Goal: Transaction & Acquisition: Purchase product/service

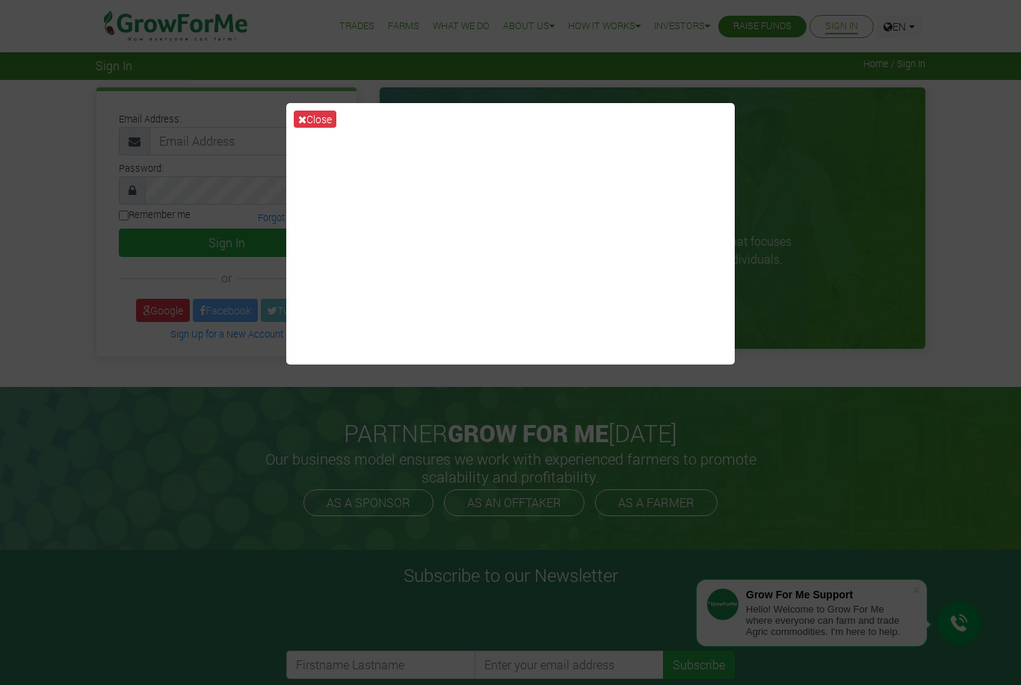
click at [304, 125] on icon at bounding box center [302, 119] width 8 height 10
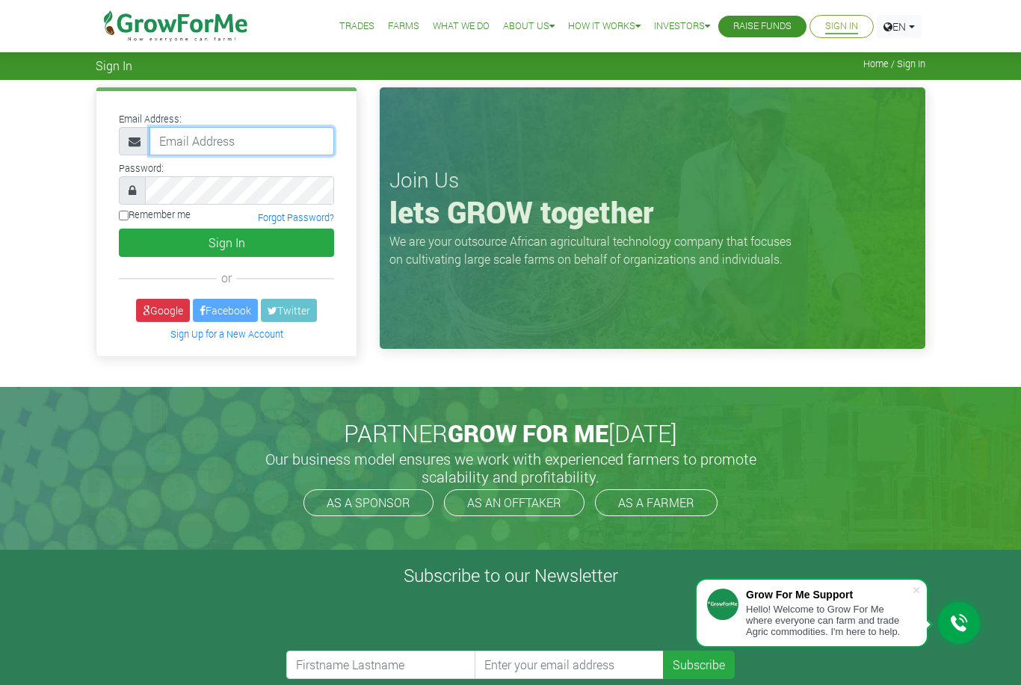
click at [282, 148] on input "email" at bounding box center [241, 141] width 185 height 28
type input "ruthcofie56@gmail.com"
click at [123, 213] on input "Remember me" at bounding box center [124, 216] width 10 height 10
checkbox input "true"
click at [209, 232] on button "Sign In" at bounding box center [226, 243] width 215 height 28
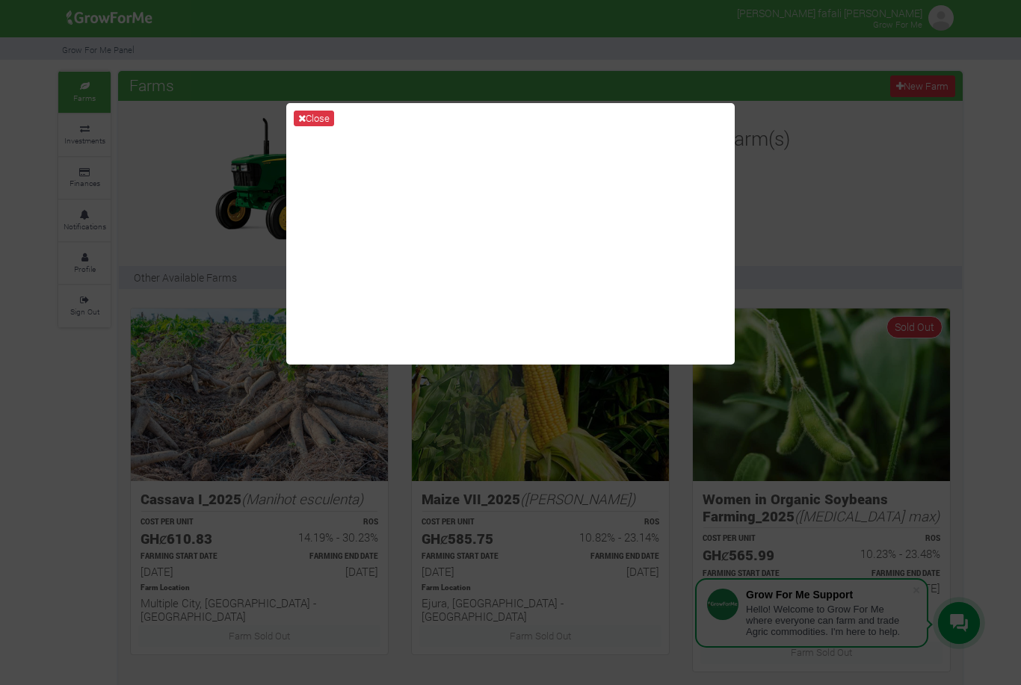
click at [321, 119] on button "Close" at bounding box center [314, 119] width 40 height 16
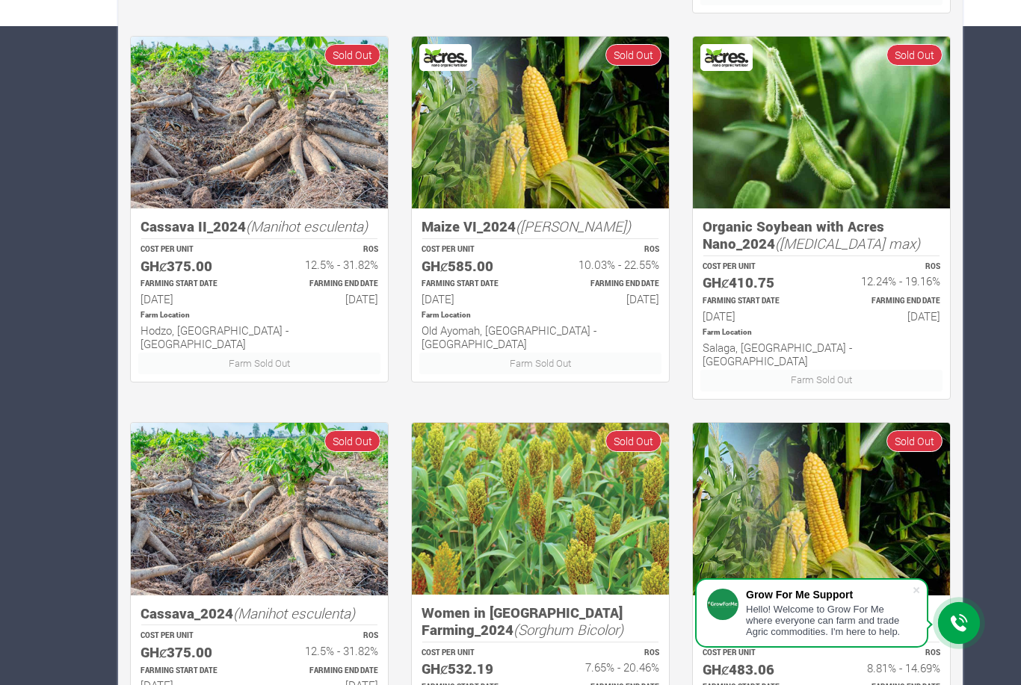
scroll to position [730, 0]
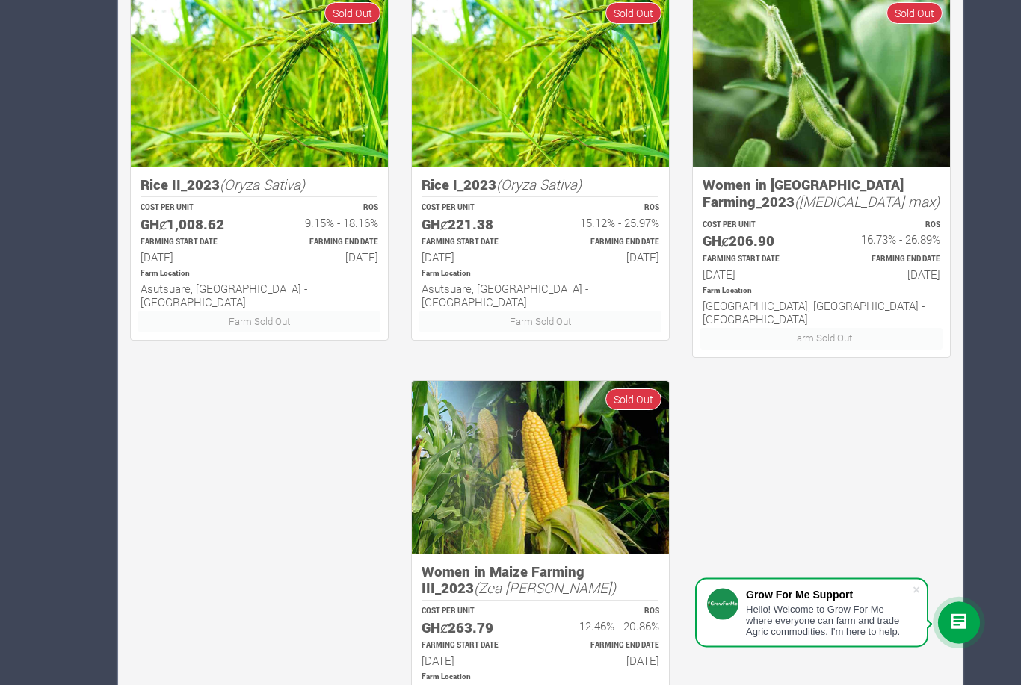
scroll to position [730, 0]
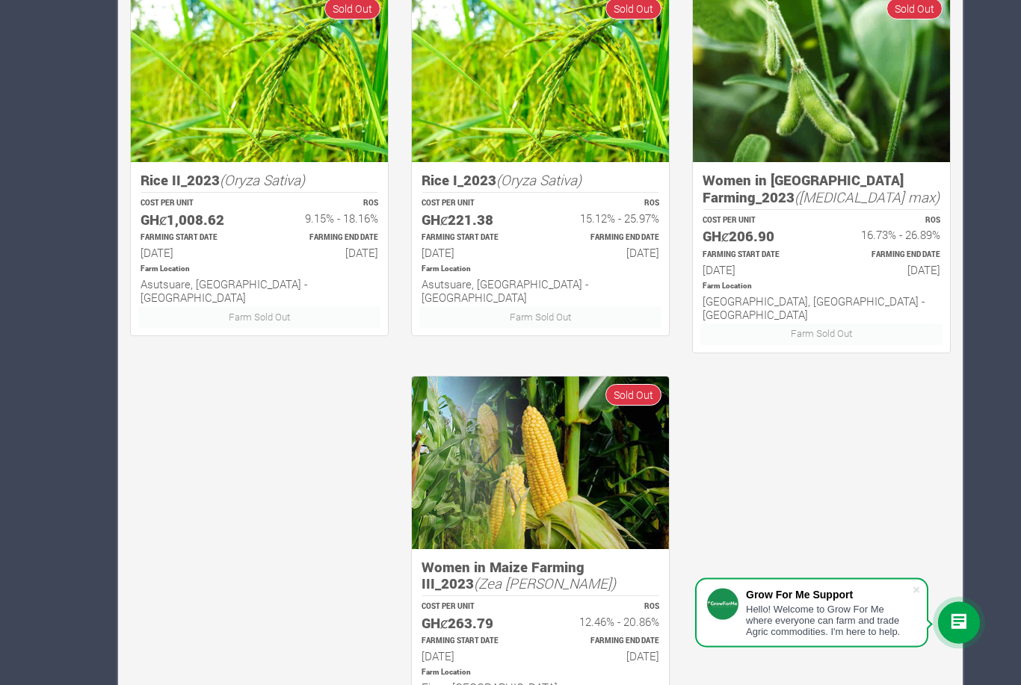
scroll to position [730, 0]
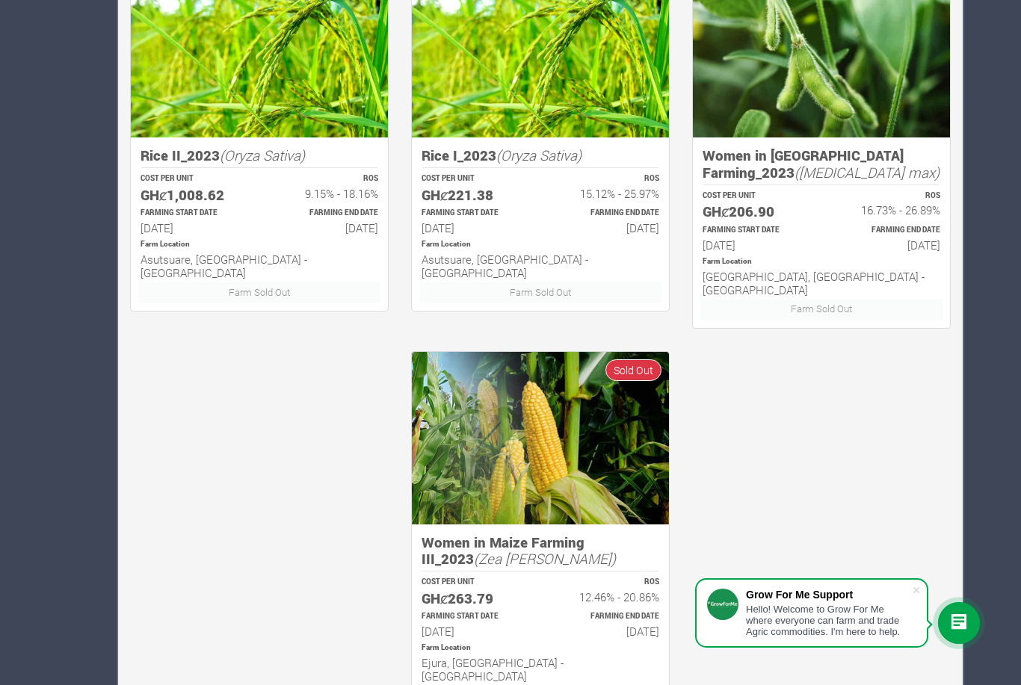
click at [882, 67] on img at bounding box center [821, 52] width 257 height 173
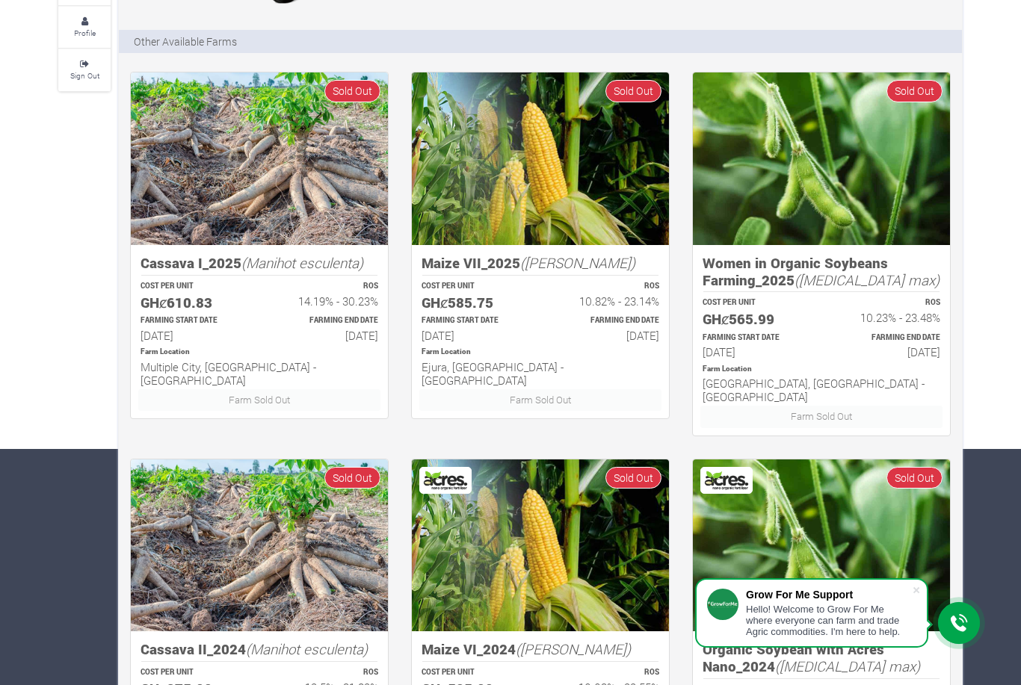
scroll to position [235, 0]
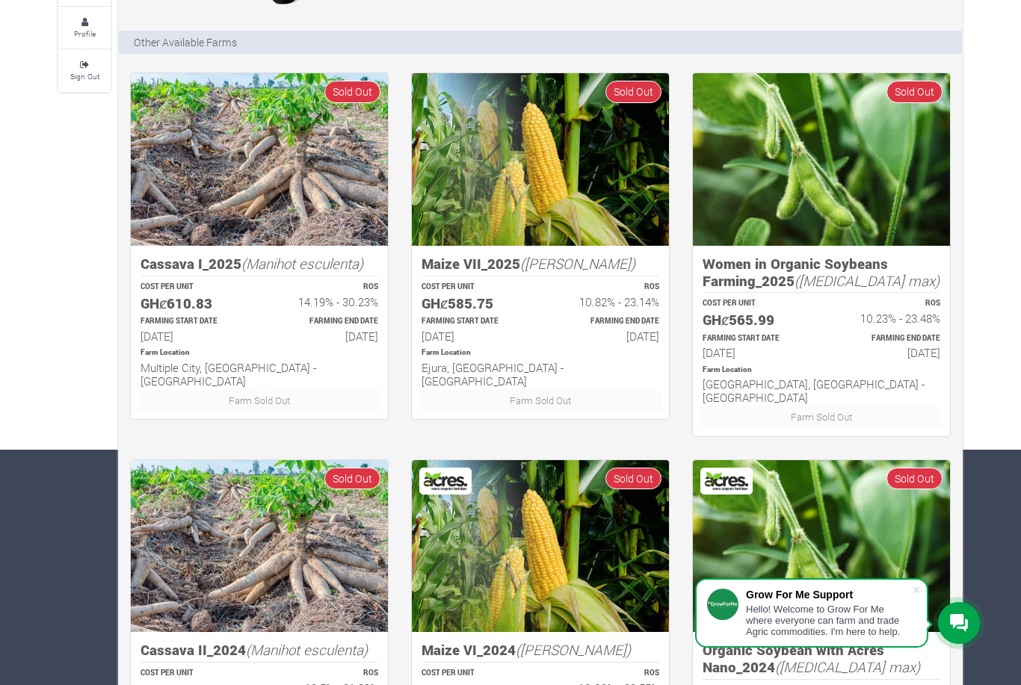
click at [347, 208] on img at bounding box center [259, 159] width 257 height 173
click at [329, 235] on img at bounding box center [259, 159] width 257 height 173
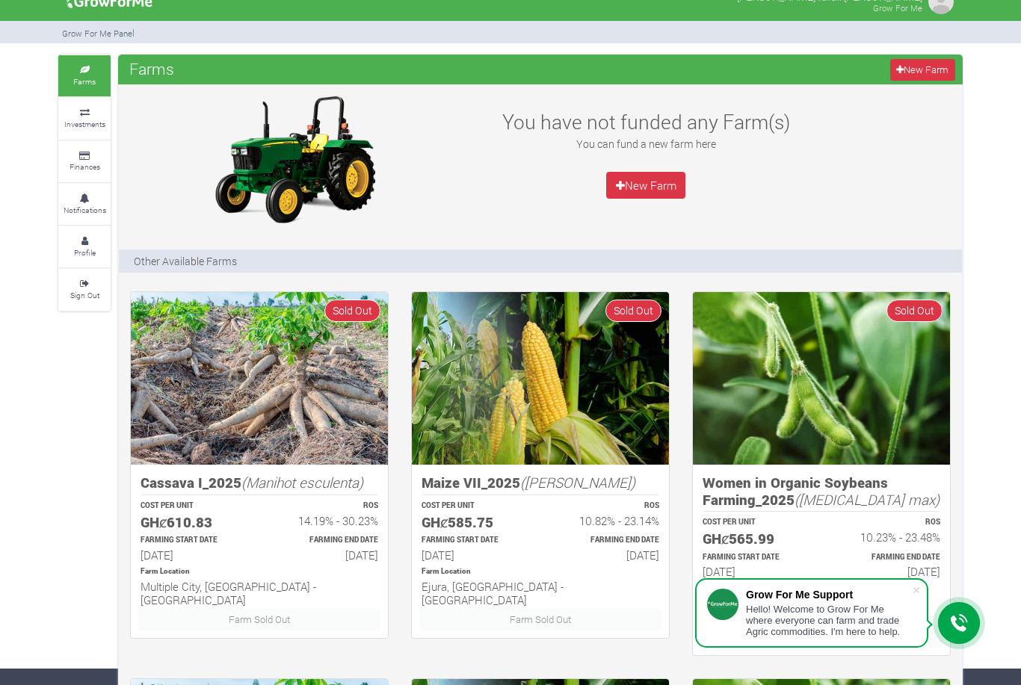
scroll to position [0, 0]
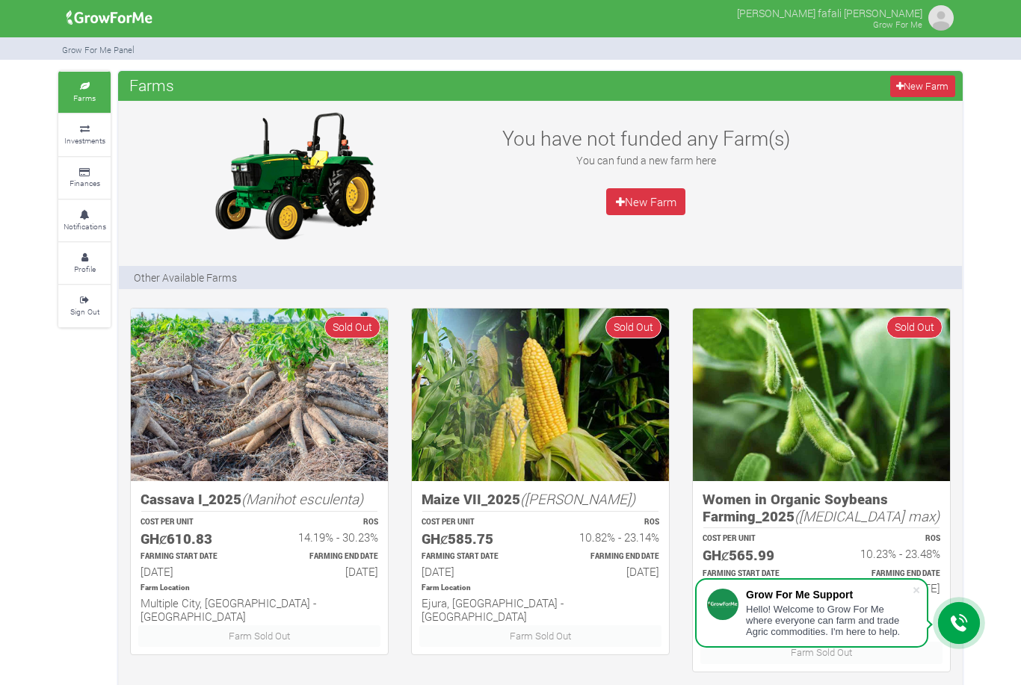
click at [935, 90] on link "New Farm" at bounding box center [922, 86] width 65 height 22
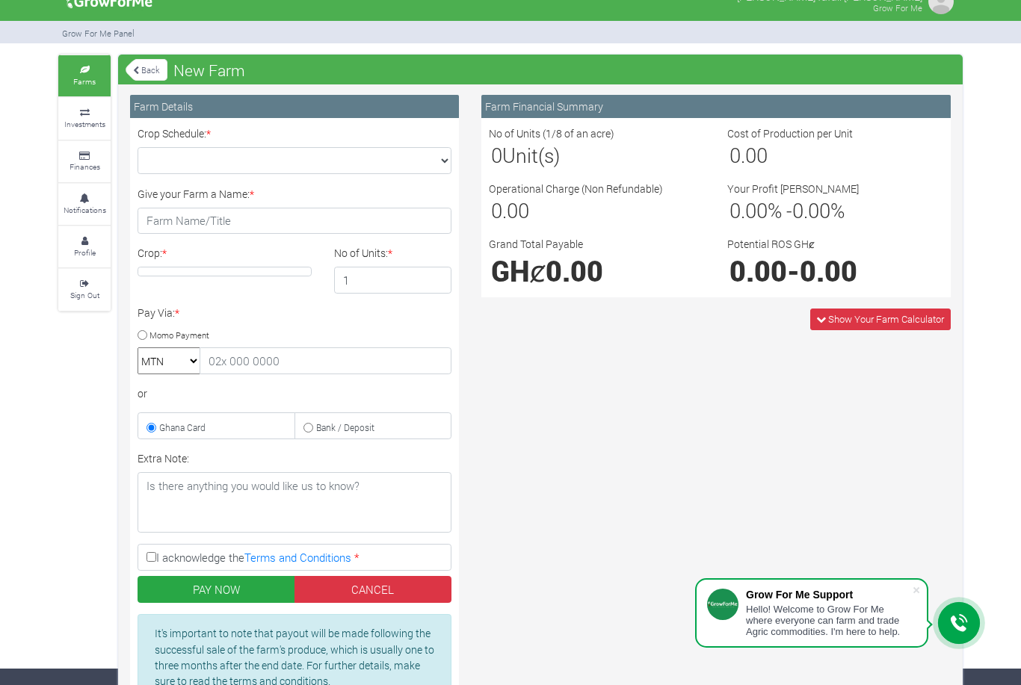
scroll to position [21, 0]
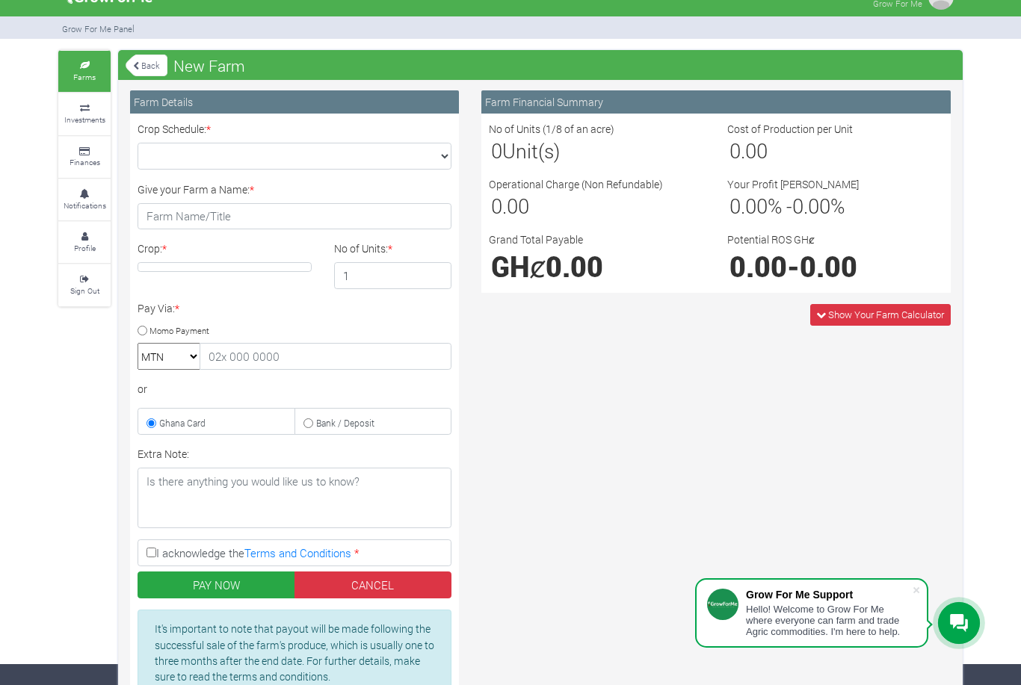
click at [88, 79] on small "Farms" at bounding box center [84, 77] width 22 height 10
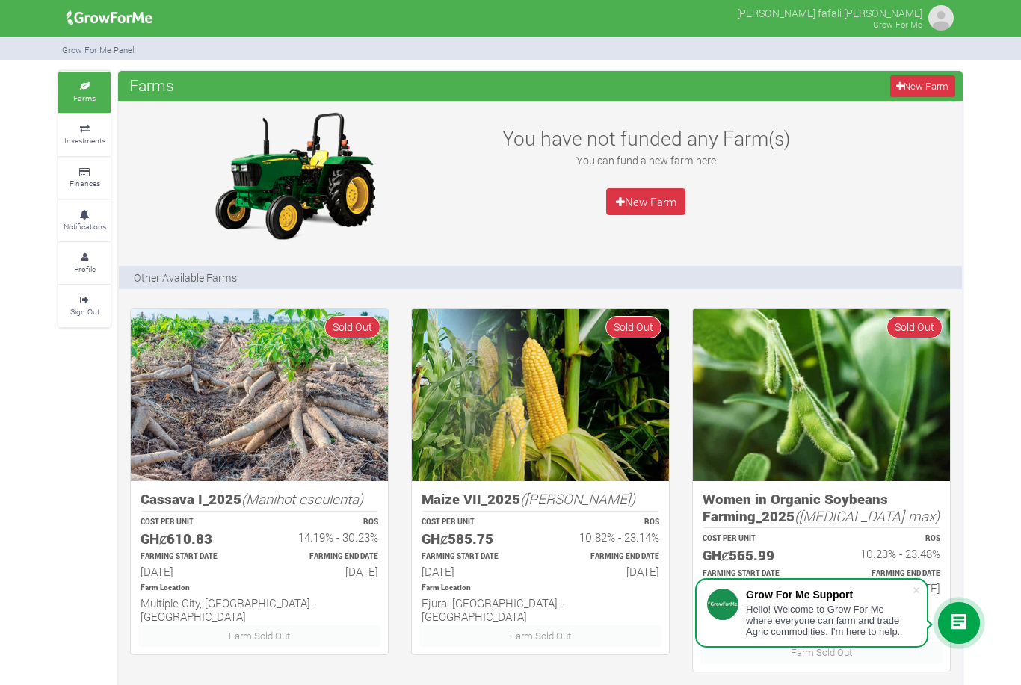
click at [915, 583] on span at bounding box center [916, 590] width 15 height 15
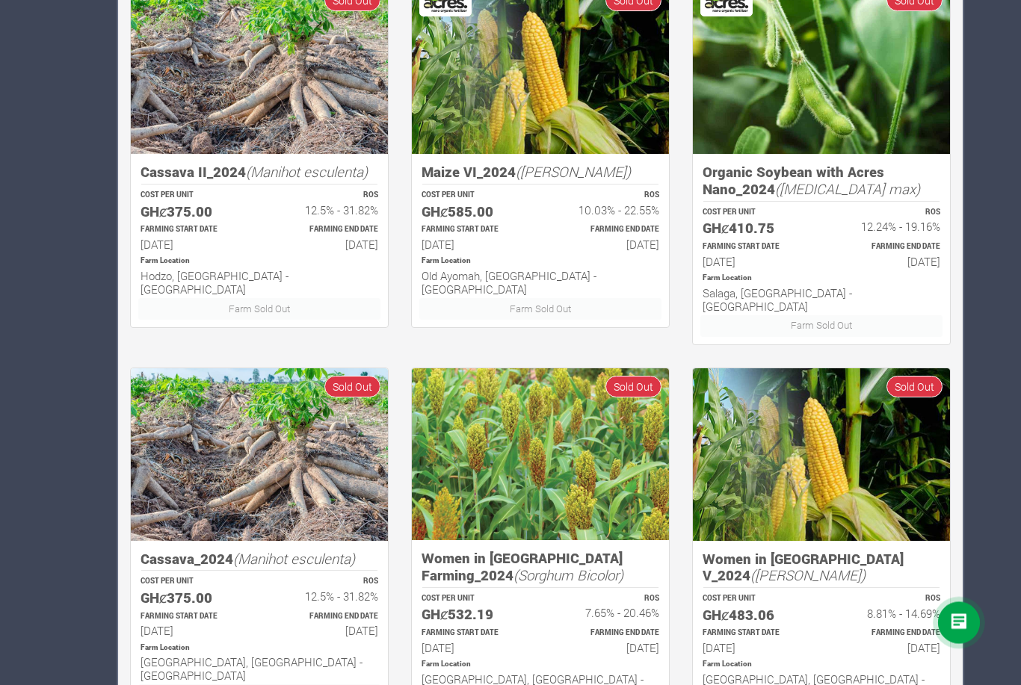
scroll to position [730, 0]
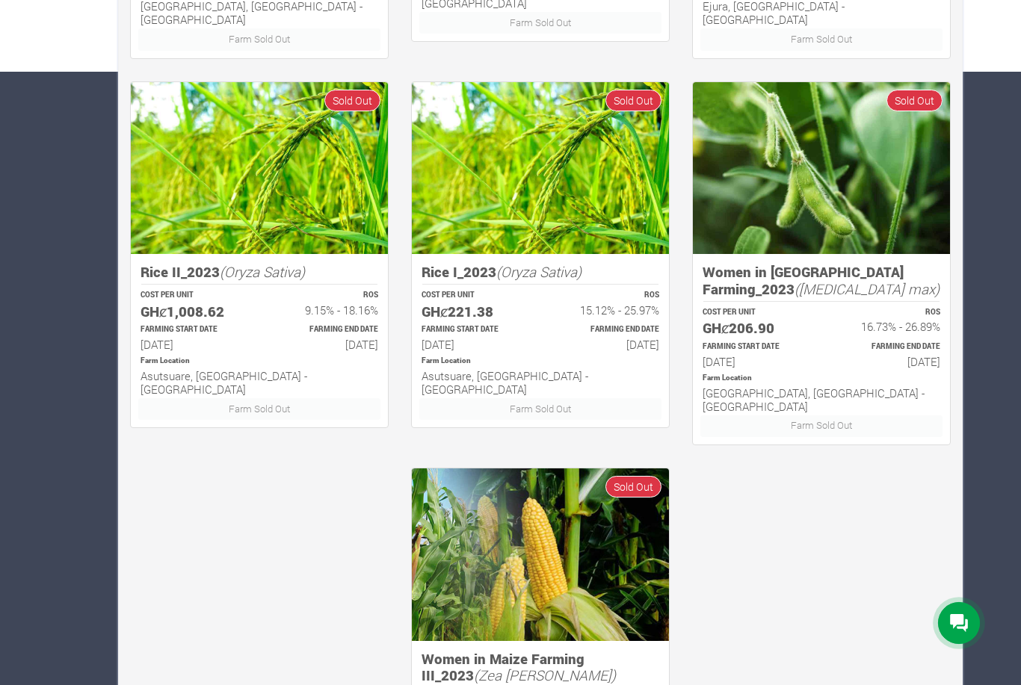
scroll to position [730, 0]
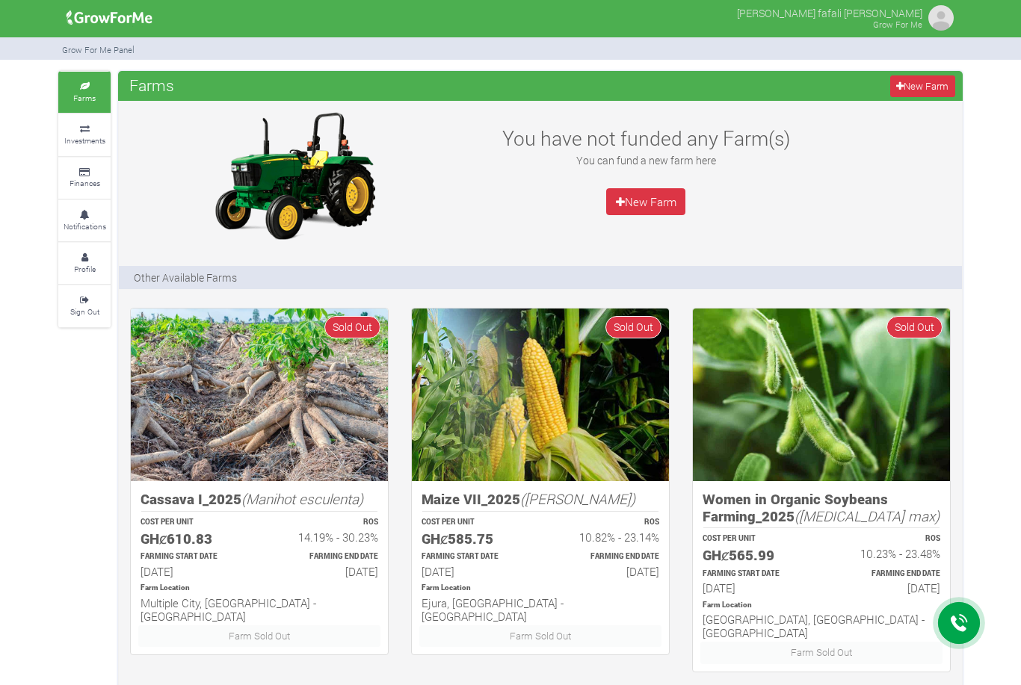
click at [96, 136] on small "Investments" at bounding box center [84, 140] width 41 height 10
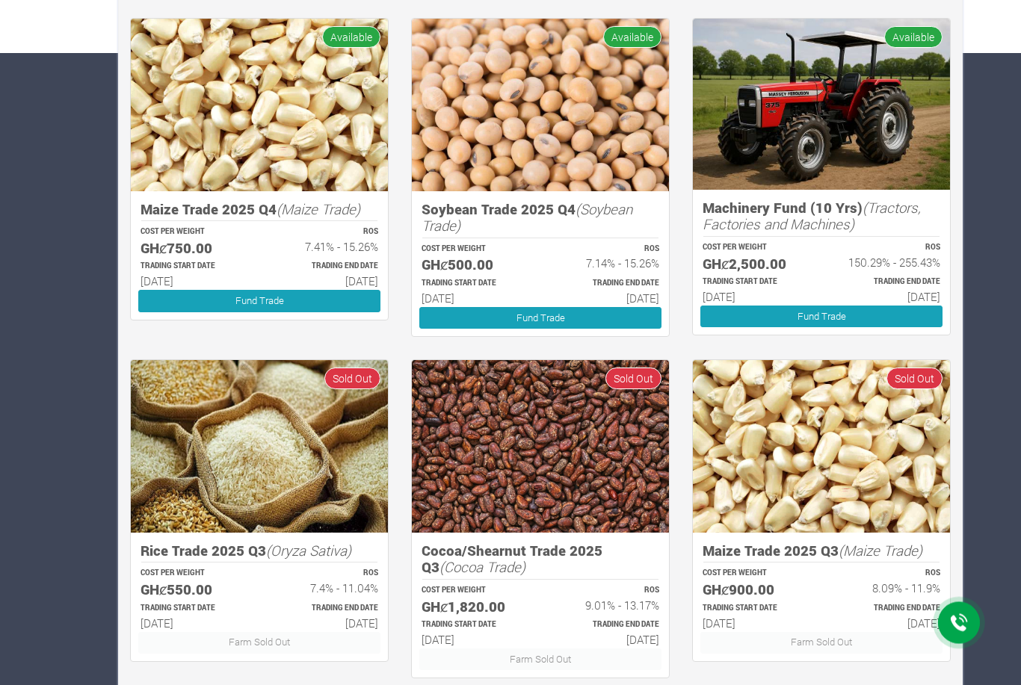
scroll to position [638, 0]
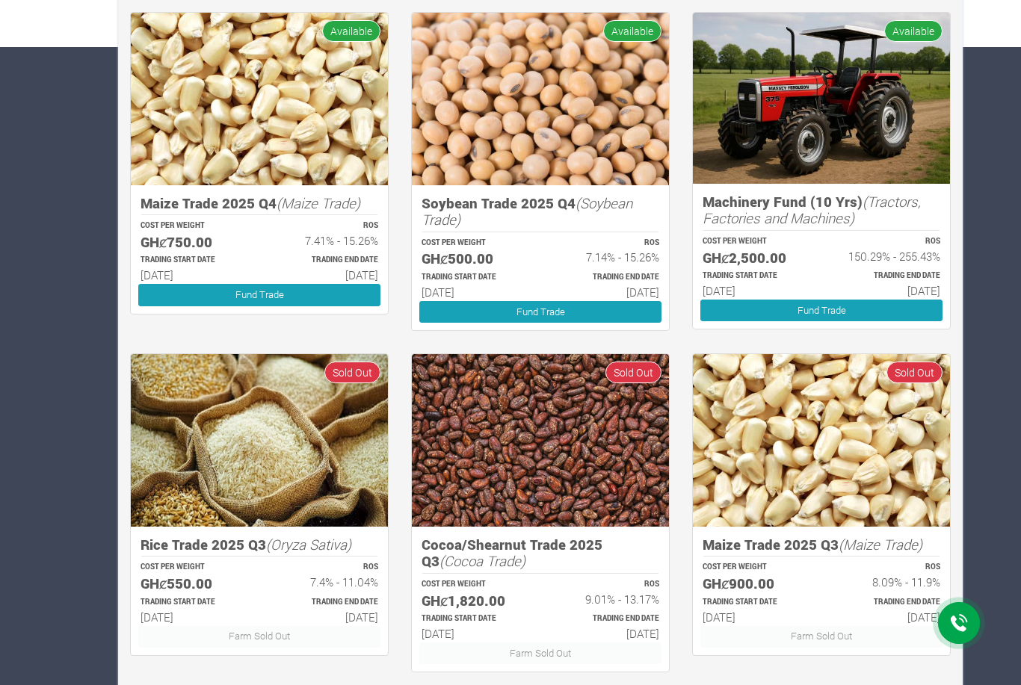
click at [188, 685] on link "2" at bounding box center [188, 699] width 18 height 22
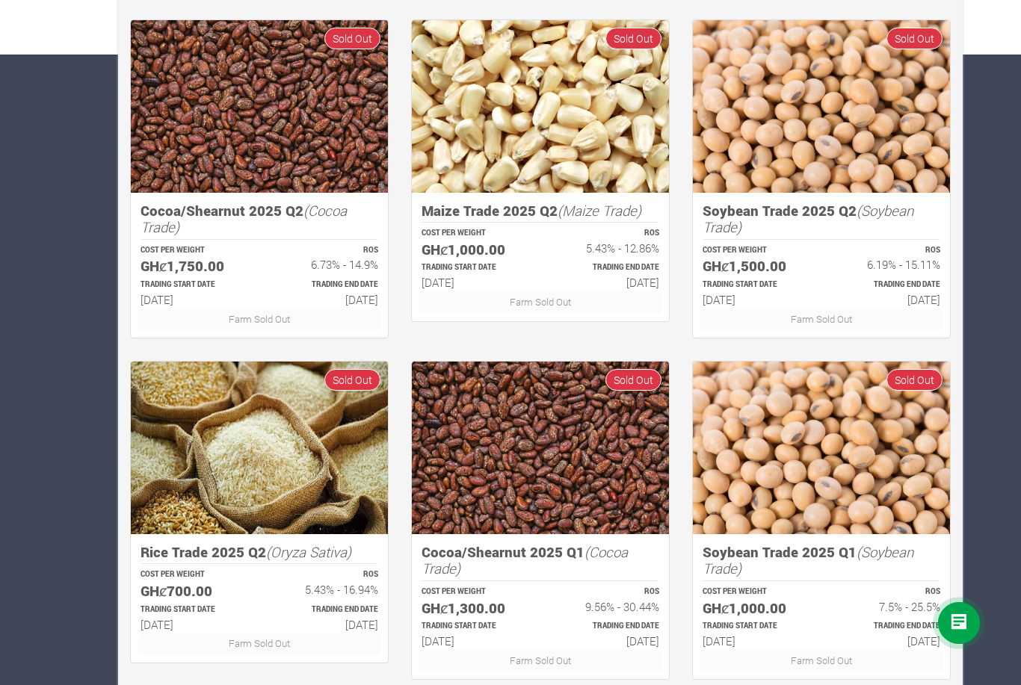
scroll to position [638, 0]
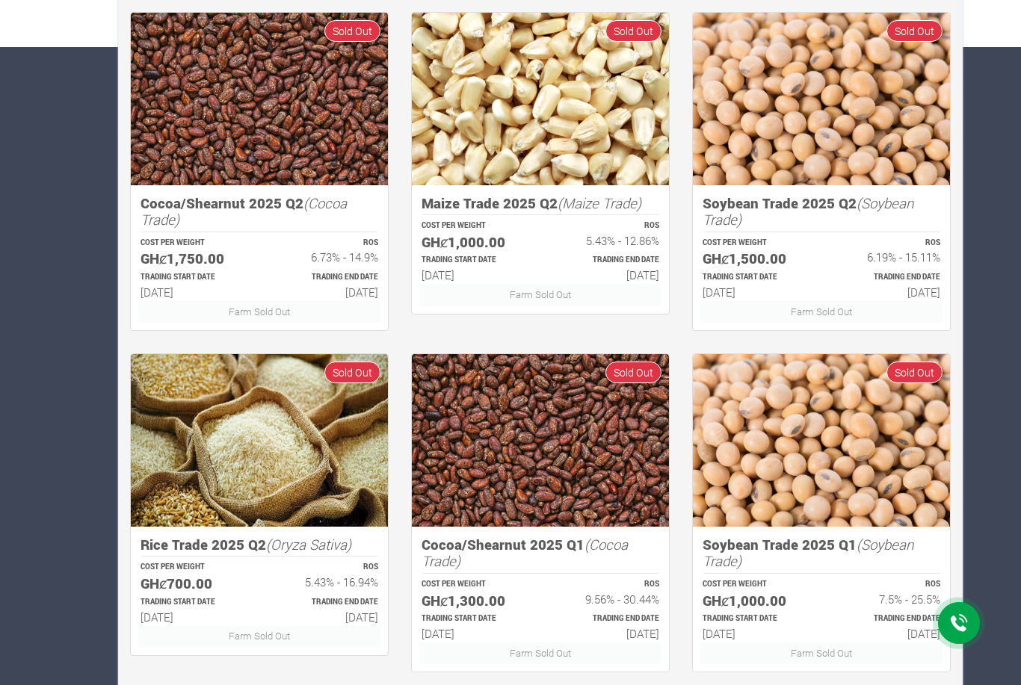
click at [225, 685] on link "3" at bounding box center [221, 699] width 18 height 22
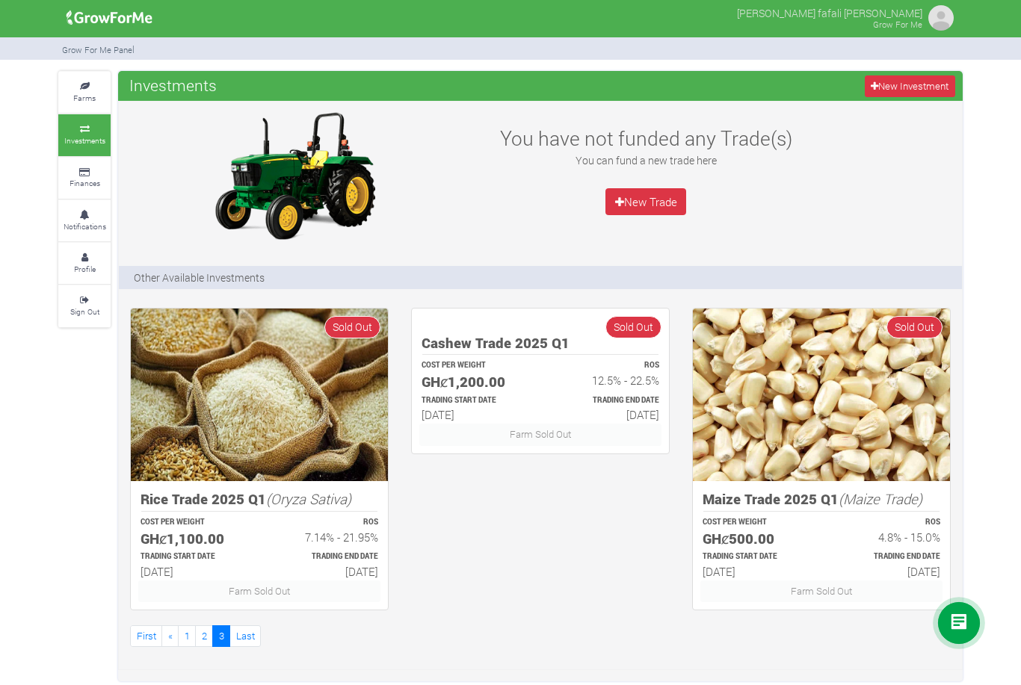
click at [184, 637] on link "1" at bounding box center [187, 637] width 18 height 22
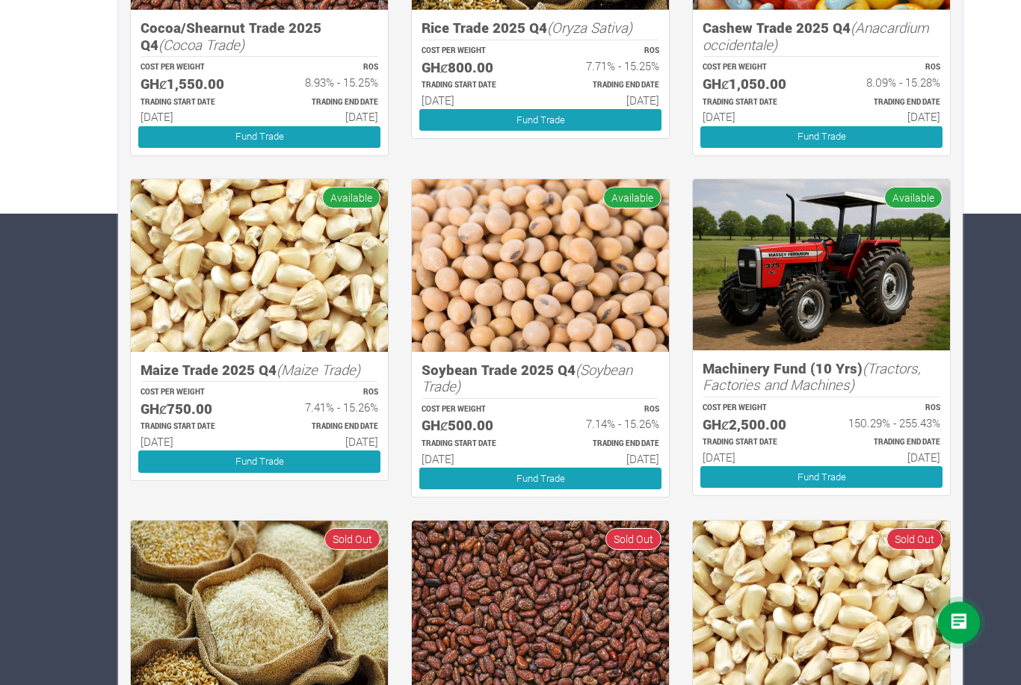
scroll to position [469, 0]
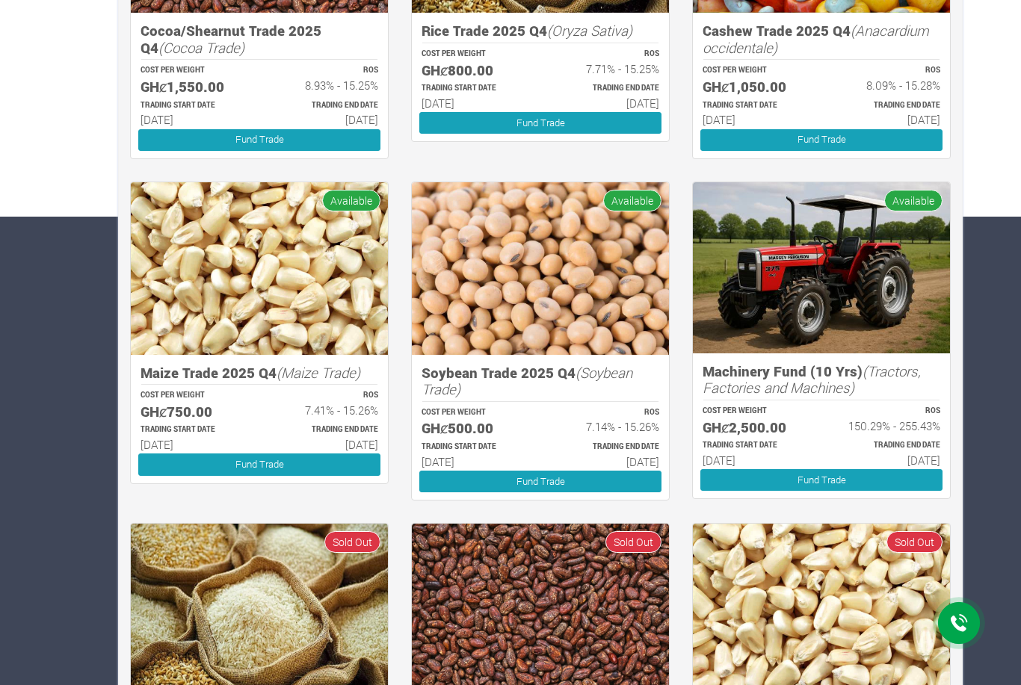
click at [306, 459] on link "Fund Trade" at bounding box center [259, 465] width 242 height 22
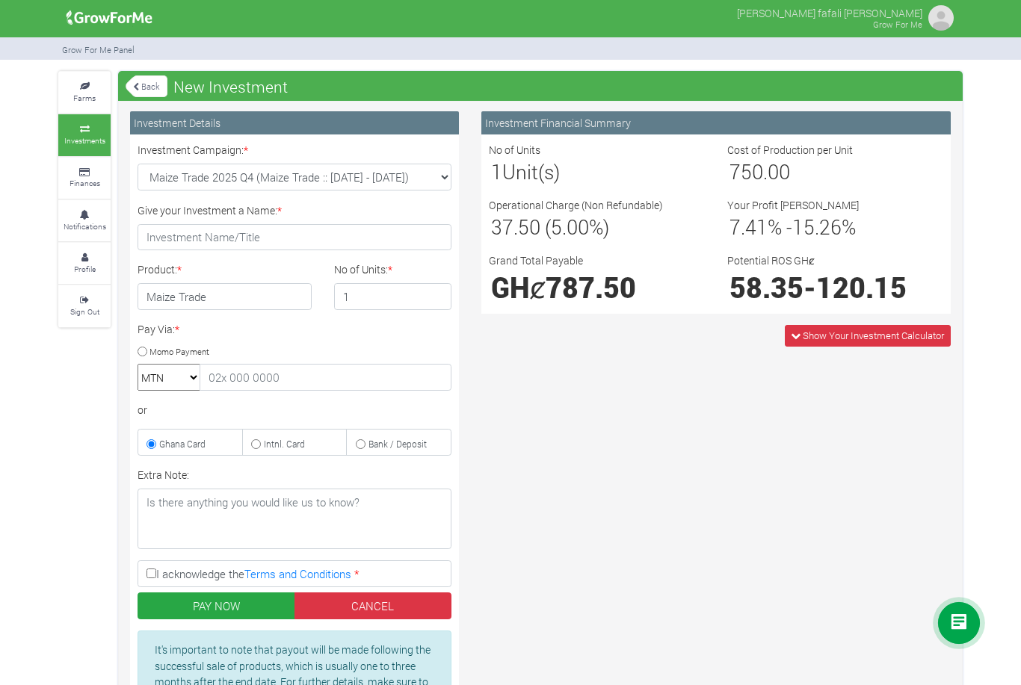
click at [785, 341] on span "Show Your Investment Calculator" at bounding box center [868, 336] width 166 height 22
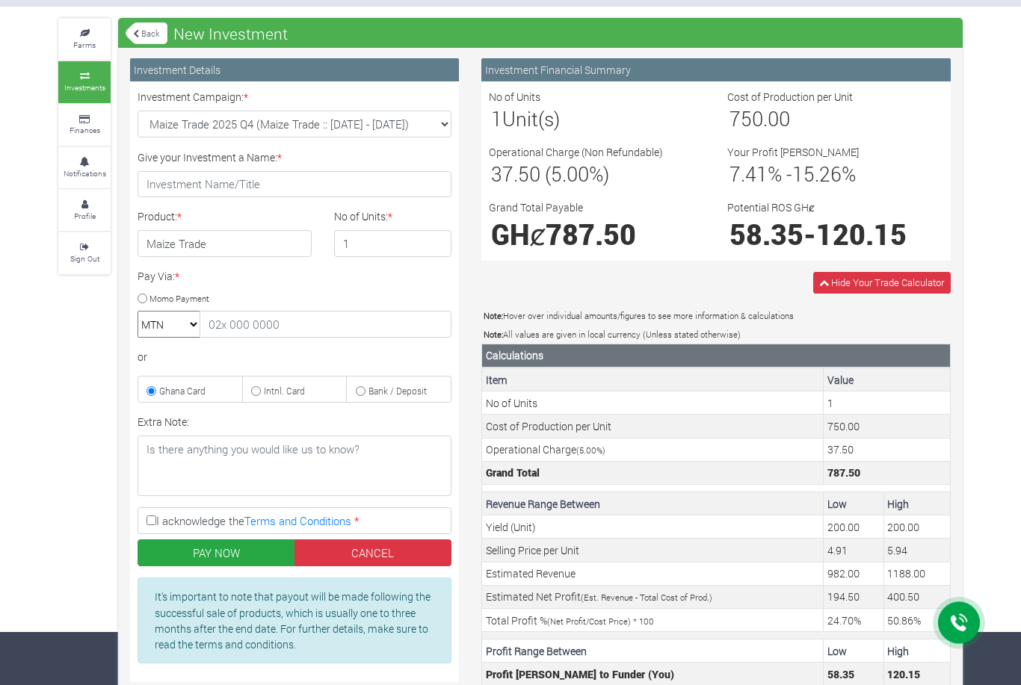
scroll to position [52, 0]
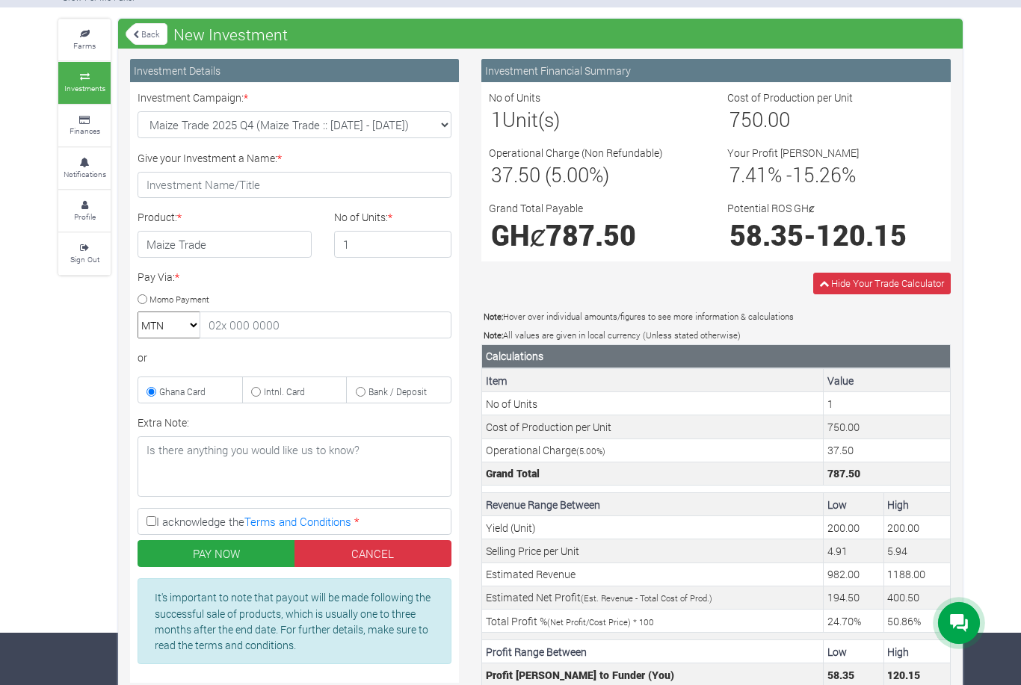
click at [152, 297] on small "Momo Payment" at bounding box center [179, 298] width 60 height 11
click at [147, 297] on input "Momo Payment" at bounding box center [143, 299] width 10 height 10
radio input "true"
click at [358, 333] on input "text" at bounding box center [326, 325] width 252 height 27
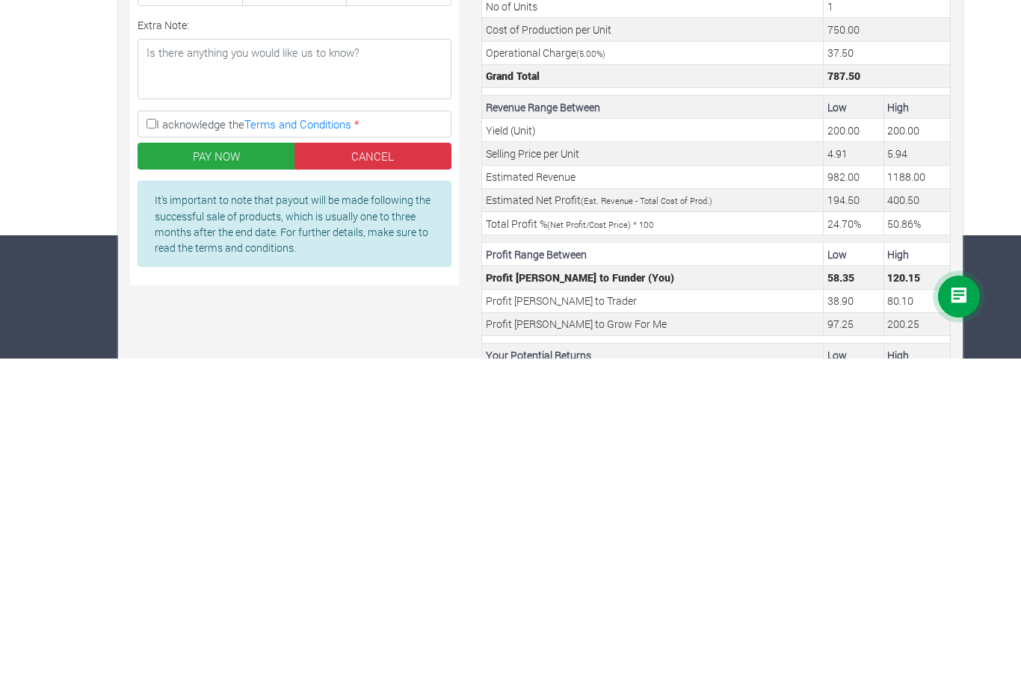
scroll to position [124, 0]
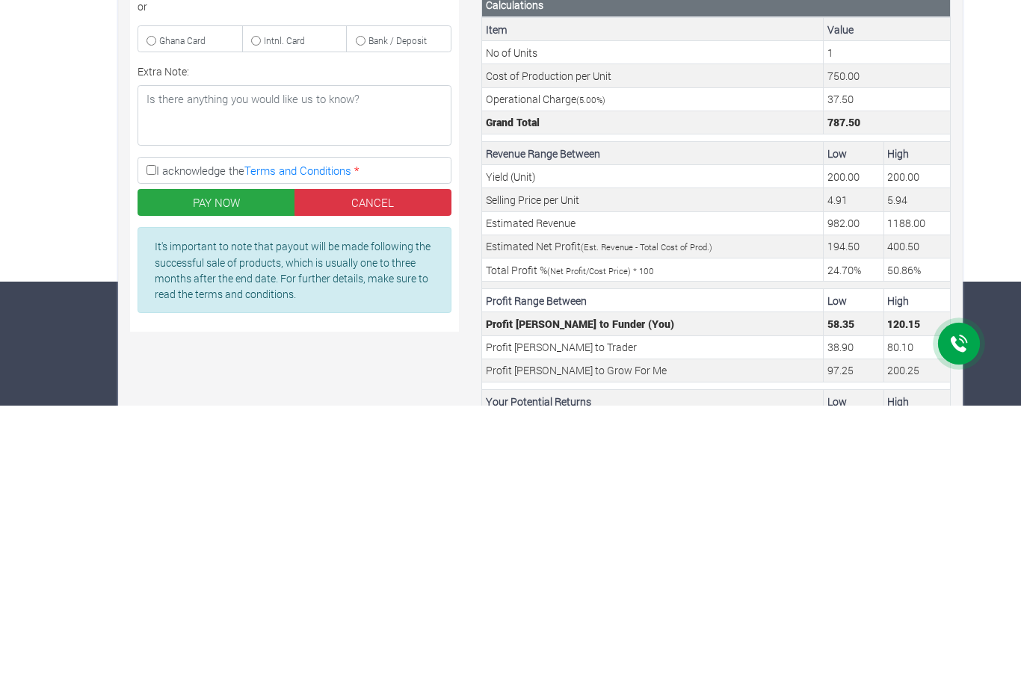
type input "0599517070"
click at [152, 445] on input "I acknowledge the Terms and Conditions *" at bounding box center [152, 450] width 10 height 10
checkbox input "true"
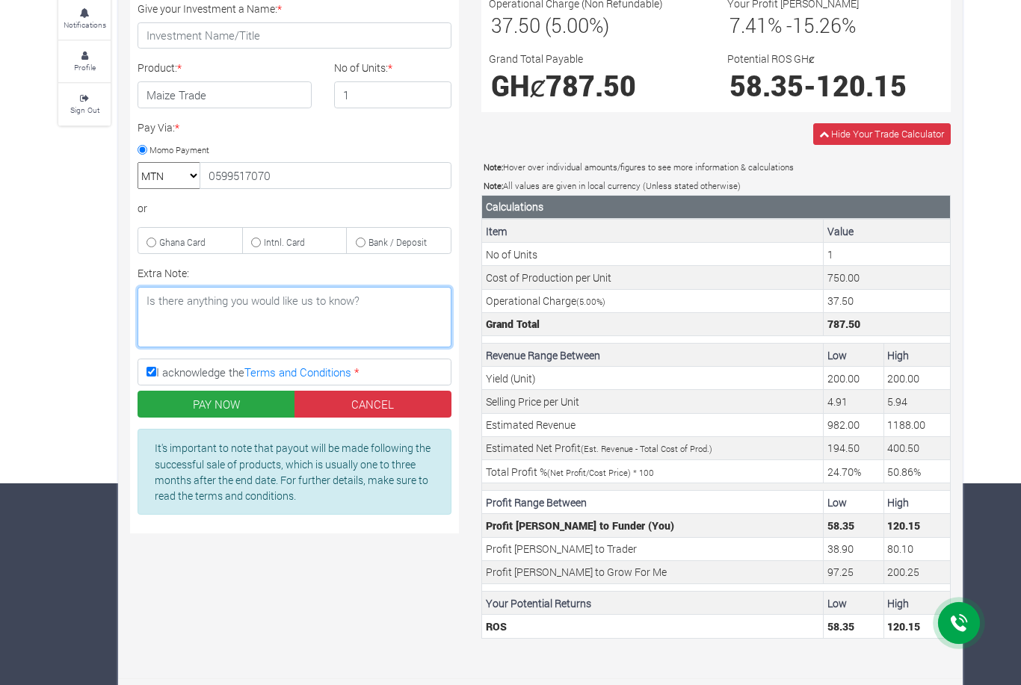
click at [299, 300] on textarea "Extra Note:" at bounding box center [295, 317] width 314 height 61
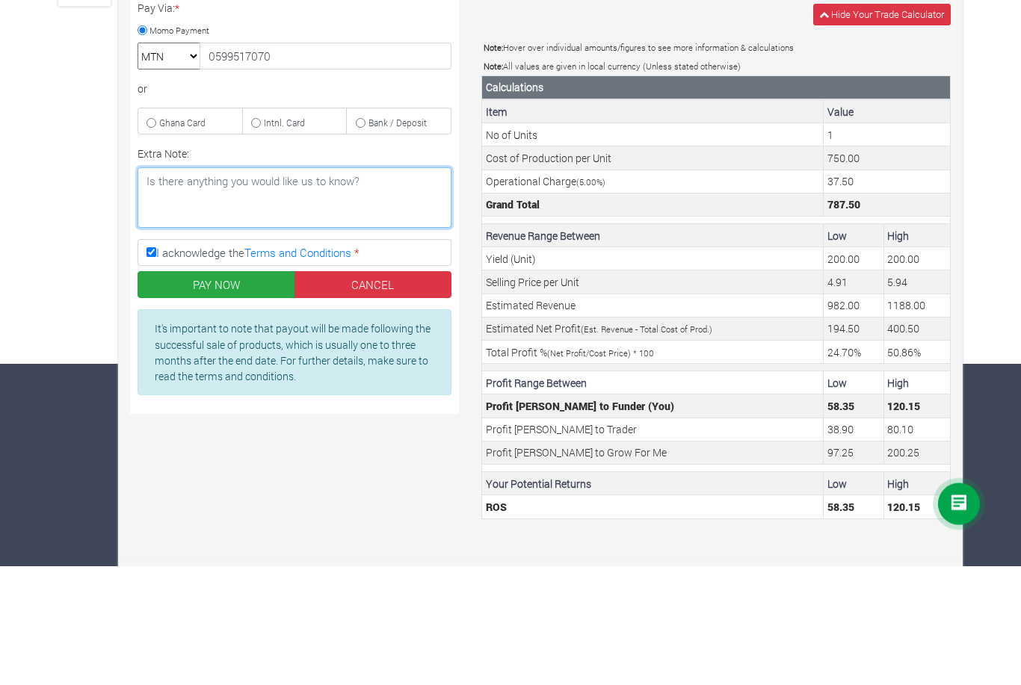
click at [363, 238] on input "Bank / Deposit" at bounding box center [361, 243] width 10 height 10
radio input "true"
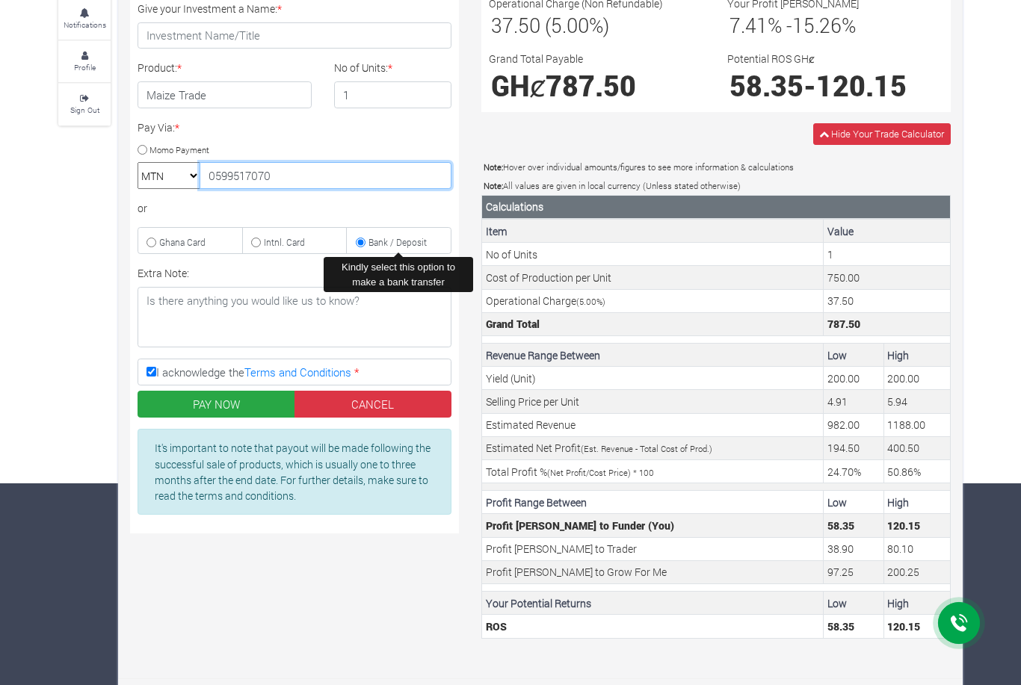
click at [289, 167] on input "0599517070" at bounding box center [326, 175] width 252 height 27
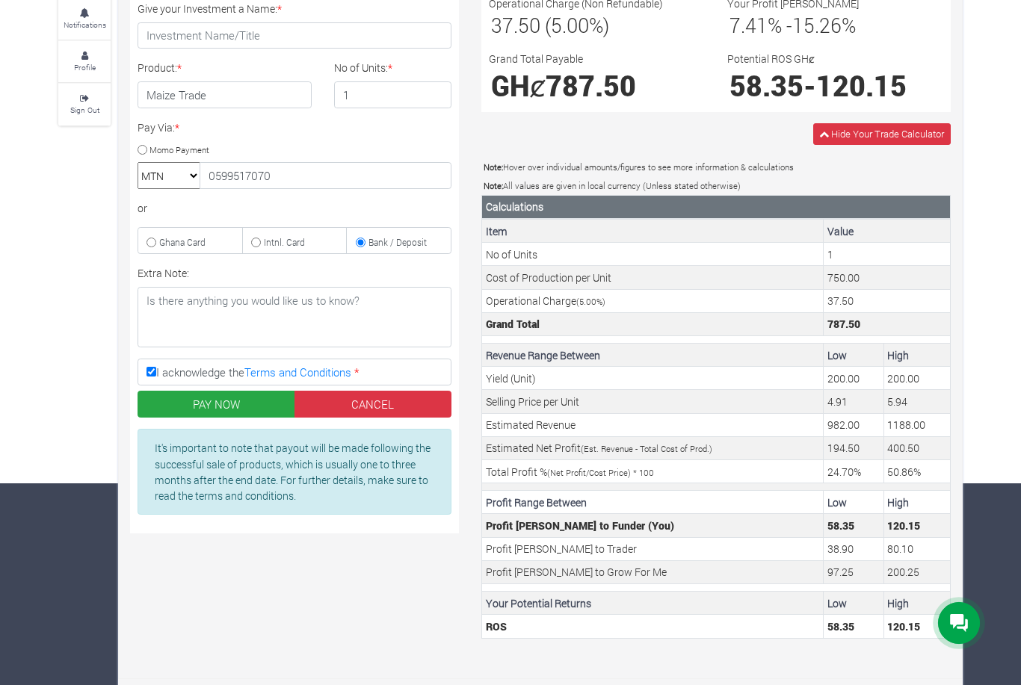
click at [195, 173] on select "MTN Telecel Airtel Tigo" at bounding box center [169, 175] width 63 height 27
click at [407, 162] on input "0599517070" at bounding box center [326, 175] width 252 height 27
click at [274, 173] on input "0599517070" at bounding box center [326, 175] width 252 height 27
type input "0"
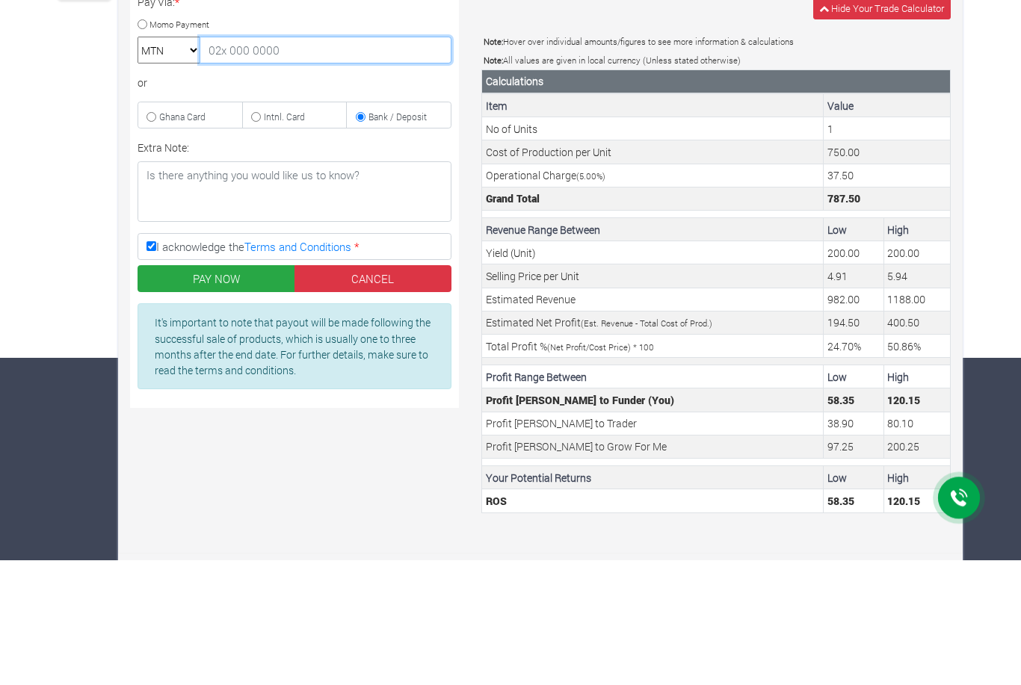
click at [274, 162] on input "text" at bounding box center [326, 175] width 252 height 27
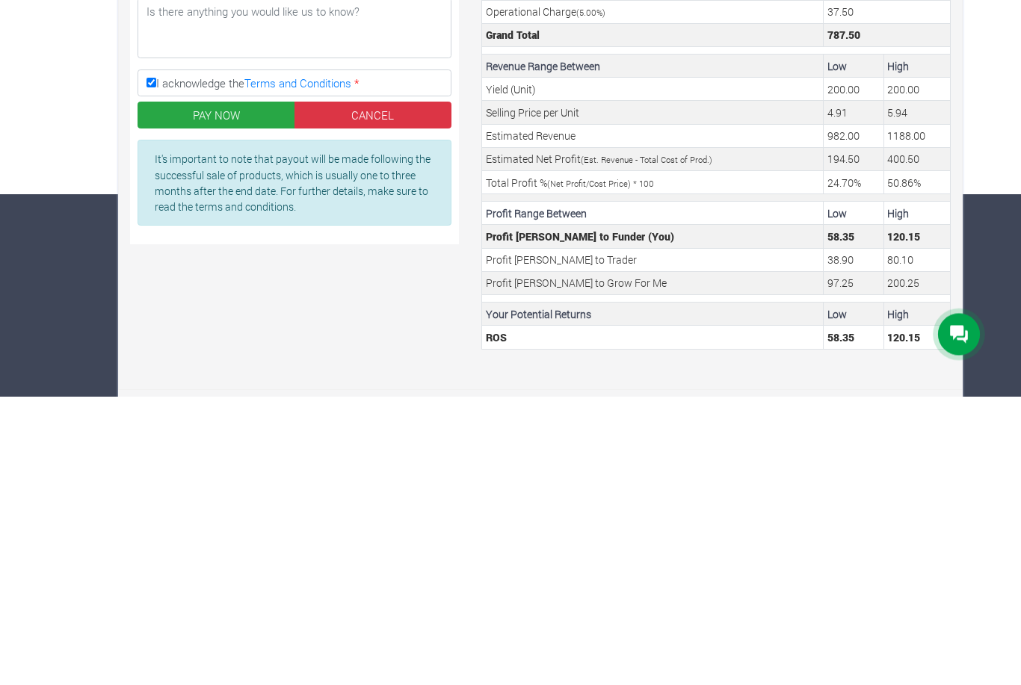
click at [241, 391] on button "PAY NOW" at bounding box center [217, 404] width 158 height 27
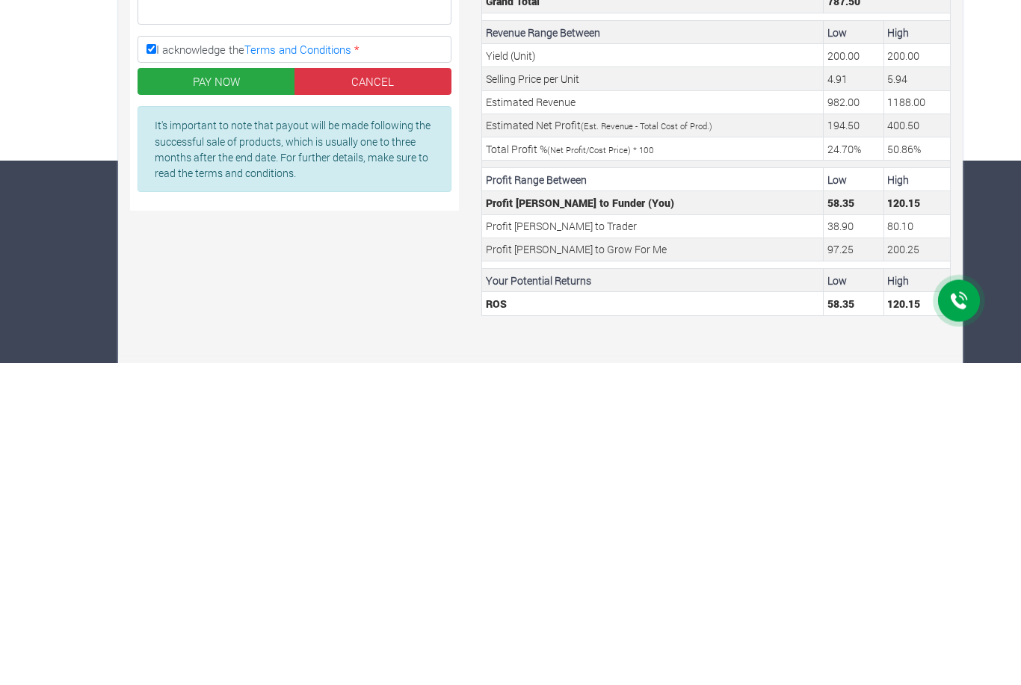
type input "787 maize"
click at [265, 391] on button "PAY NOW" at bounding box center [217, 404] width 158 height 27
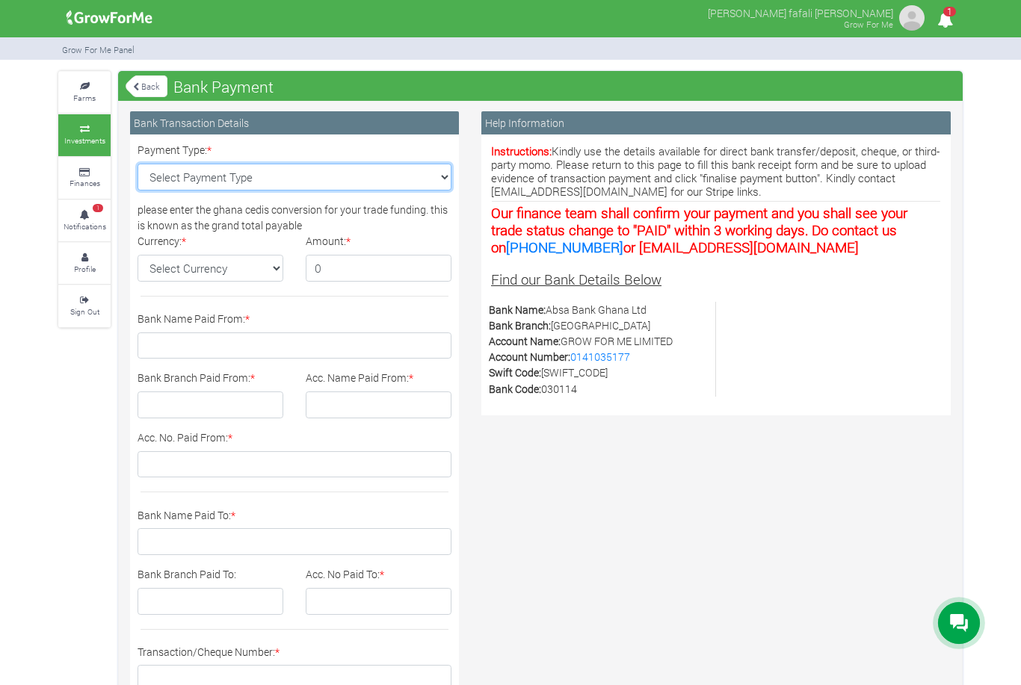
click at [374, 167] on select "Select Payment Type Cash Deposit Bank Transfer Cheque Stripe" at bounding box center [295, 177] width 314 height 27
select select "Bank Transfer"
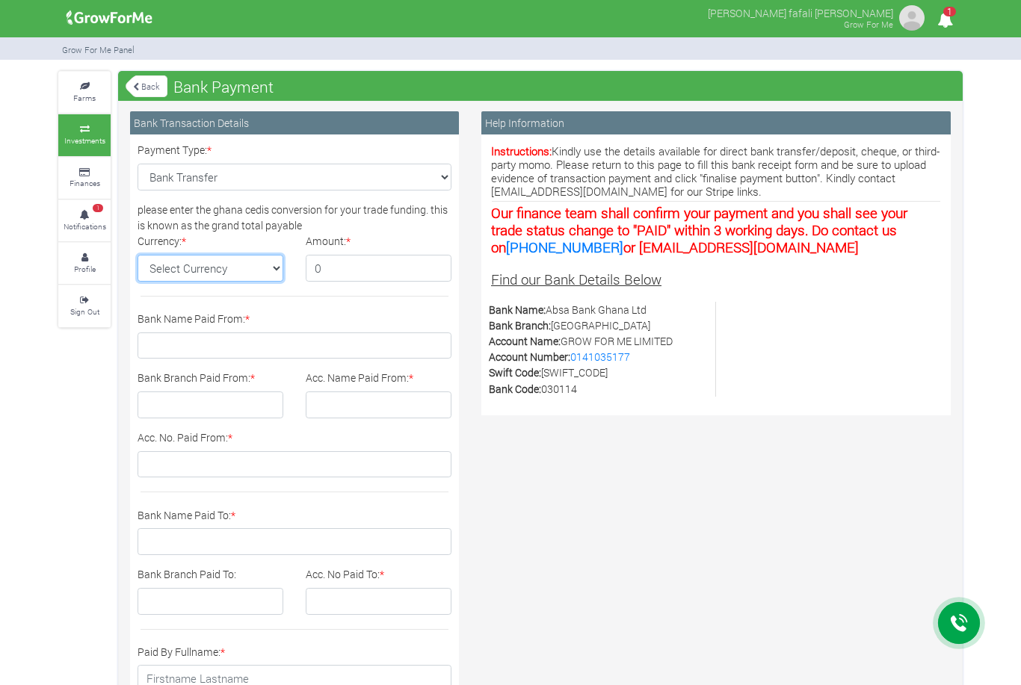
click at [254, 271] on select "Select Currency GH¢" at bounding box center [211, 268] width 146 height 27
select select "GH¢"
click at [371, 265] on input "0" at bounding box center [379, 268] width 146 height 27
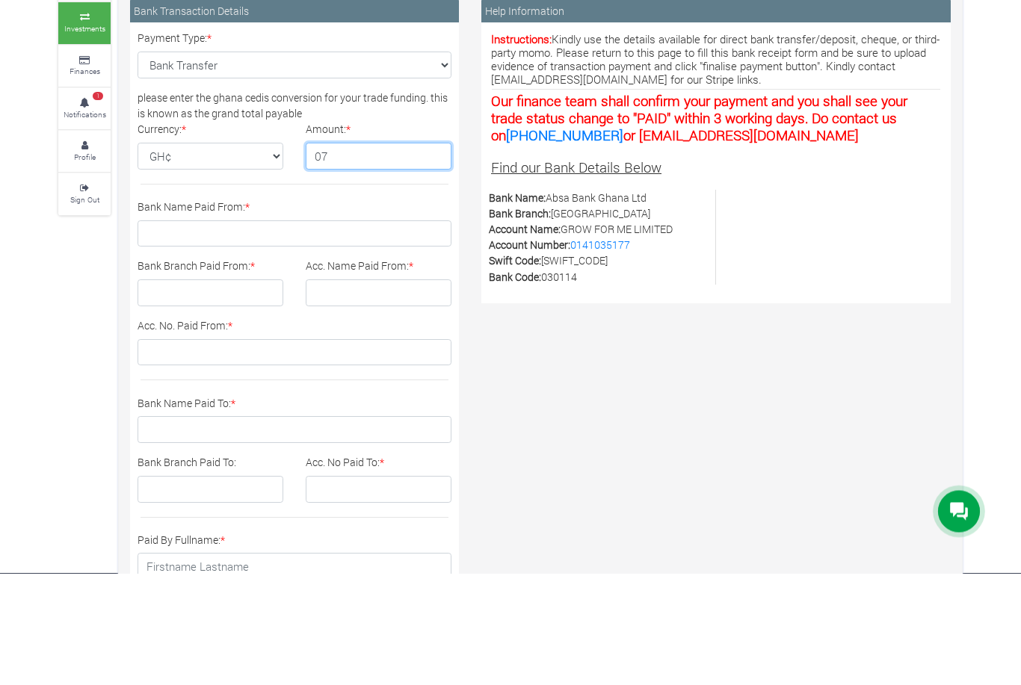
type input "0"
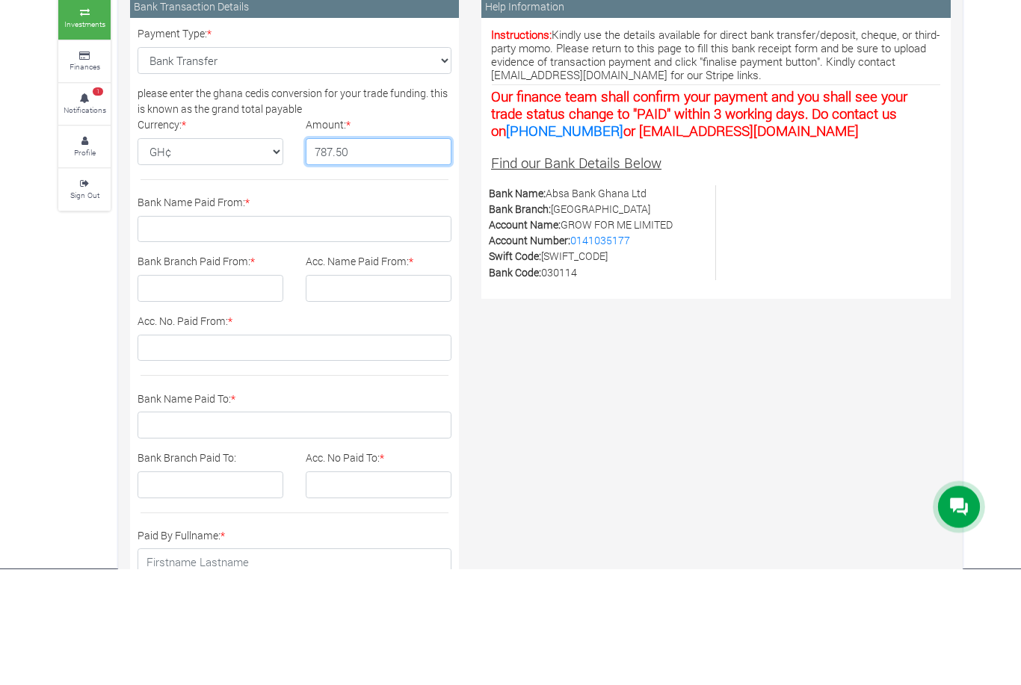
type input "787.50"
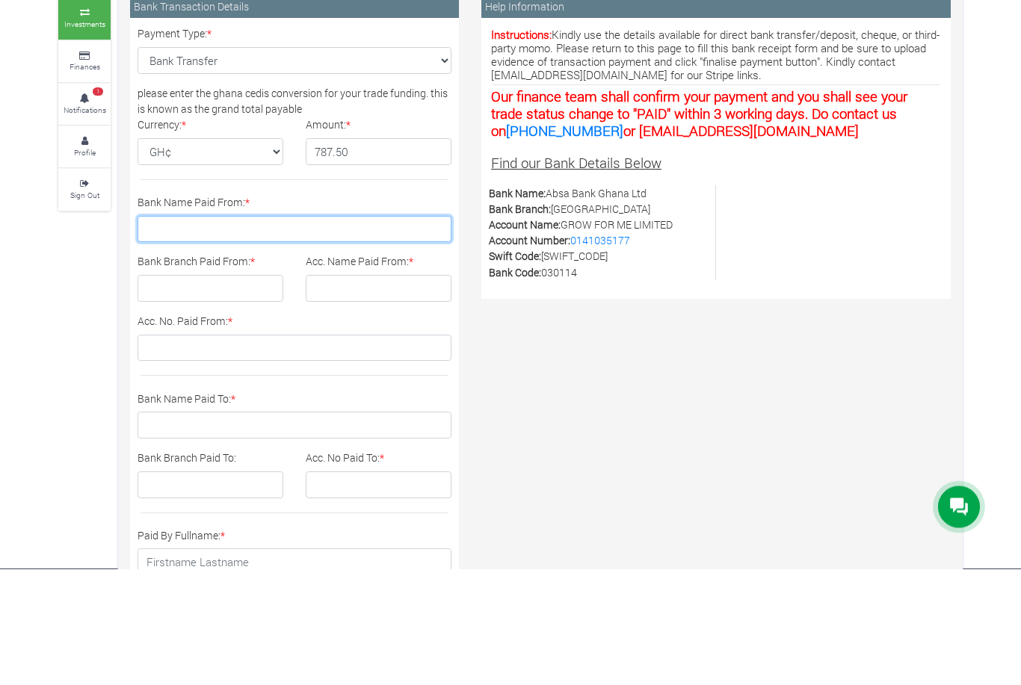
click at [401, 333] on input "Bank Name Paid From: *" at bounding box center [295, 346] width 314 height 27
type input "[PERSON_NAME]"
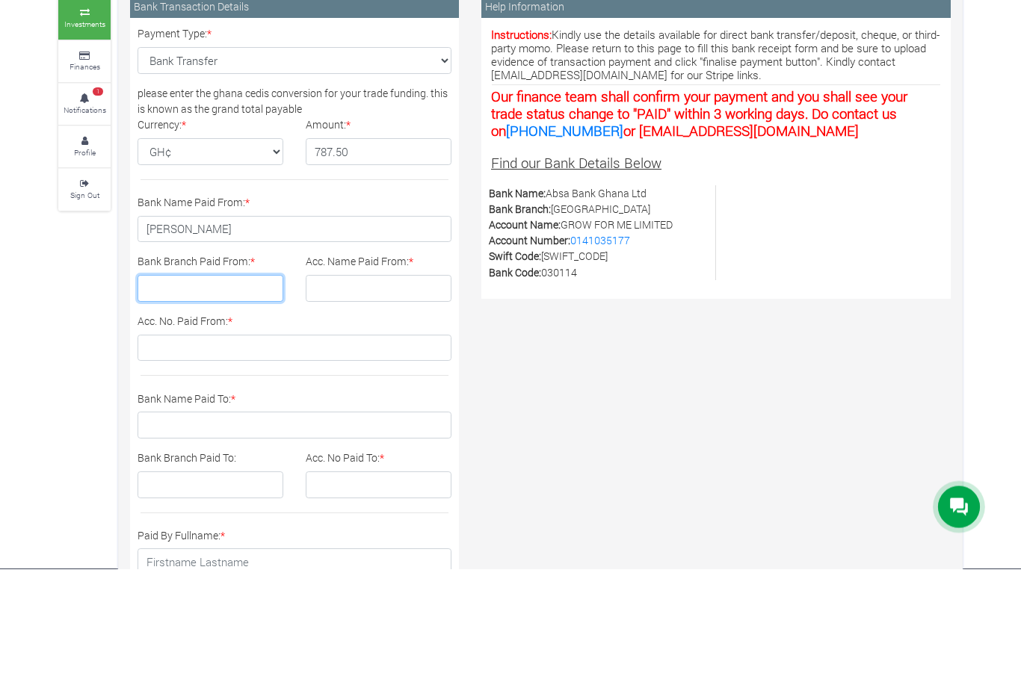
click at [244, 392] on input "Bank Branch Paid From: *" at bounding box center [211, 405] width 146 height 27
type input "Adenta"
click at [395, 392] on input "Acc. Name Paid From: *" at bounding box center [379, 405] width 146 height 27
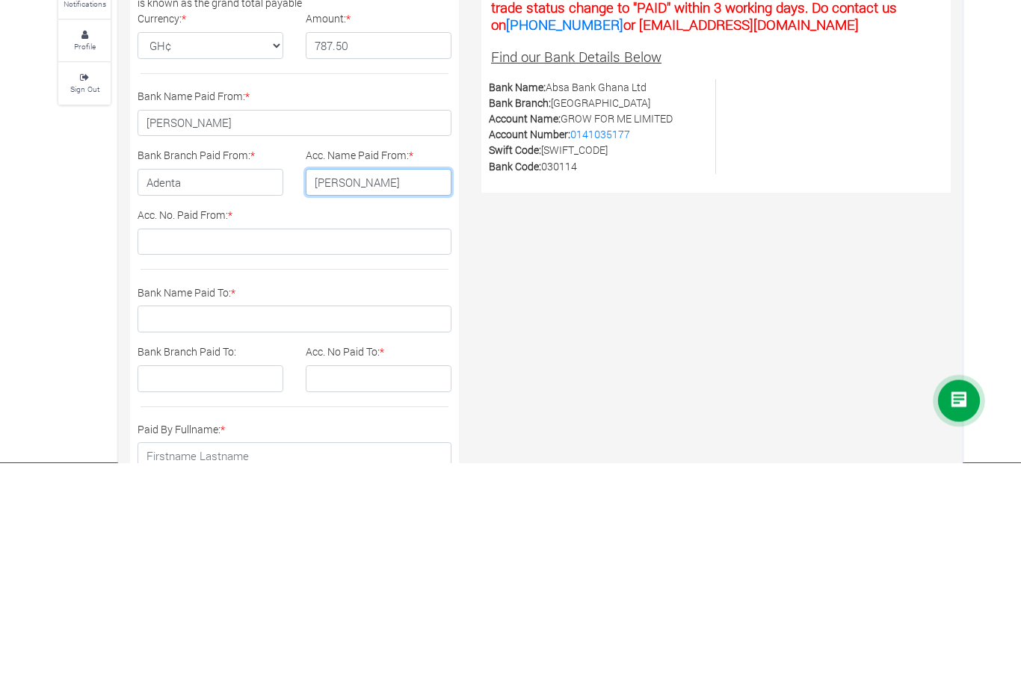
type input "[PERSON_NAME]"
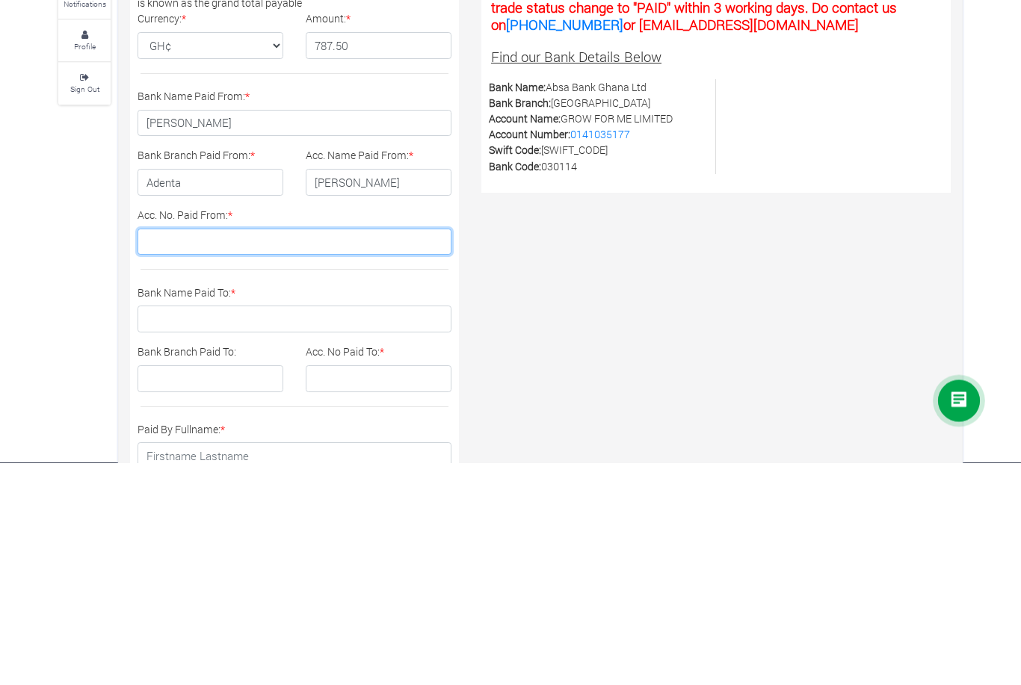
click at [363, 451] on input "Acc. No. Paid From: *" at bounding box center [295, 464] width 314 height 27
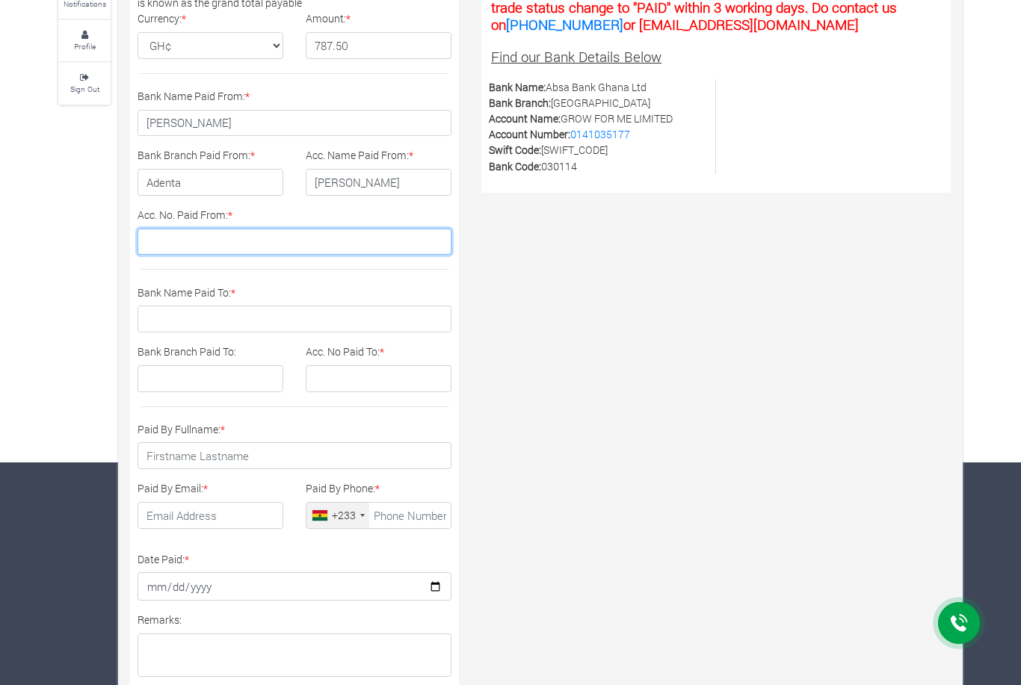
click at [167, 236] on input "Acc. No. Paid From: *" at bounding box center [295, 242] width 314 height 27
paste input "2030029083418"
type input "2030029083418"
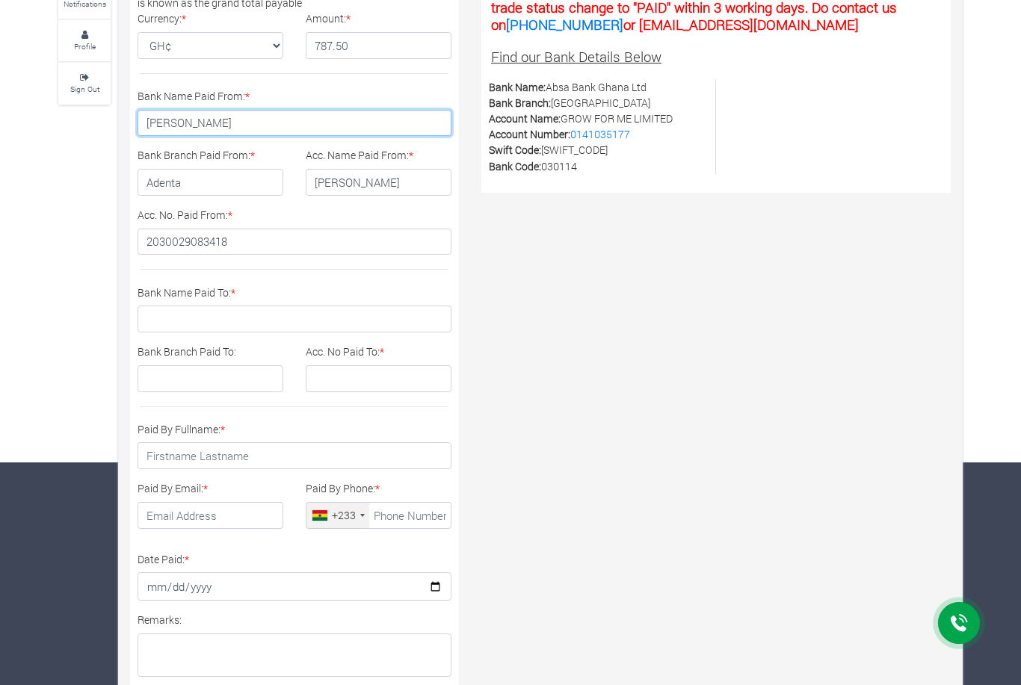
click at [259, 114] on input "[PERSON_NAME]" at bounding box center [295, 123] width 314 height 27
type input "R"
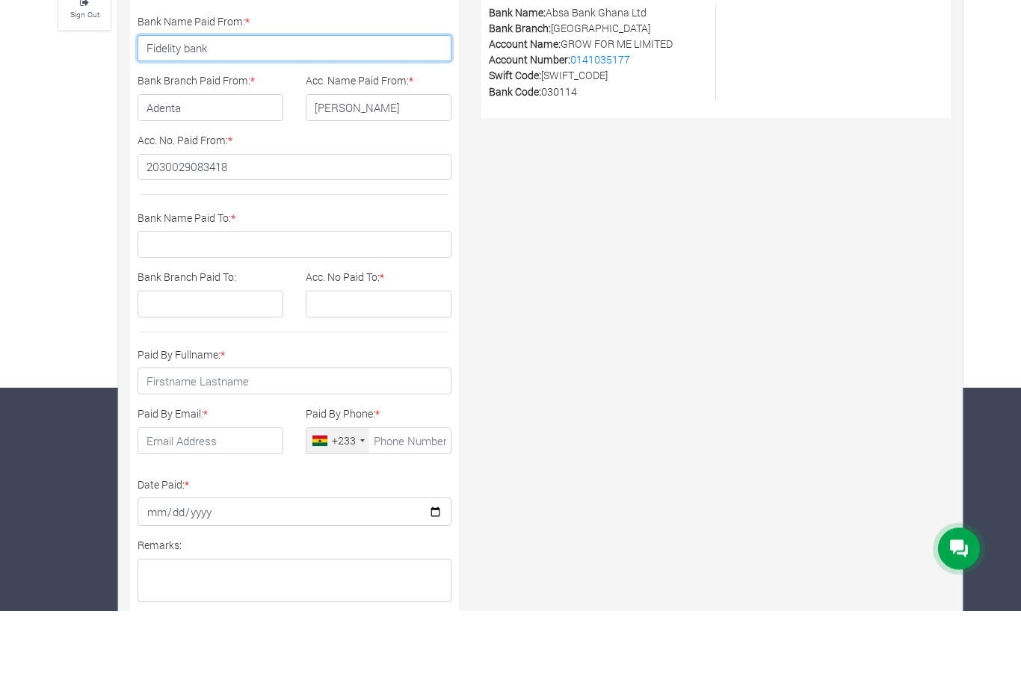
type input "Fidelity bank"
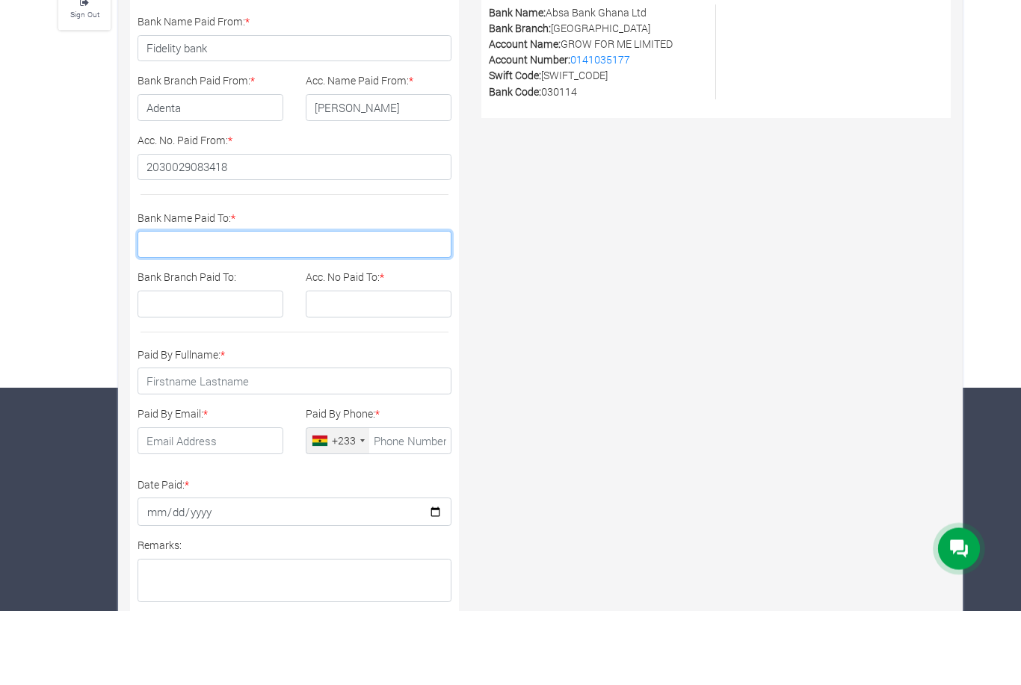
click at [357, 306] on input "Bank Name Paid To: *" at bounding box center [295, 319] width 314 height 27
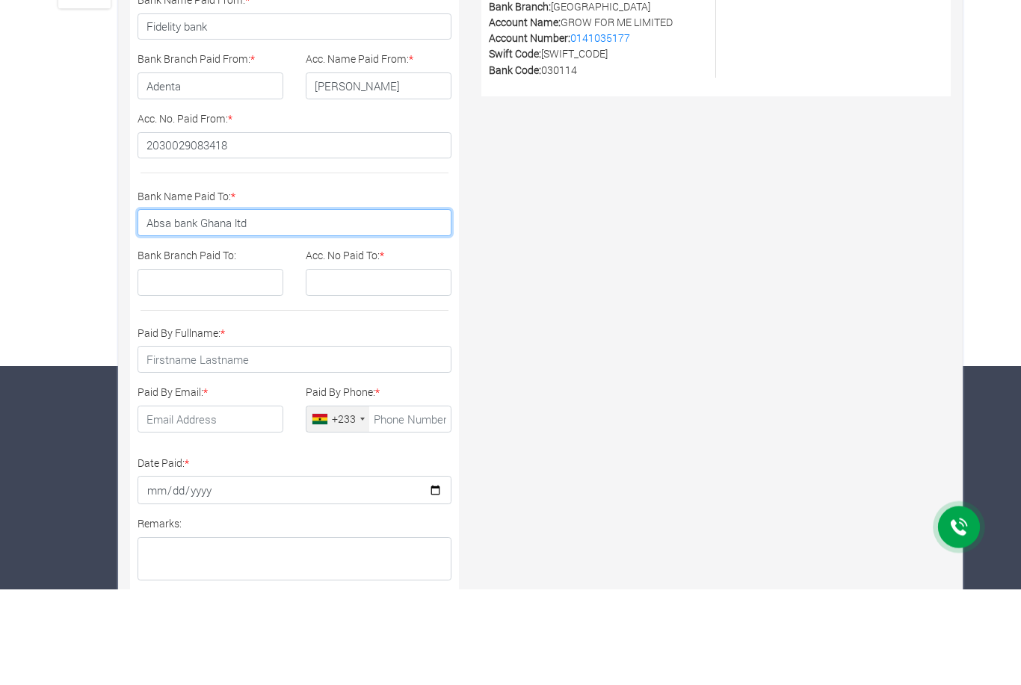
type input "Absa bank Ghana ltd"
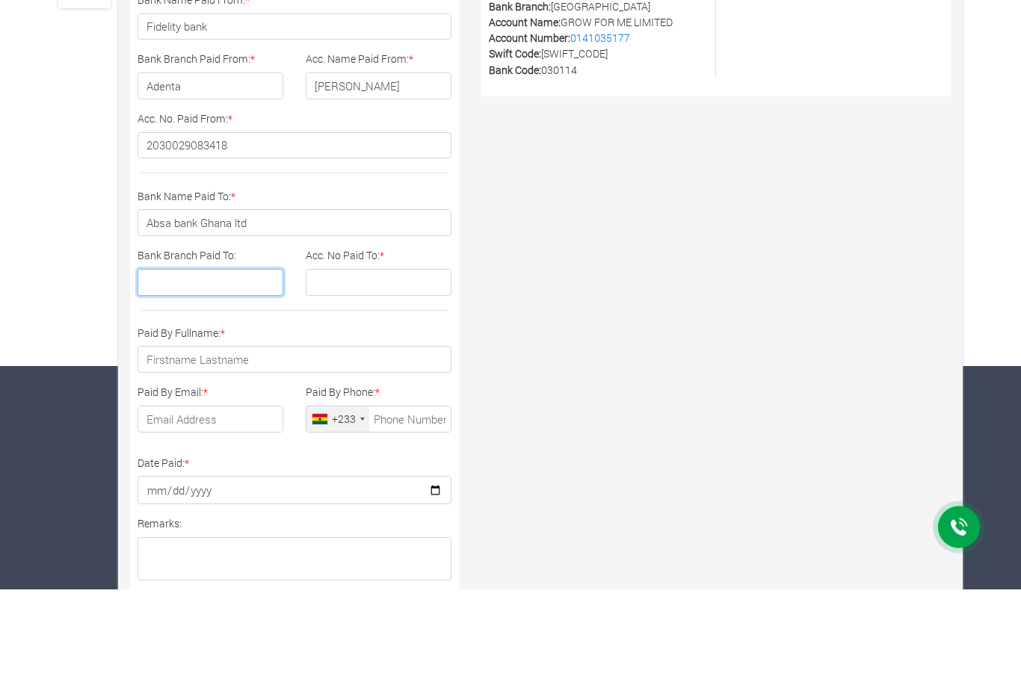
click at [249, 366] on input "Bank Branch Paid To:" at bounding box center [211, 379] width 146 height 27
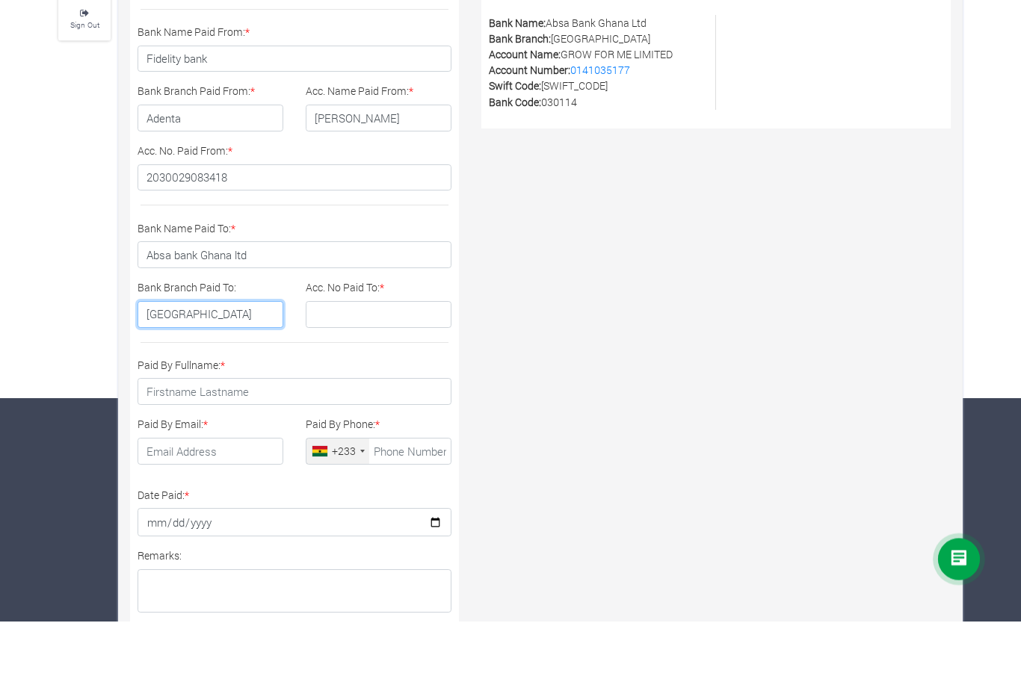
type input "[GEOGRAPHIC_DATA]"
click at [398, 366] on input "Acc. No Paid To: *" at bounding box center [379, 379] width 146 height 27
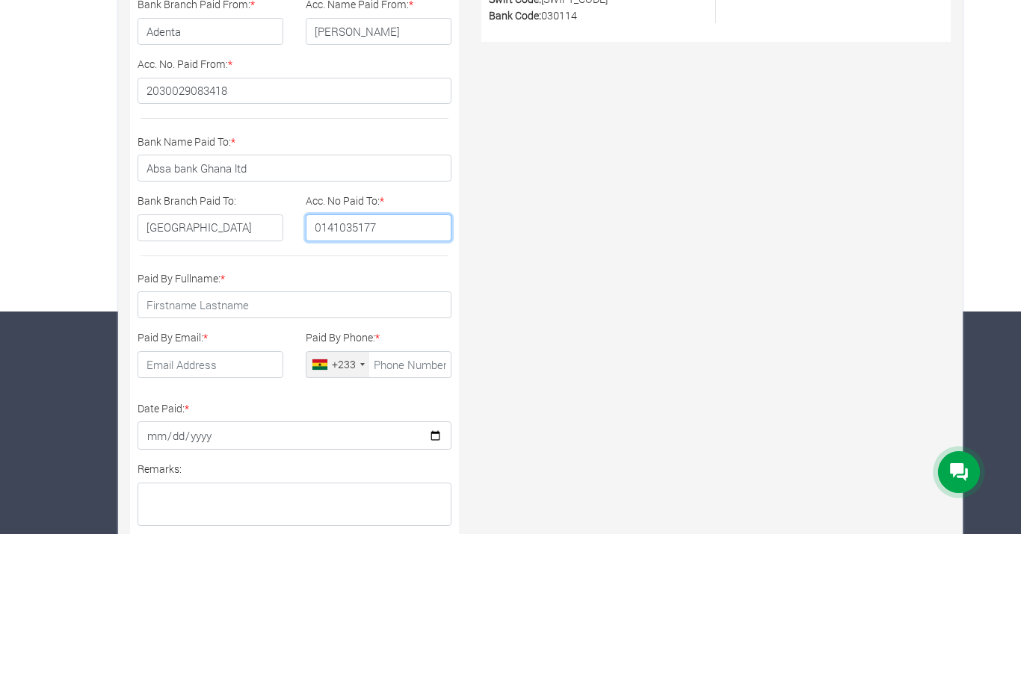
type input "0141035177"
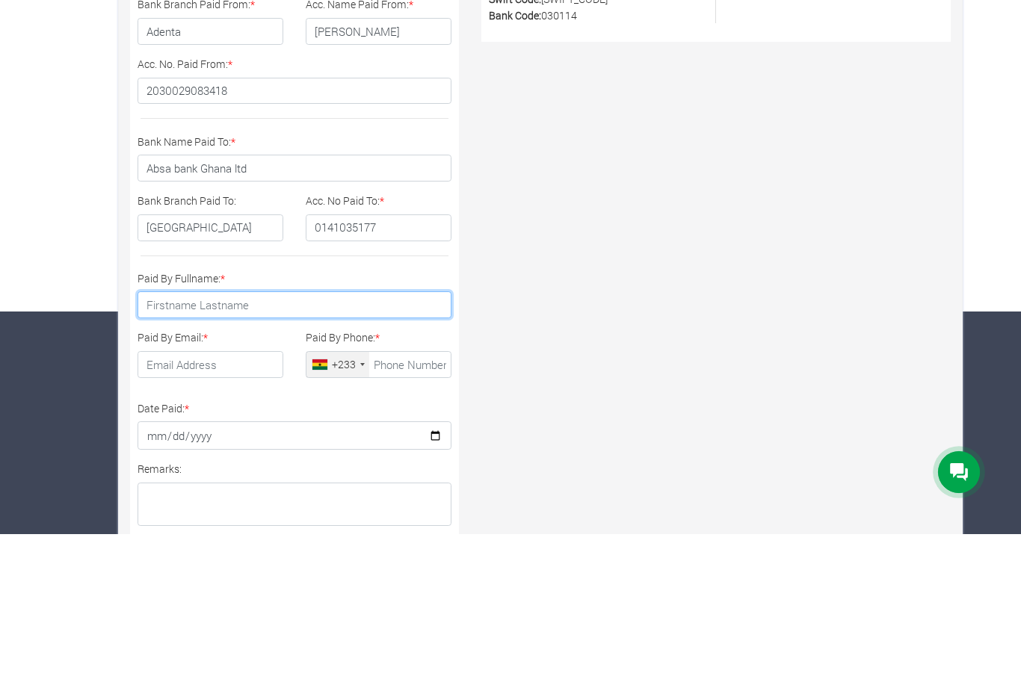
click at [346, 442] on input "Paid By Fullname: *" at bounding box center [295, 455] width 314 height 27
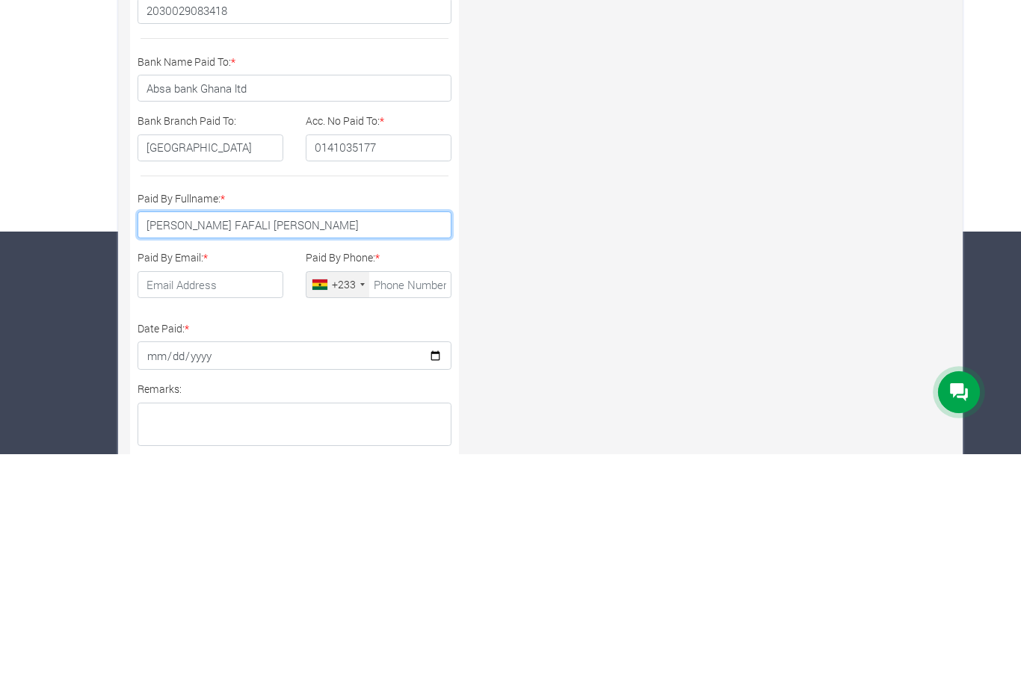
type input "[PERSON_NAME] FAFALI [PERSON_NAME]"
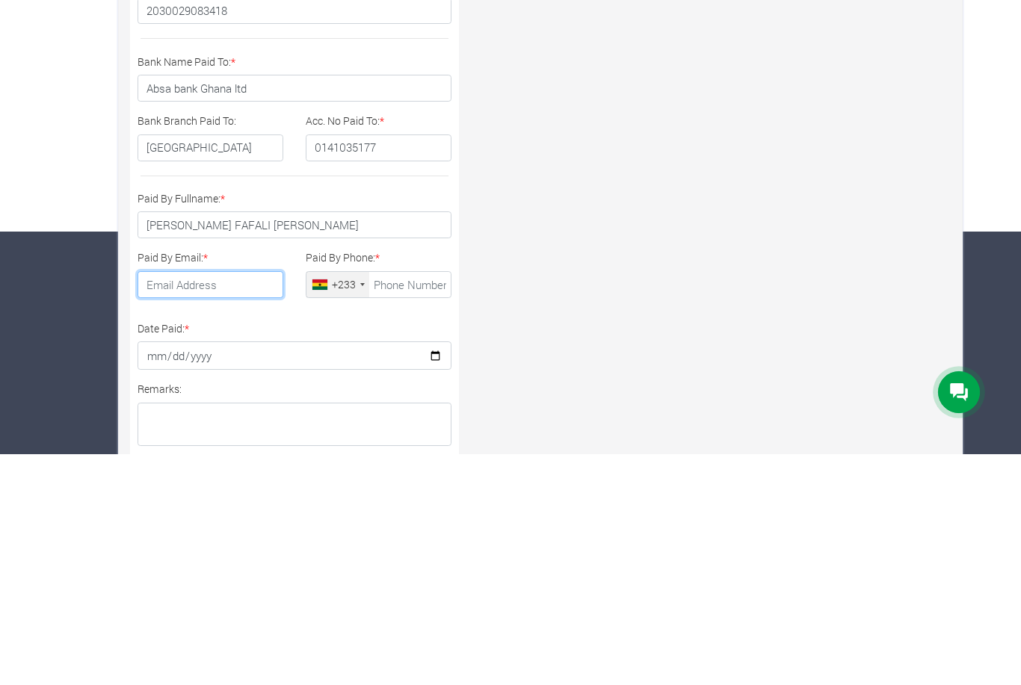
click at [247, 502] on input "Paid By Email: *" at bounding box center [211, 515] width 146 height 27
type input "[EMAIL_ADDRESS][DOMAIN_NAME]"
click at [406, 502] on input "Paid By Phone: *" at bounding box center [379, 515] width 146 height 27
type input "54 405 1440"
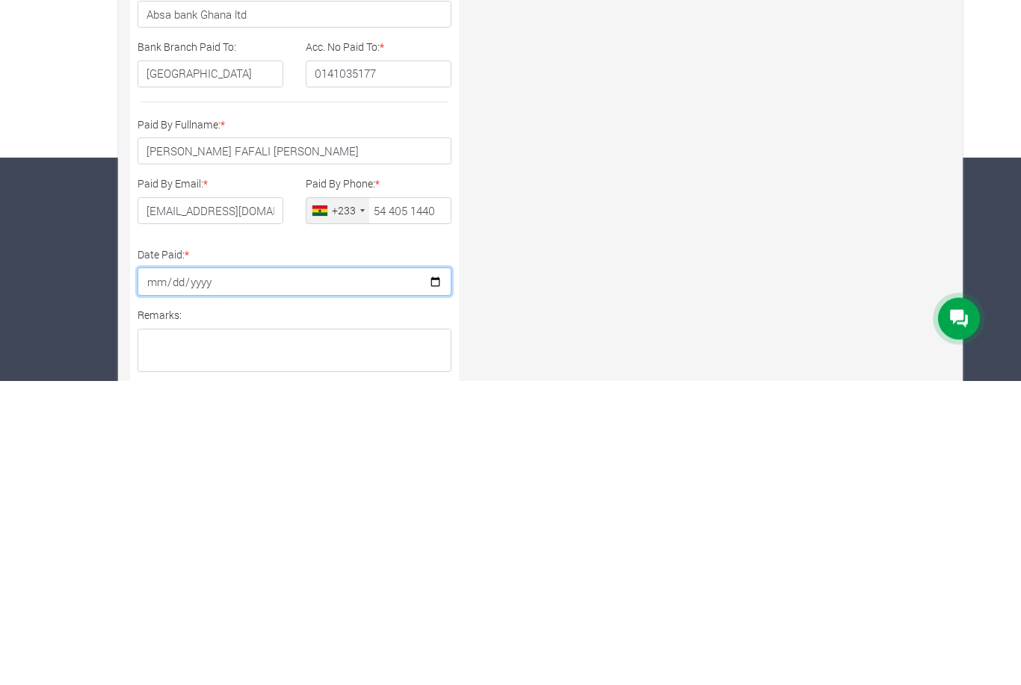
click at [415, 573] on input "Date Paid: *" at bounding box center [295, 587] width 314 height 28
type input "[DATE]"
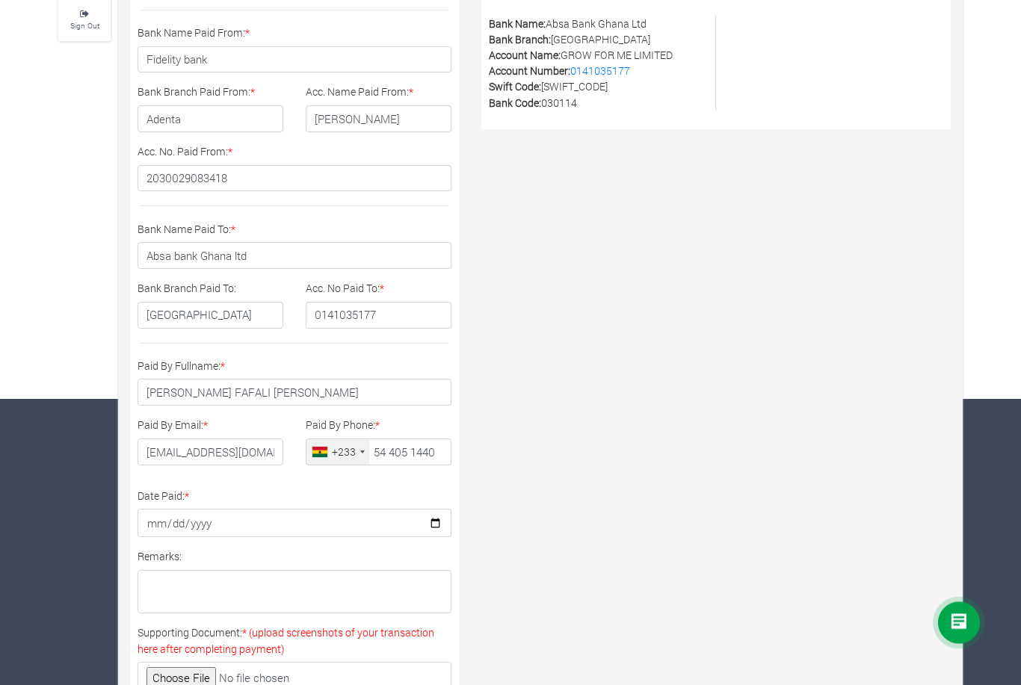
scroll to position [326, 0]
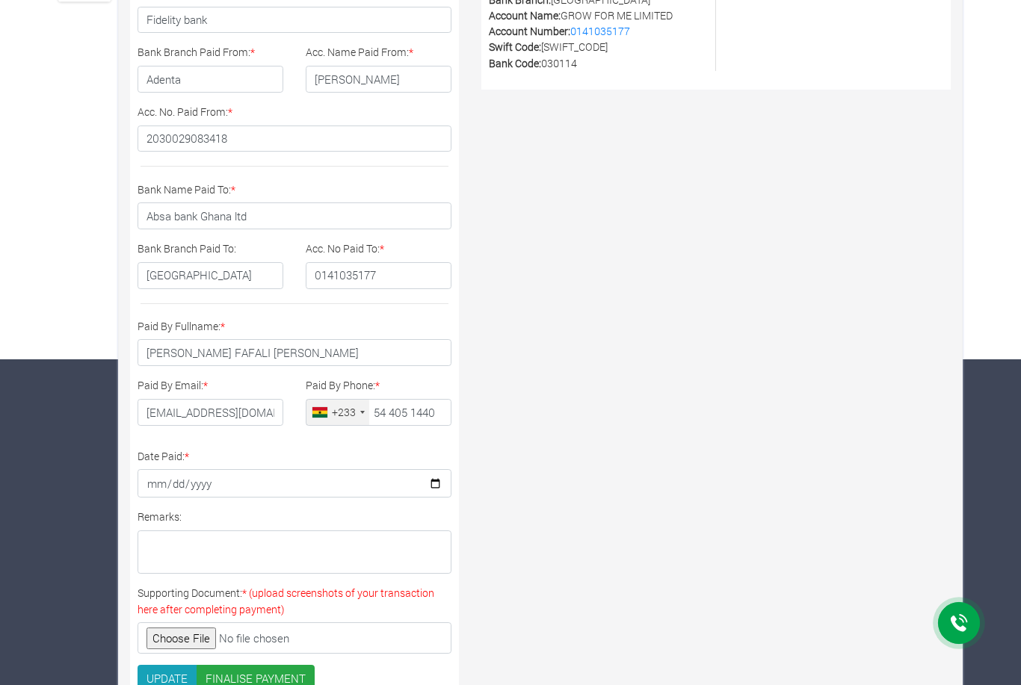
click at [203, 628] on input "Supporting Document: * (upload screenshots of your transaction here after compl…" at bounding box center [295, 638] width 314 height 31
type input "C:\fakepath\IMG_0228.jpeg"
click at [218, 666] on button "FINALISE PAYMENT" at bounding box center [256, 678] width 119 height 27
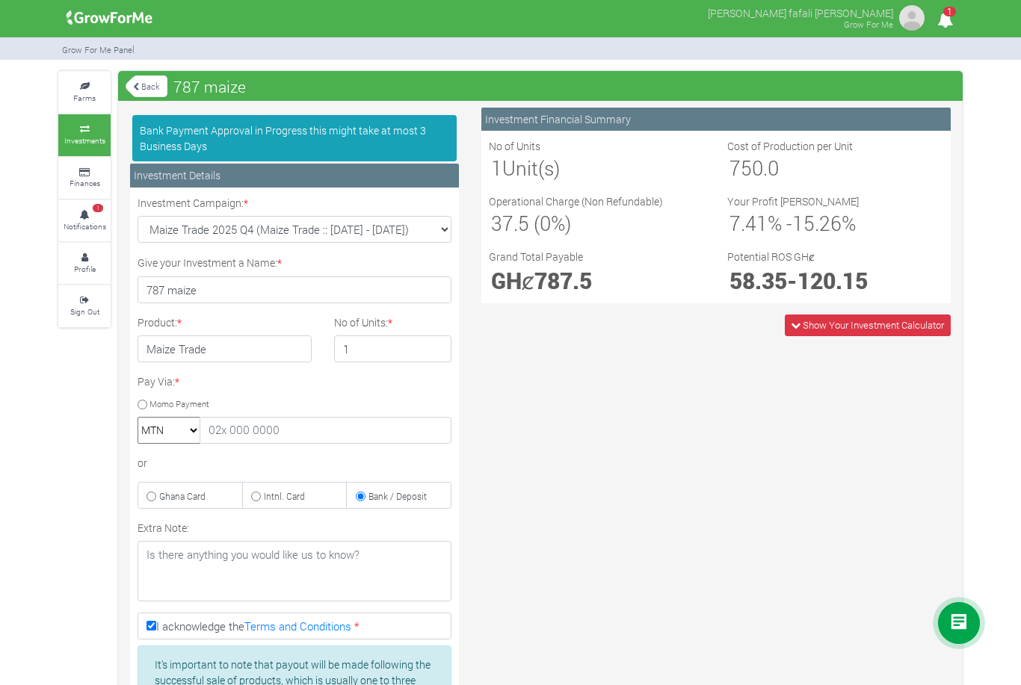
click at [81, 129] on icon at bounding box center [84, 129] width 45 height 7
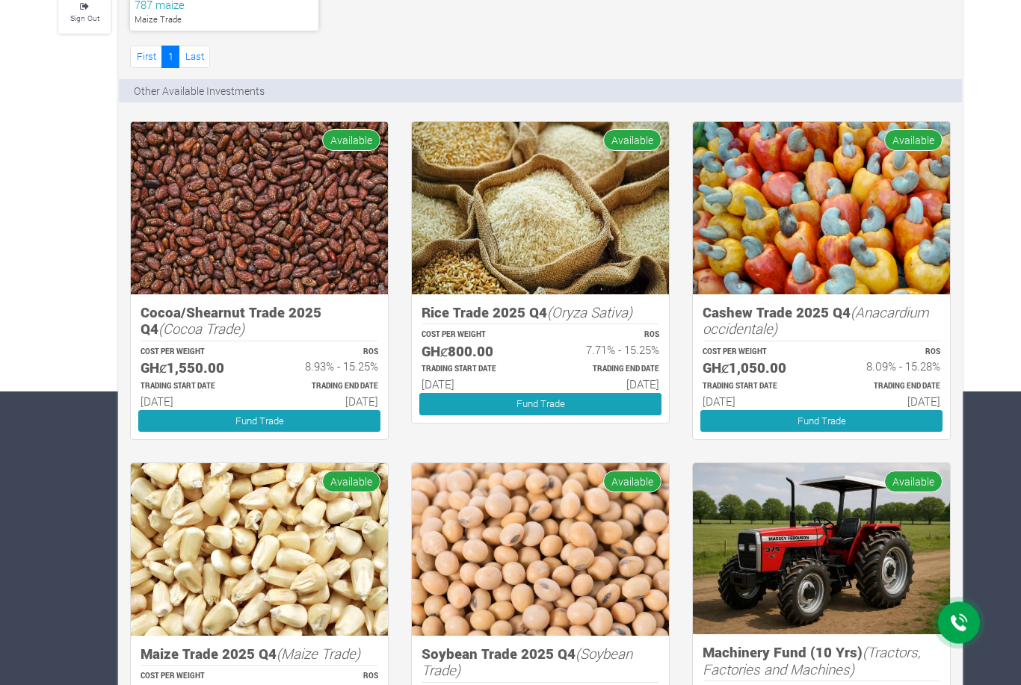
scroll to position [294, 0]
click at [605, 251] on img at bounding box center [540, 208] width 257 height 173
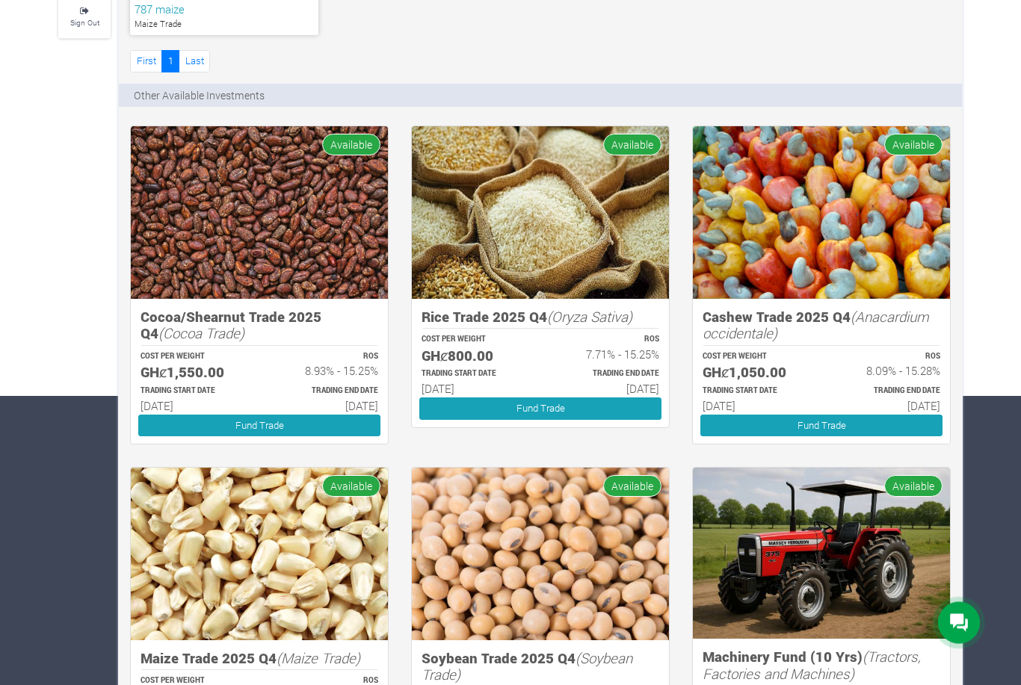
scroll to position [287, 0]
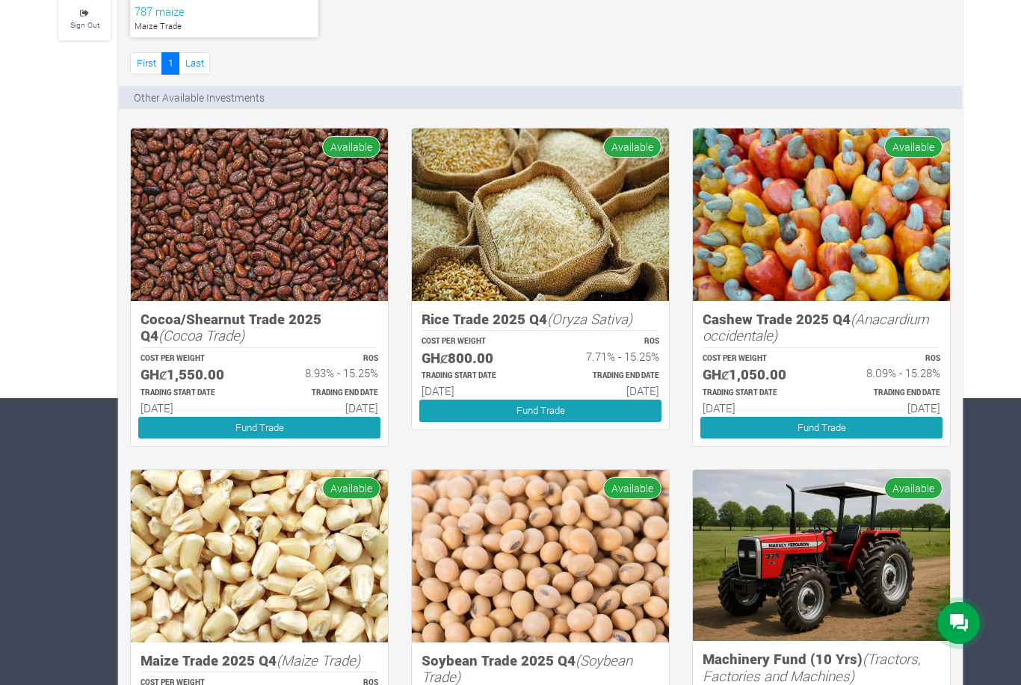
click at [595, 407] on link "Fund Trade" at bounding box center [540, 411] width 242 height 22
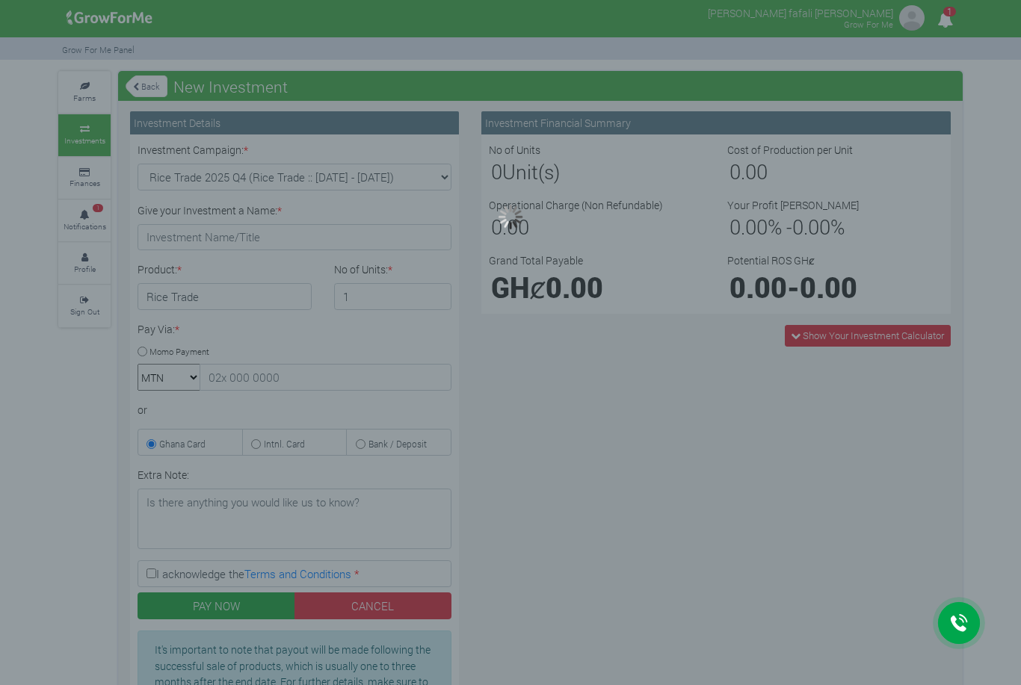
type input "1"
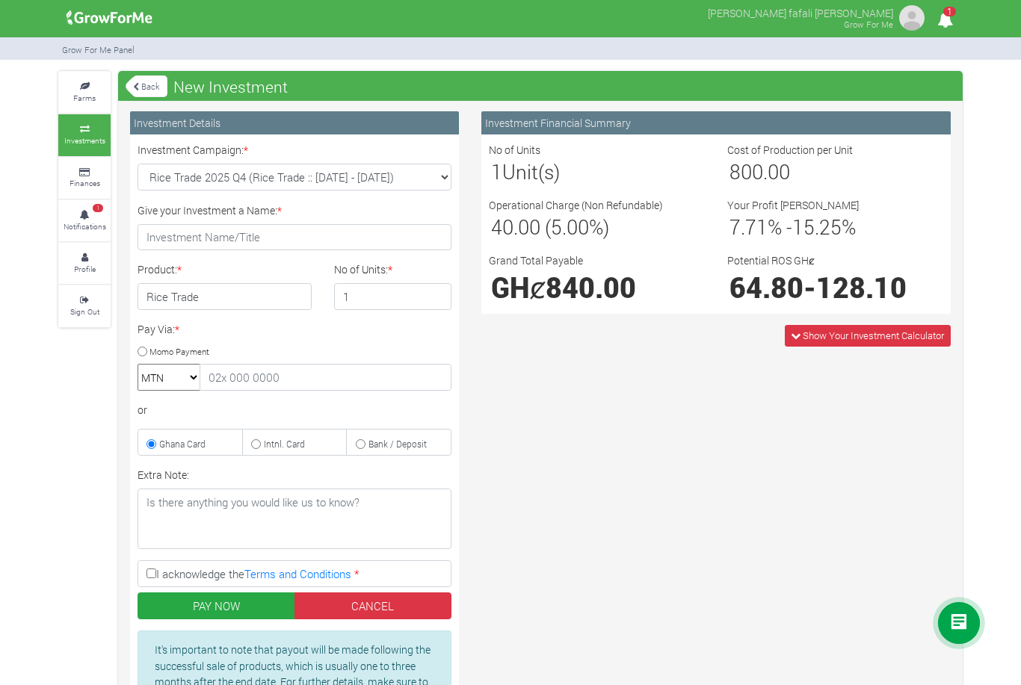
click at [148, 367] on select "MTN Telecel Airtel Tigo" at bounding box center [169, 377] width 63 height 27
click at [268, 377] on input "text" at bounding box center [326, 377] width 252 height 27
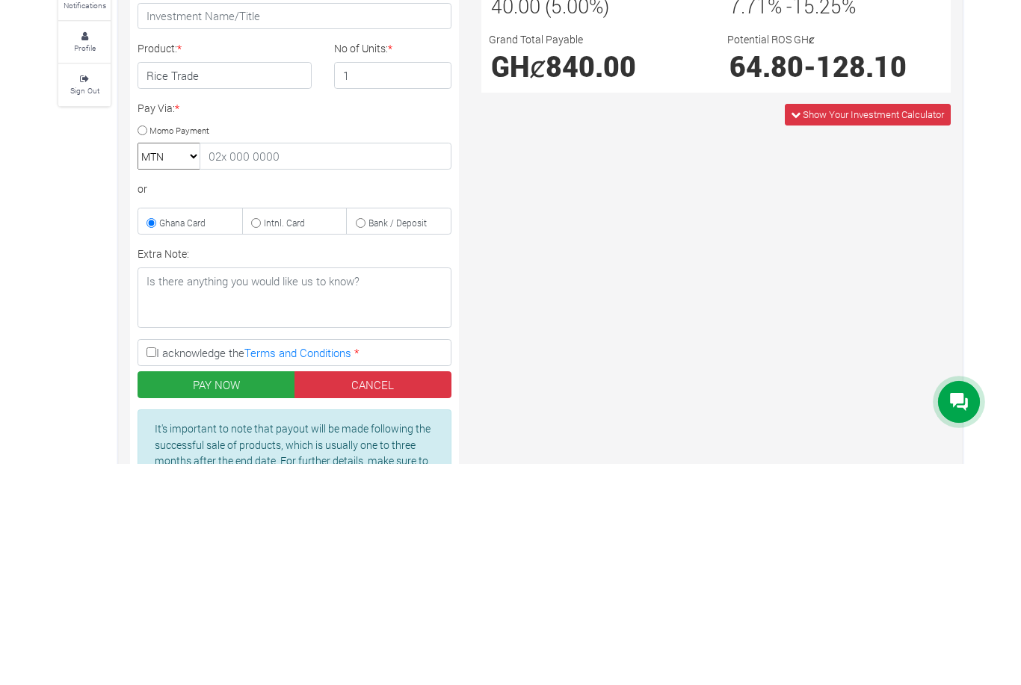
click at [143, 347] on input "Momo Payment" at bounding box center [143, 352] width 10 height 10
radio input "true"
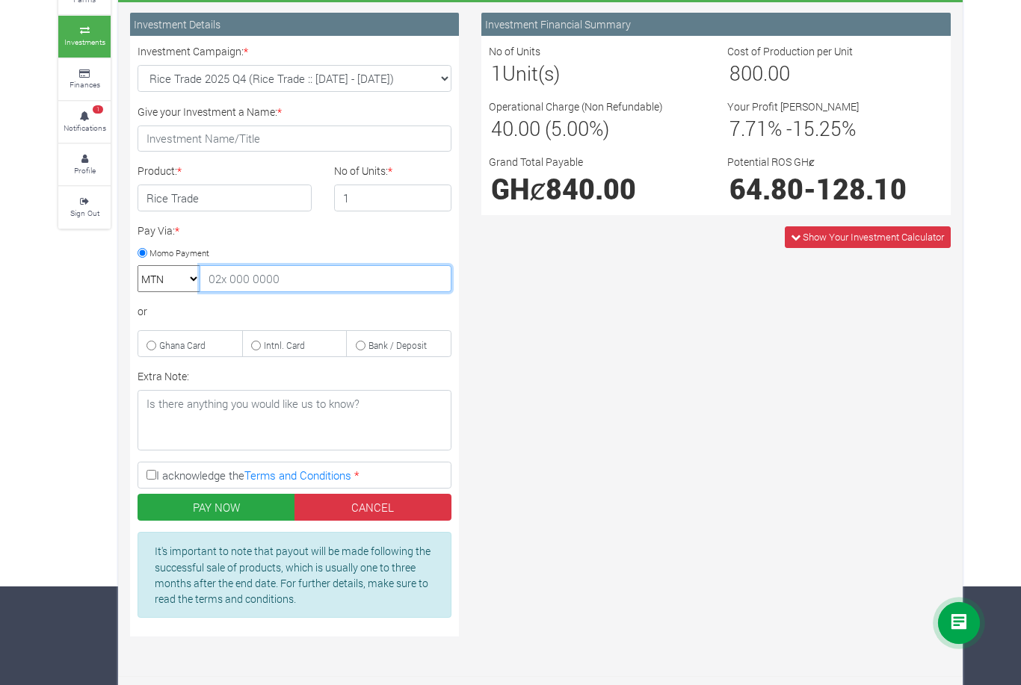
click at [315, 275] on input "text" at bounding box center [326, 278] width 252 height 27
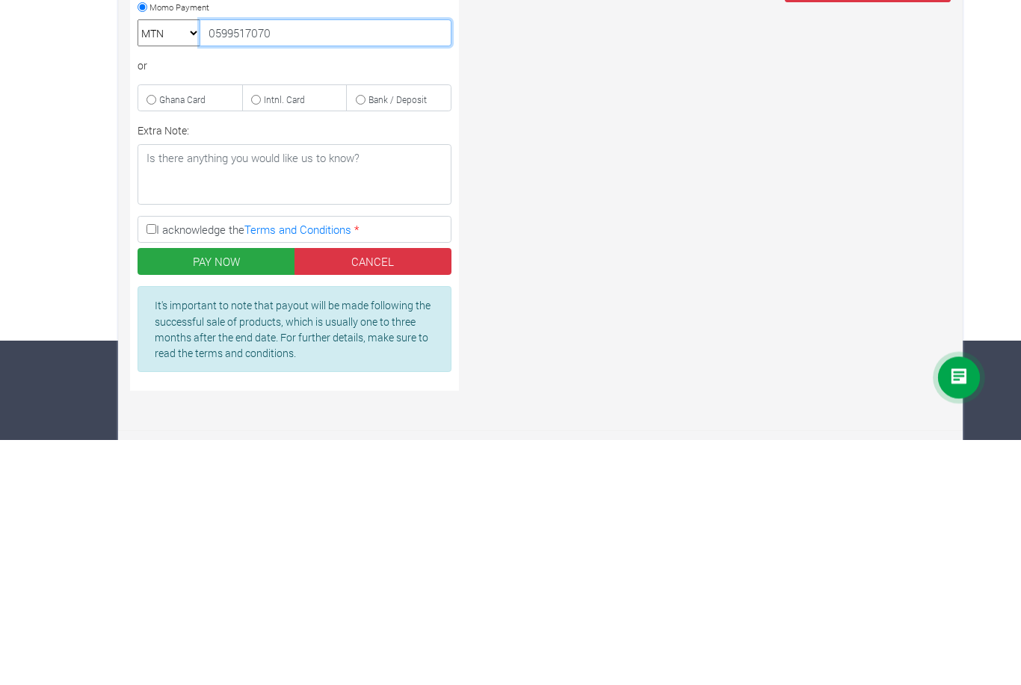
type input "0599517070"
click at [166, 462] on label "I acknowledge the Terms and Conditions *" at bounding box center [295, 475] width 314 height 27
click at [156, 470] on input "I acknowledge the Terms and Conditions *" at bounding box center [152, 475] width 10 height 10
checkbox input "true"
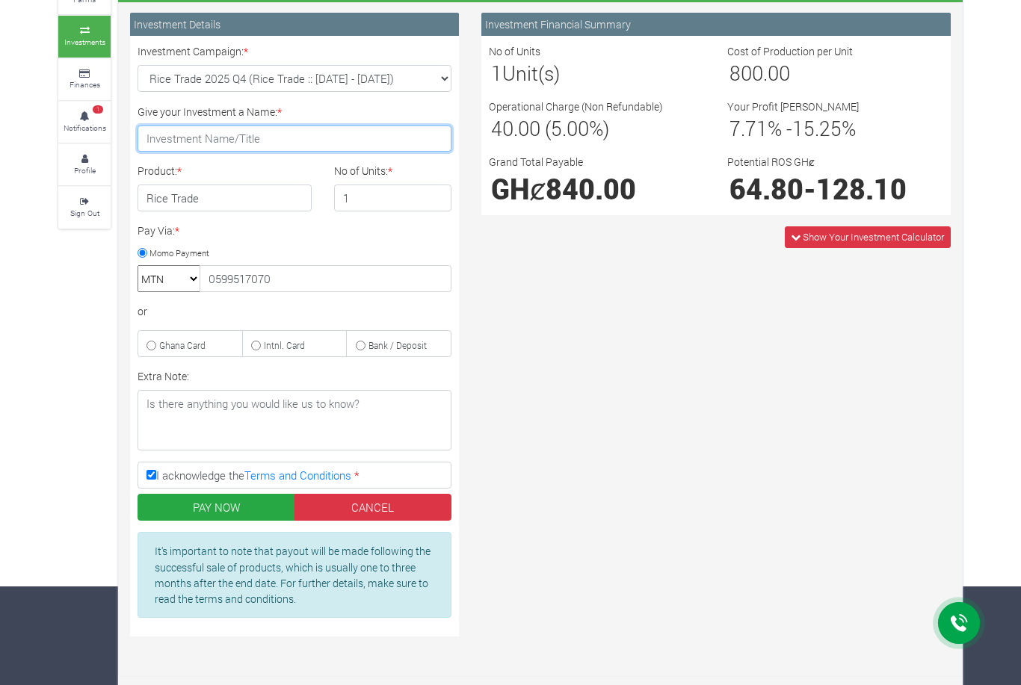
click at [321, 136] on input "Give your Investment a Name: *" at bounding box center [295, 139] width 314 height 27
click at [534, 272] on div "Investment Financial Summary No of Units 1 Unit(s) Cost of Production per Unit …" at bounding box center [716, 330] width 492 height 635
click at [265, 133] on input "840 Rice" at bounding box center [295, 139] width 314 height 27
click at [163, 141] on input "840 Rice" at bounding box center [295, 139] width 314 height 27
click at [317, 138] on input "840 Rice" at bounding box center [295, 139] width 314 height 27
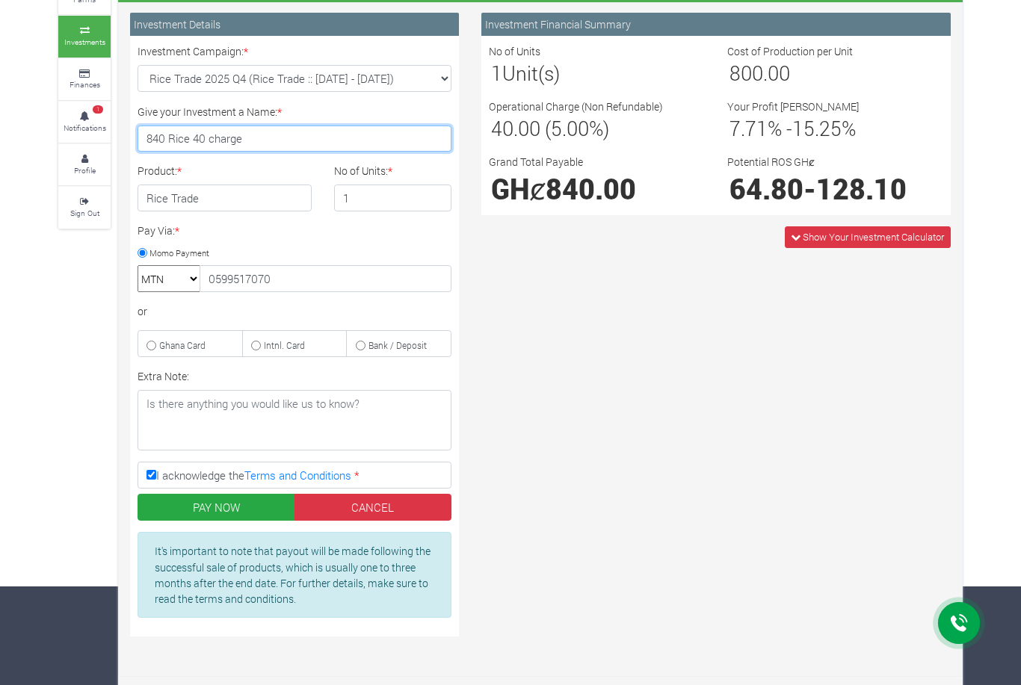
type input "840 Rice 40 charge"
click at [727, 263] on div "Investment Financial Summary No of Units 1 Unit(s) Cost of Production per Unit …" at bounding box center [716, 330] width 492 height 635
click at [867, 257] on div "Investment Financial Summary No of Units 1 Unit(s) Cost of Production per Unit …" at bounding box center [716, 136] width 492 height 247
click at [884, 237] on span "Show Your Investment Calculator" at bounding box center [873, 236] width 141 height 13
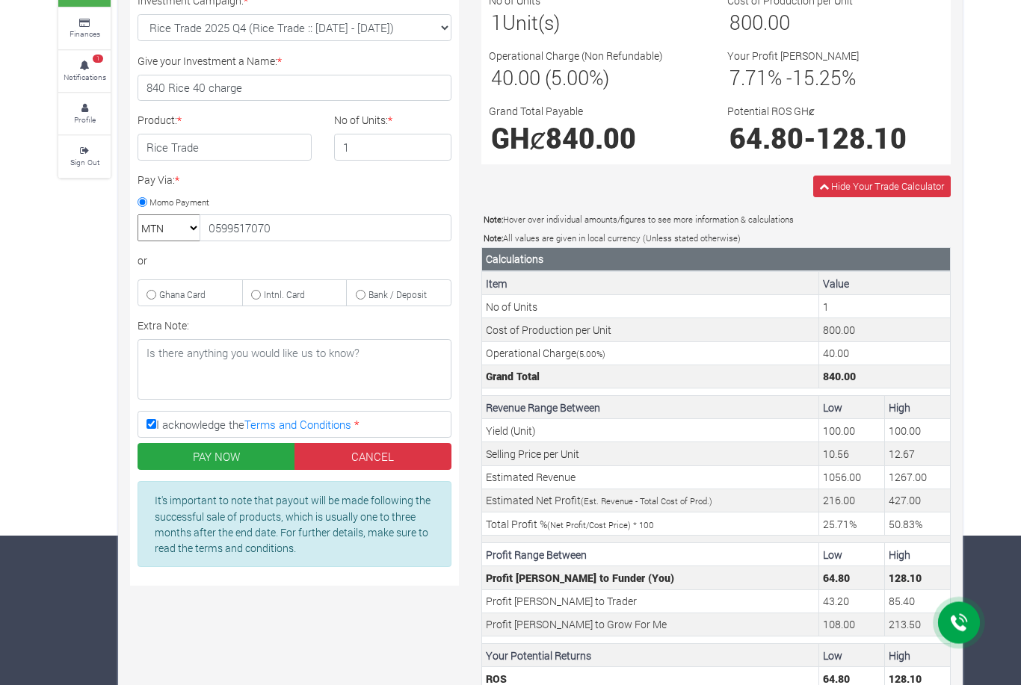
scroll to position [154, 0]
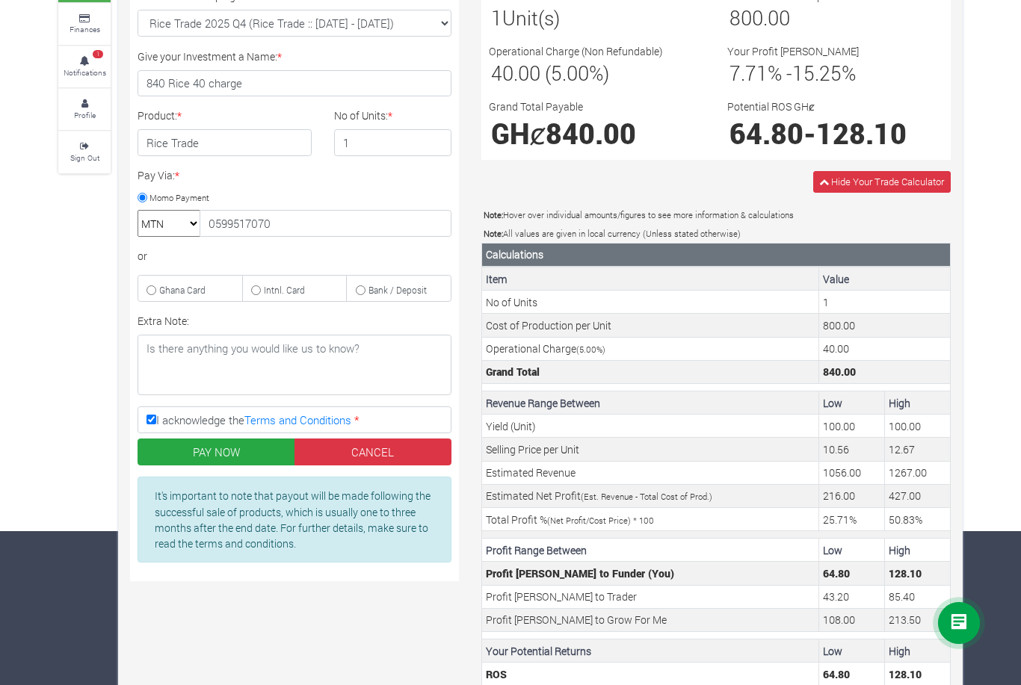
click at [281, 457] on button "PAY NOW" at bounding box center [217, 452] width 158 height 27
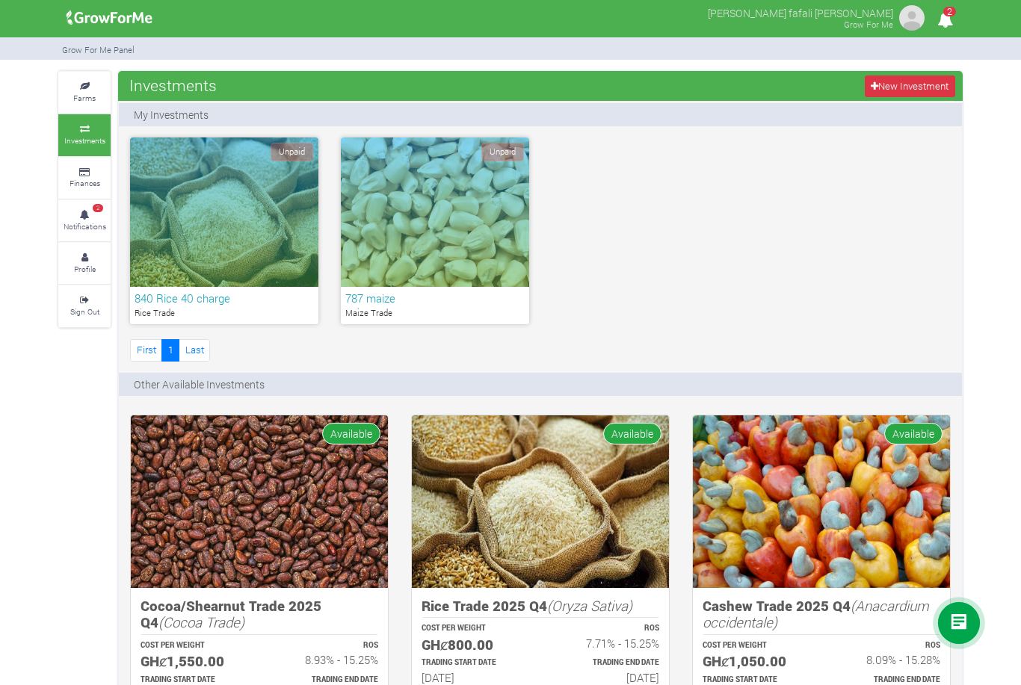
click at [83, 83] on icon at bounding box center [84, 86] width 45 height 7
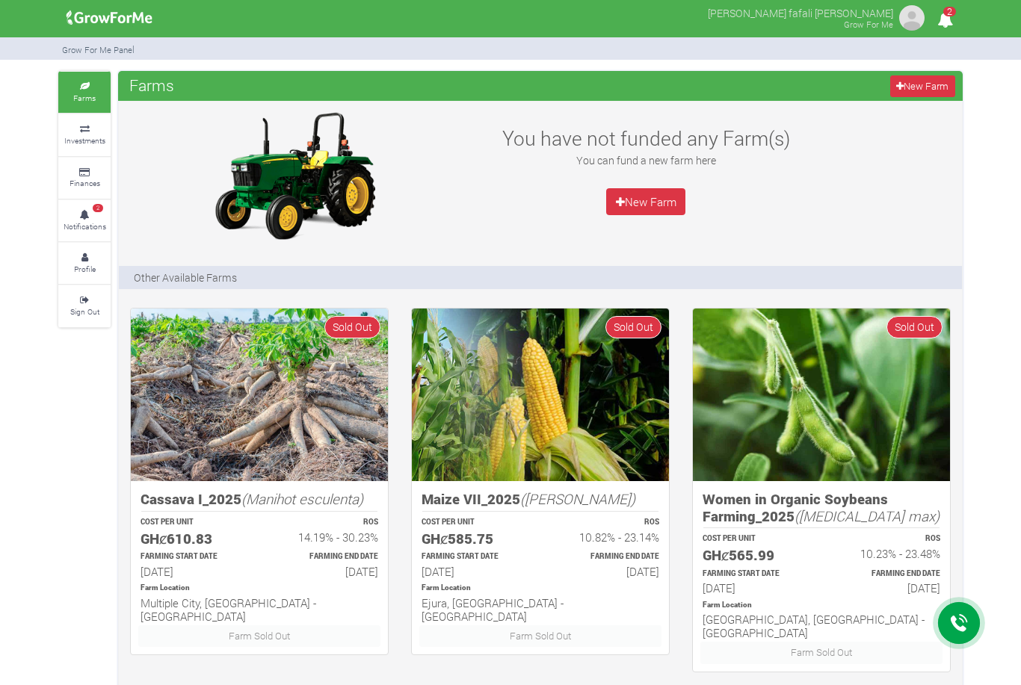
click at [87, 212] on icon at bounding box center [84, 215] width 45 height 7
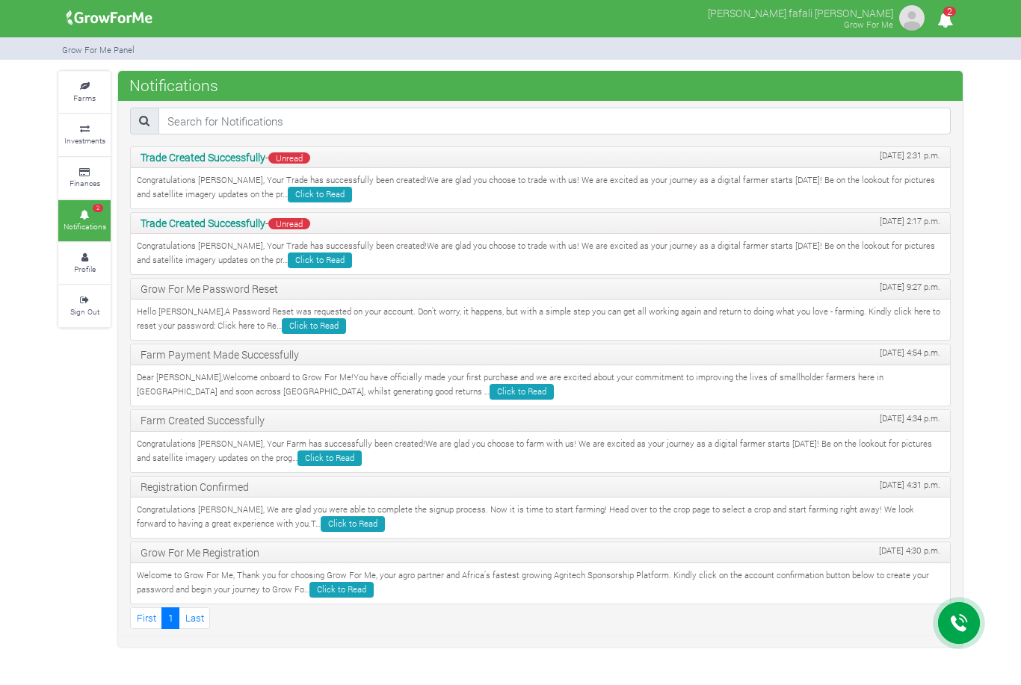
click at [389, 185] on p "Congratulations [PERSON_NAME], Your Trade has successfully been created!We are …" at bounding box center [540, 188] width 807 height 28
click at [294, 188] on link "Click to Read" at bounding box center [320, 195] width 64 height 16
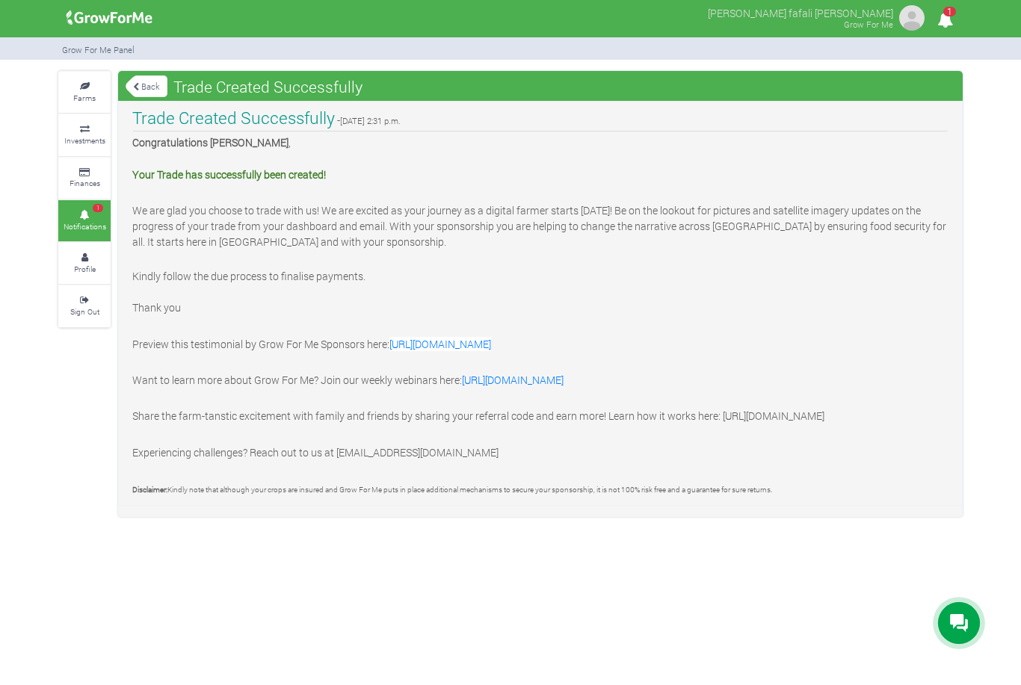
click at [134, 69] on div "[PERSON_NAME] fafali [PERSON_NAME] Grow For Me 1" at bounding box center [510, 342] width 1021 height 685
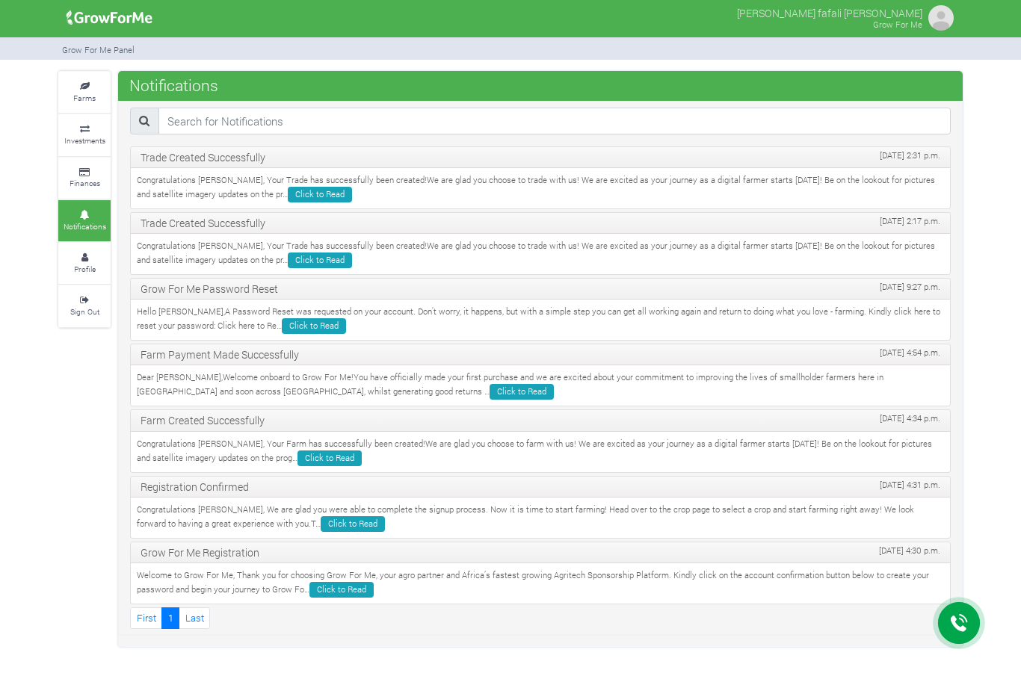
click at [92, 126] on icon at bounding box center [84, 129] width 45 height 7
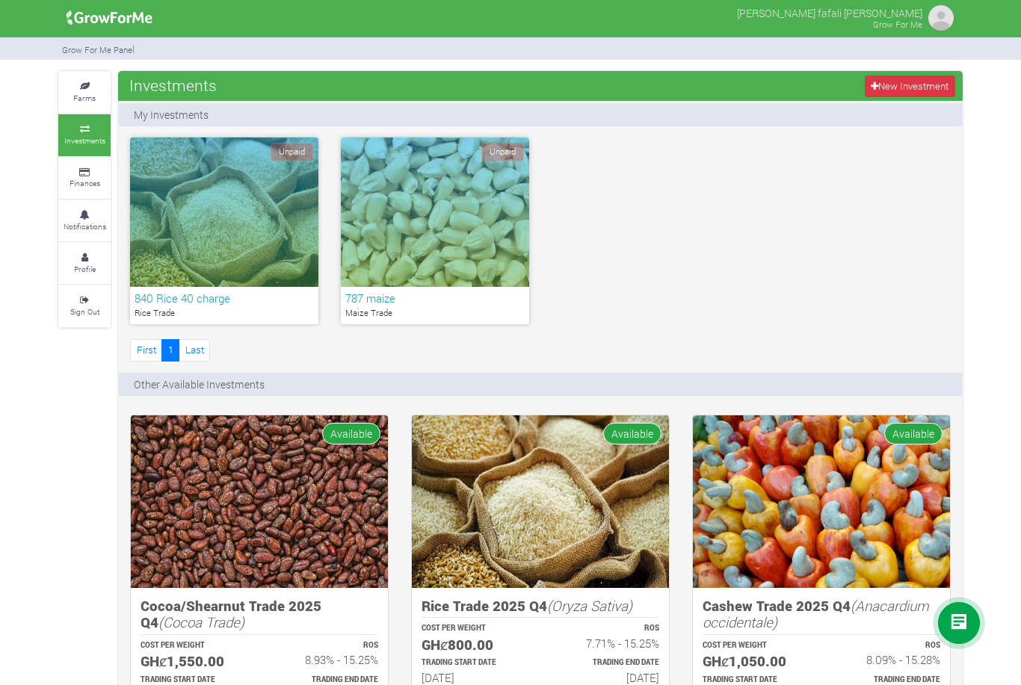
click at [228, 215] on div "Unpaid" at bounding box center [224, 212] width 188 height 149
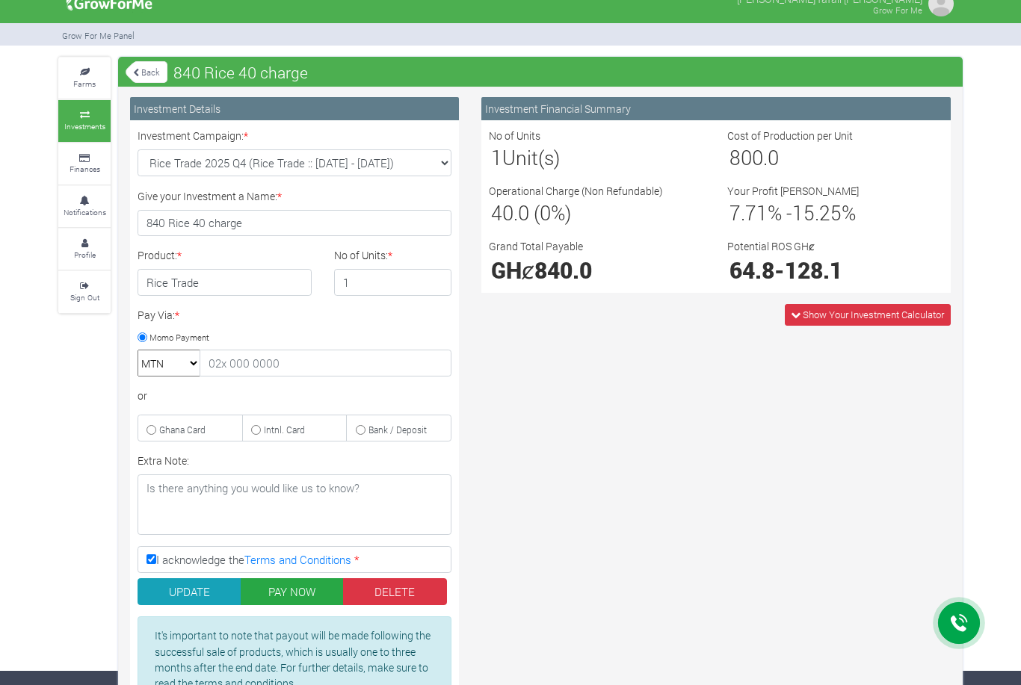
scroll to position [32, 0]
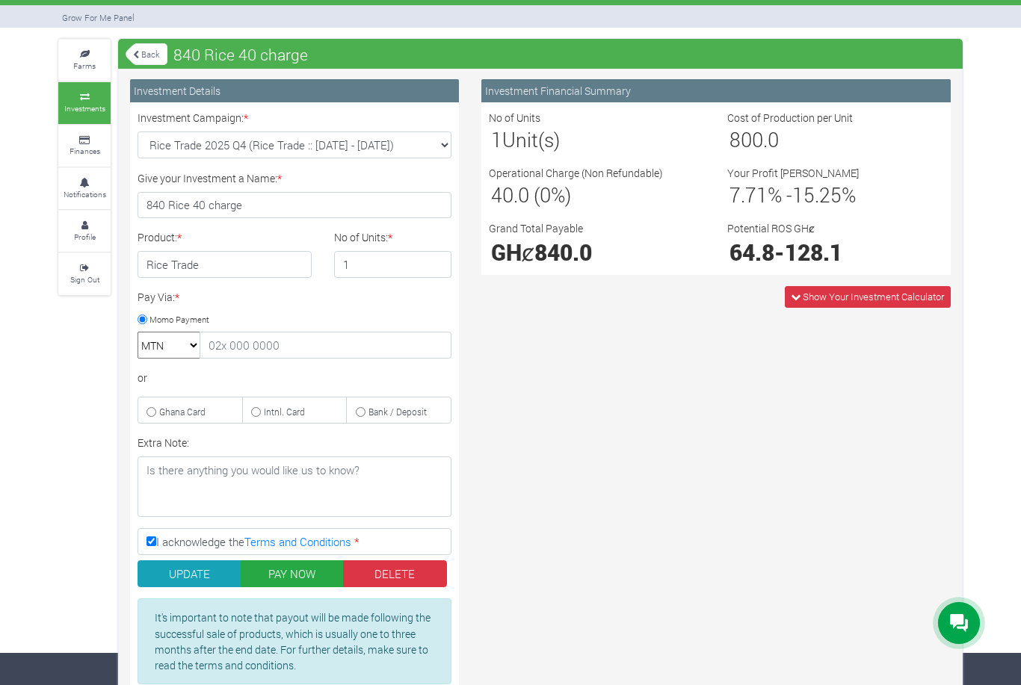
click at [175, 570] on button "UPDATE" at bounding box center [190, 574] width 104 height 27
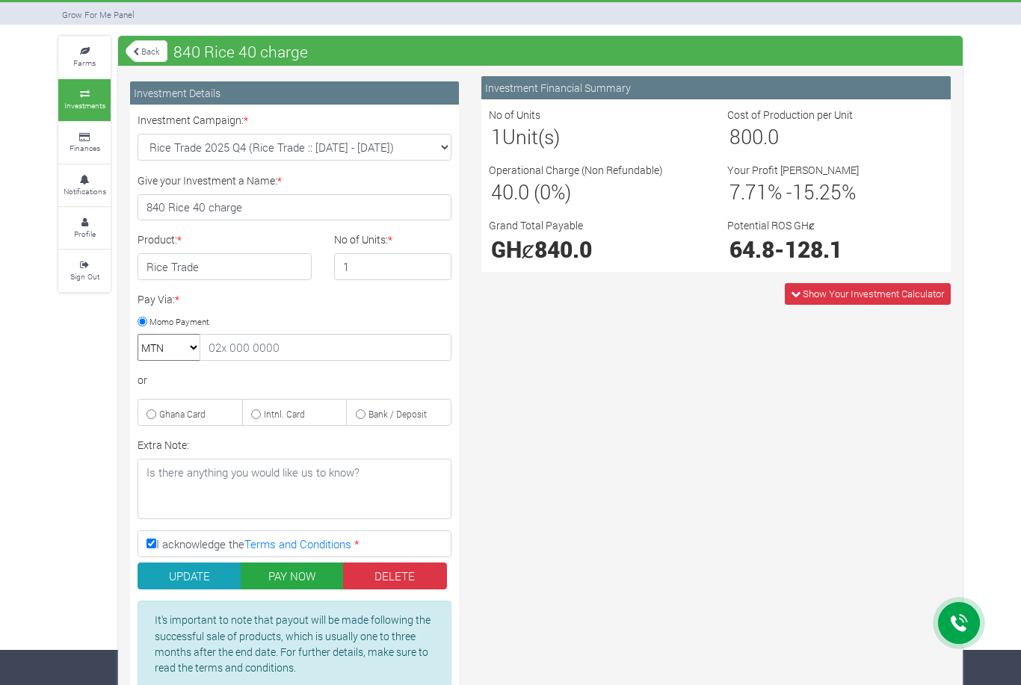
scroll to position [36, 0]
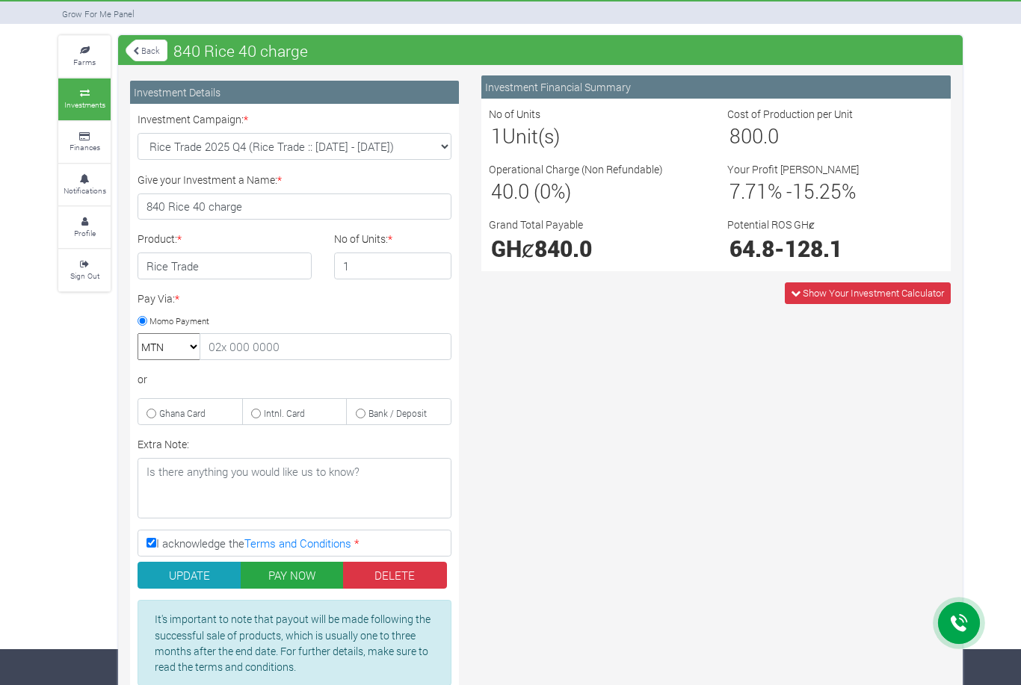
click at [320, 541] on link "Terms and Conditions" at bounding box center [297, 543] width 107 height 15
click at [87, 228] on small "Profile" at bounding box center [85, 233] width 22 height 10
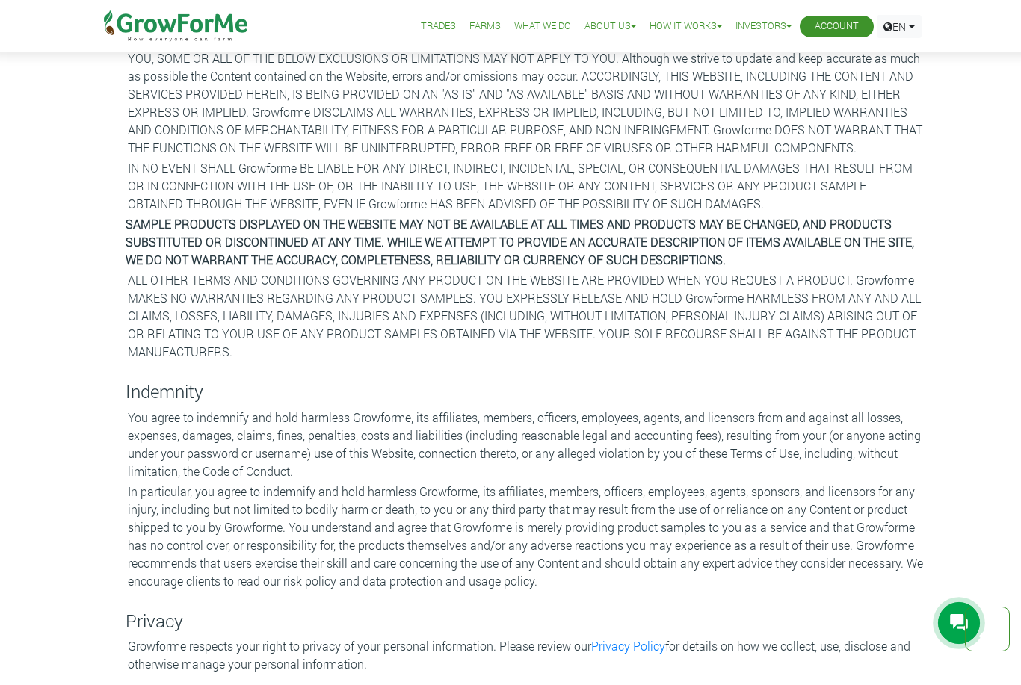
scroll to position [1769, 0]
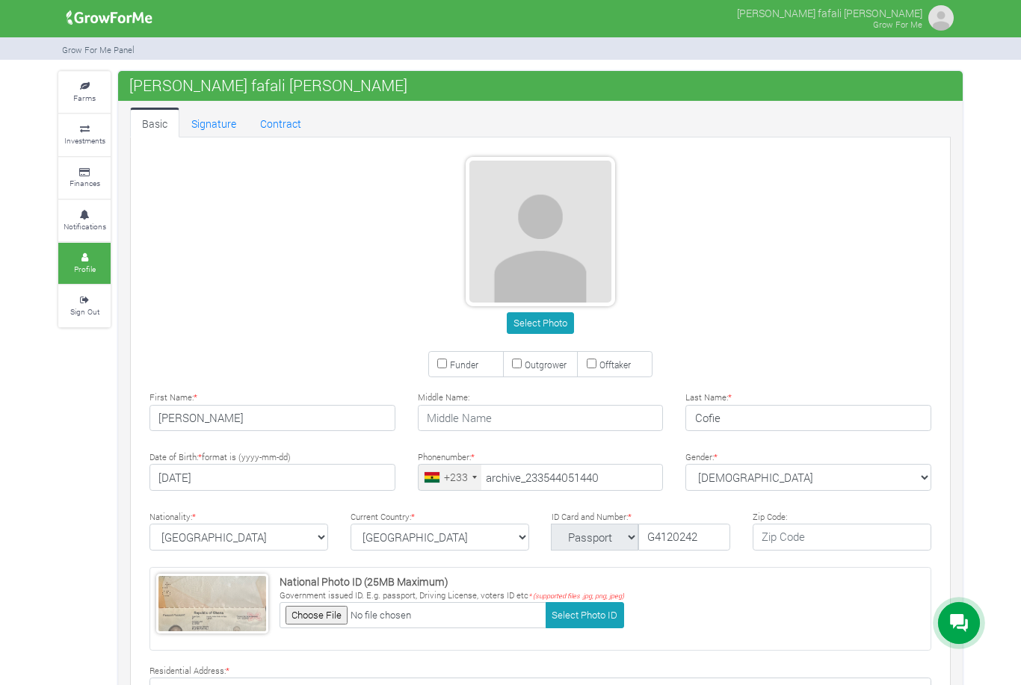
type input "54 405 1440"
click at [102, 221] on small "Notifications" at bounding box center [85, 226] width 43 height 10
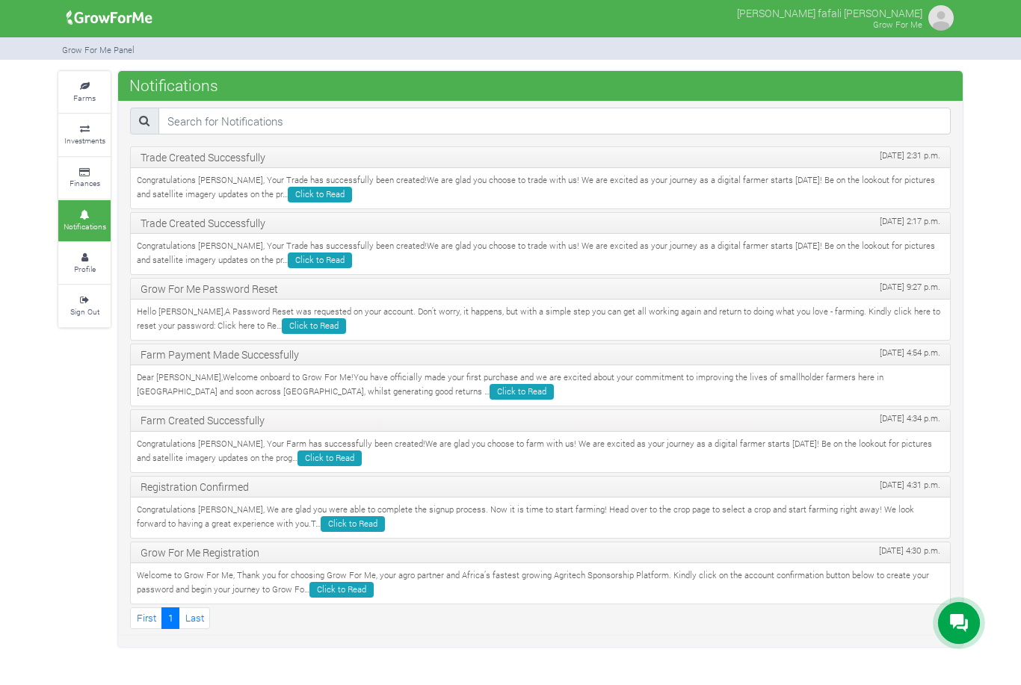
click at [78, 182] on small "Finances" at bounding box center [85, 183] width 31 height 10
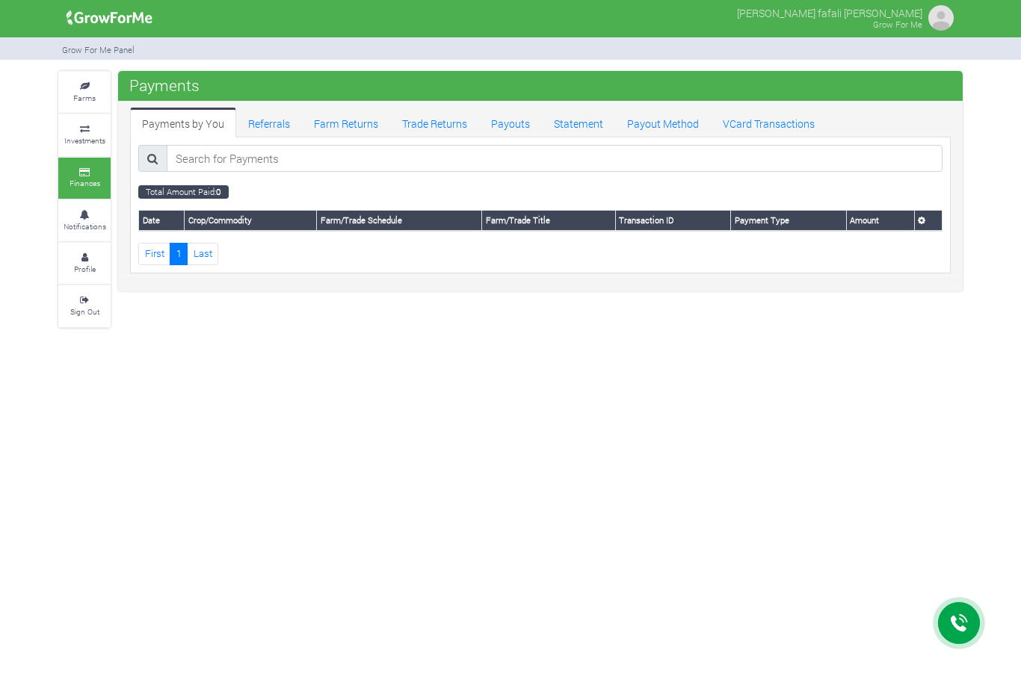
click at [570, 134] on link "Statement" at bounding box center [578, 123] width 73 height 30
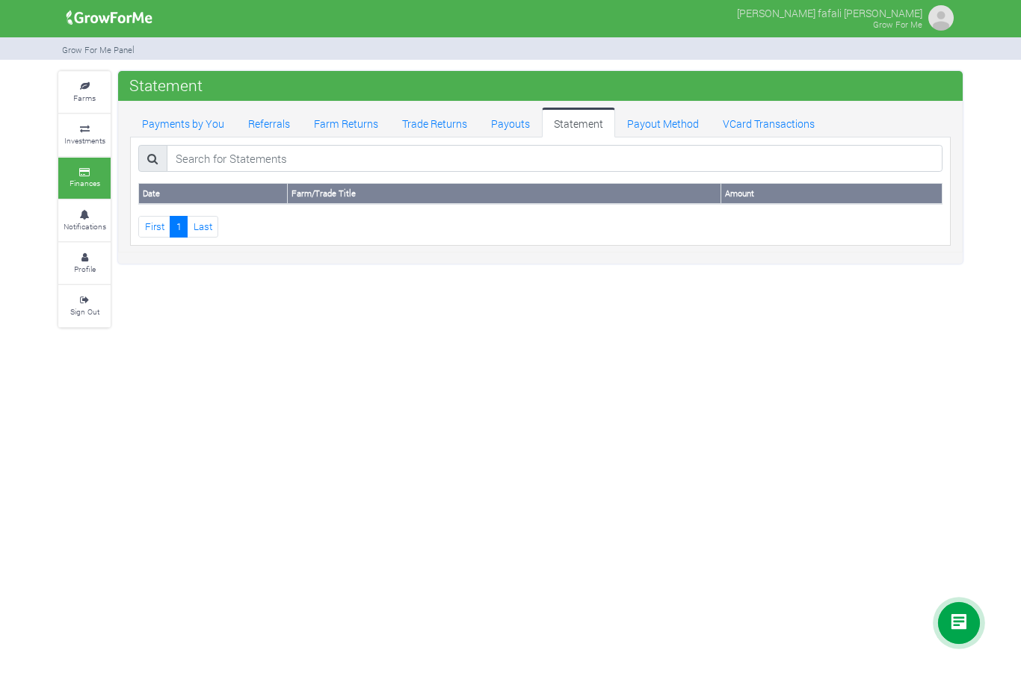
click at [656, 128] on link "Payout Method" at bounding box center [663, 123] width 96 height 30
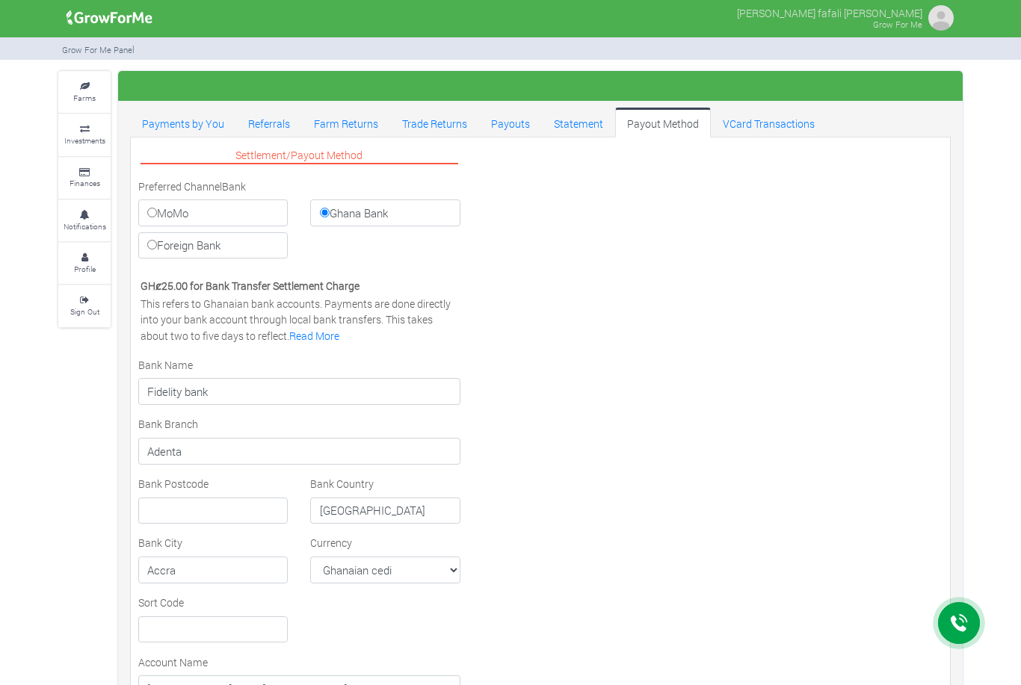
select select "GHS"
click at [190, 129] on link "Payments by You" at bounding box center [183, 123] width 106 height 30
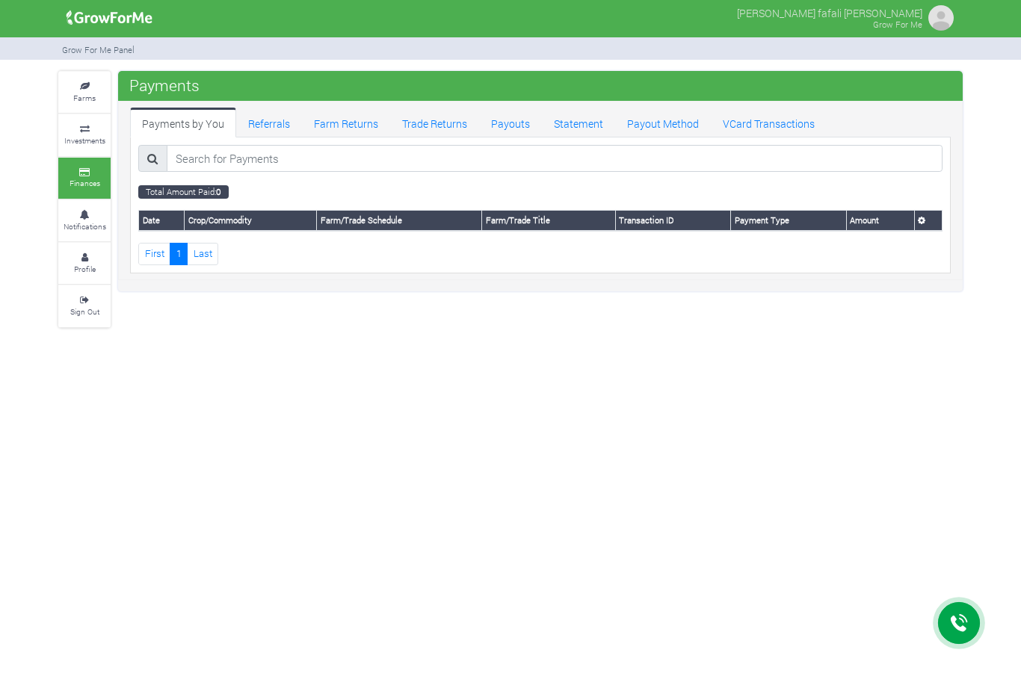
click at [262, 123] on link "Referrals" at bounding box center [269, 123] width 66 height 30
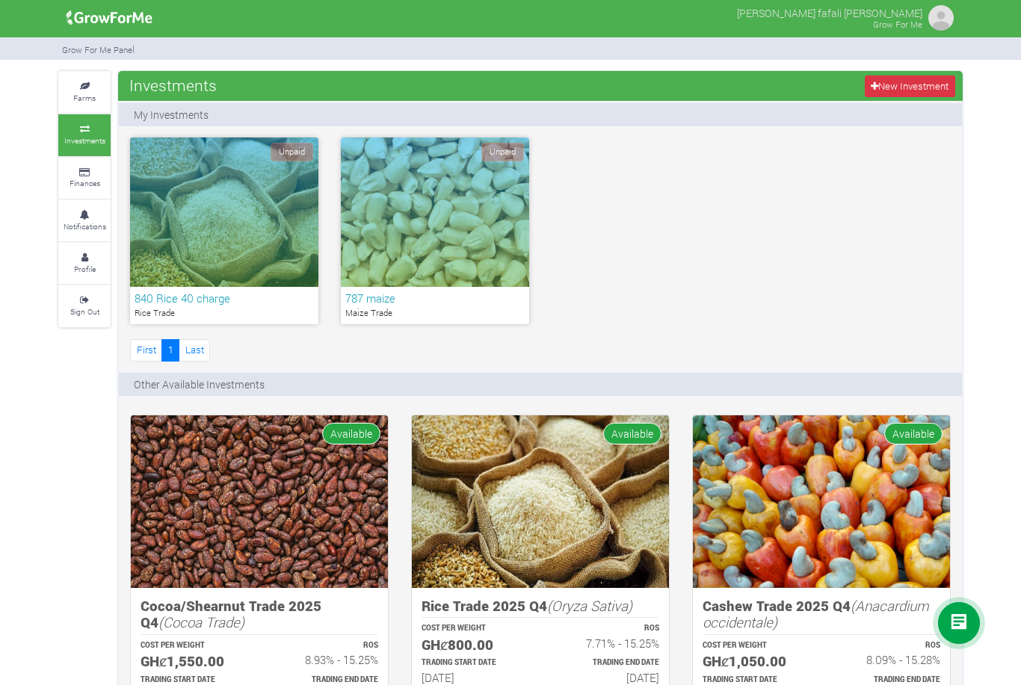
click at [233, 246] on div "Unpaid" at bounding box center [224, 212] width 188 height 149
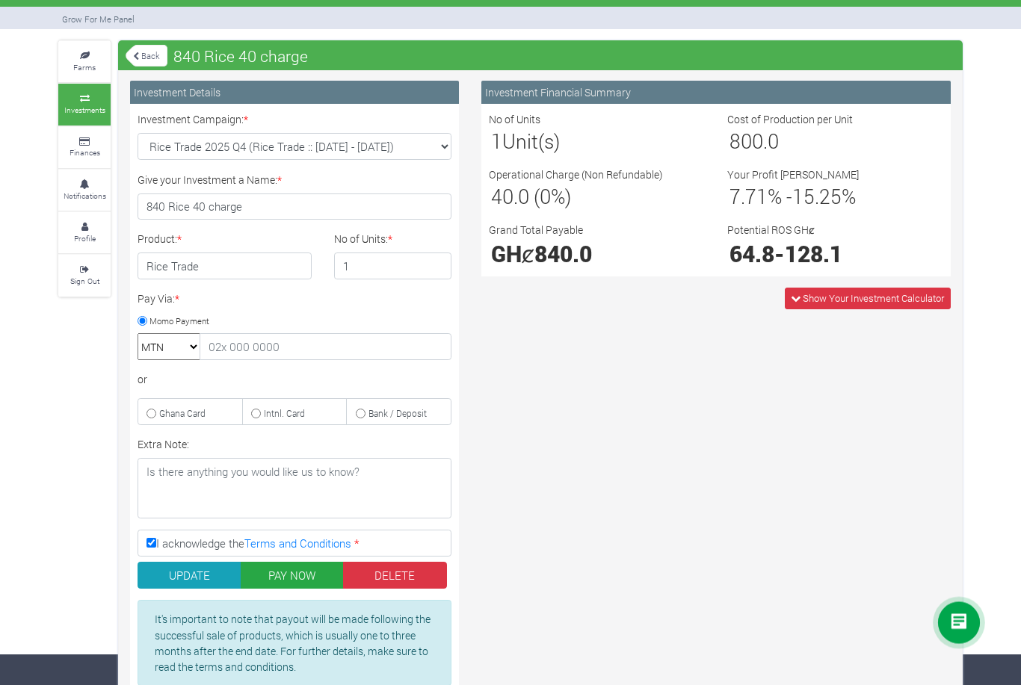
scroll to position [32, 0]
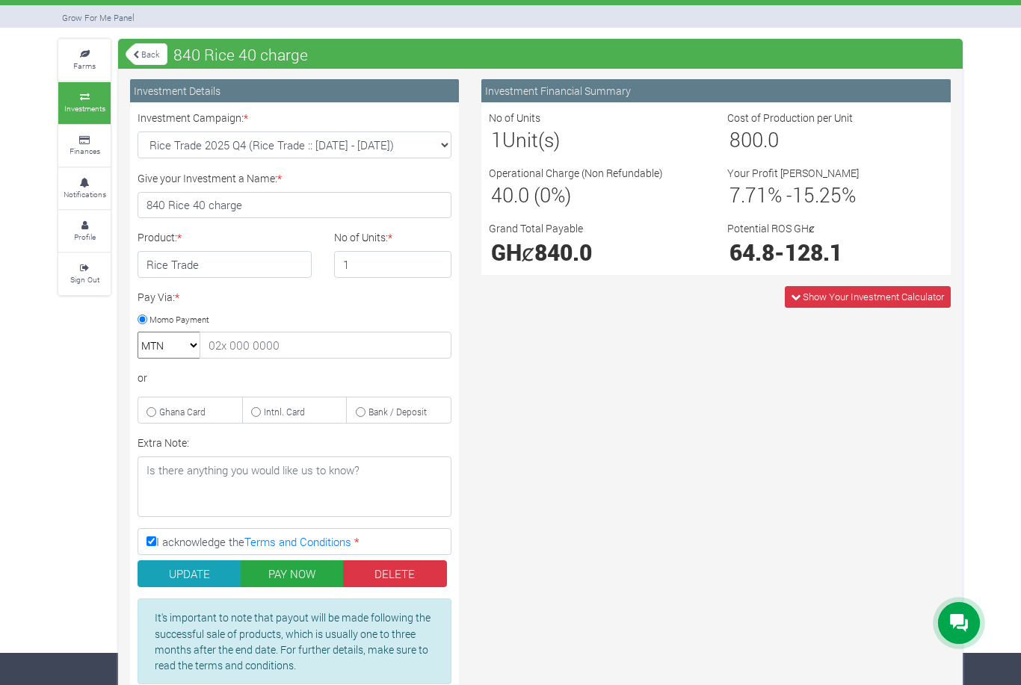
click at [281, 580] on button "PAY NOW" at bounding box center [293, 574] width 104 height 27
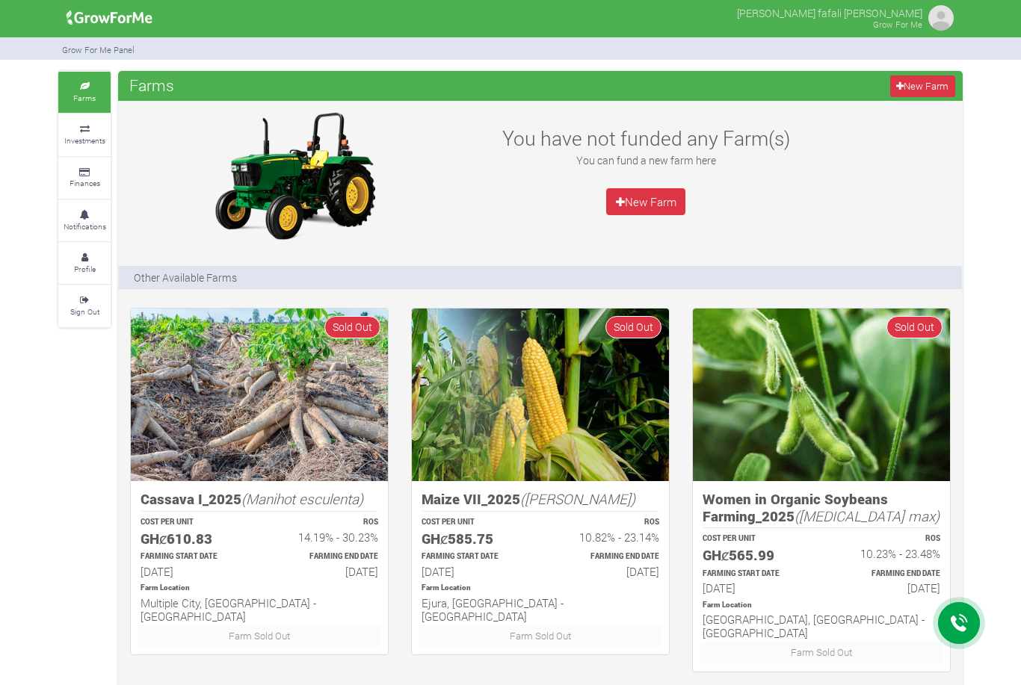
click at [94, 138] on small "Investments" at bounding box center [84, 140] width 41 height 10
click at [917, 13] on p "[PERSON_NAME] fafali [PERSON_NAME]" at bounding box center [829, 12] width 185 height 18
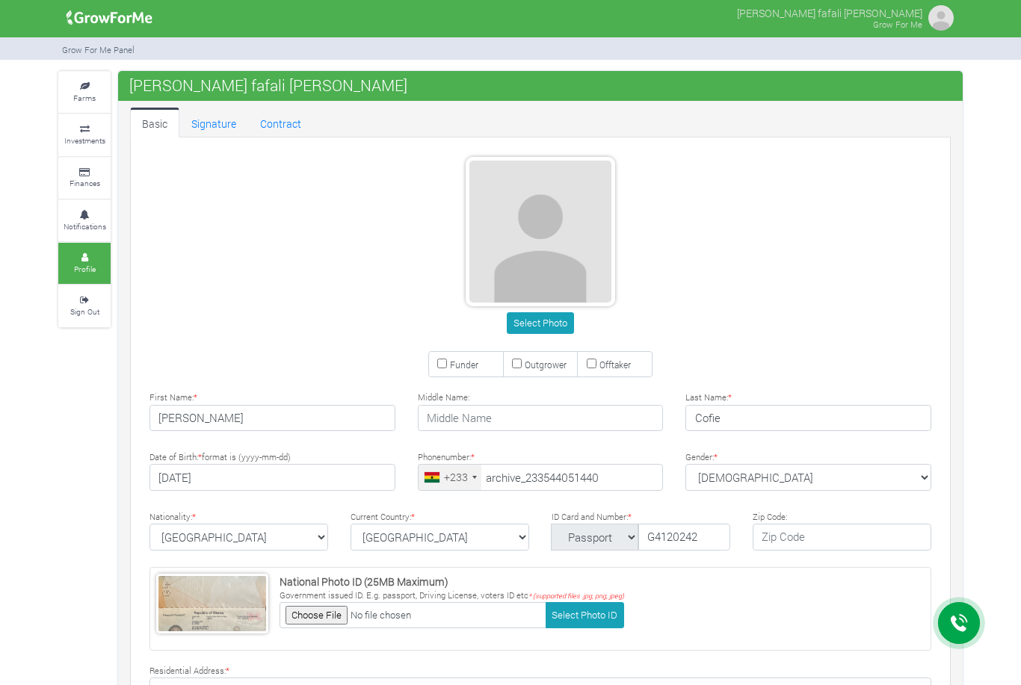
type input "54 405 1440"
click at [291, 134] on link "Contract" at bounding box center [280, 123] width 65 height 30
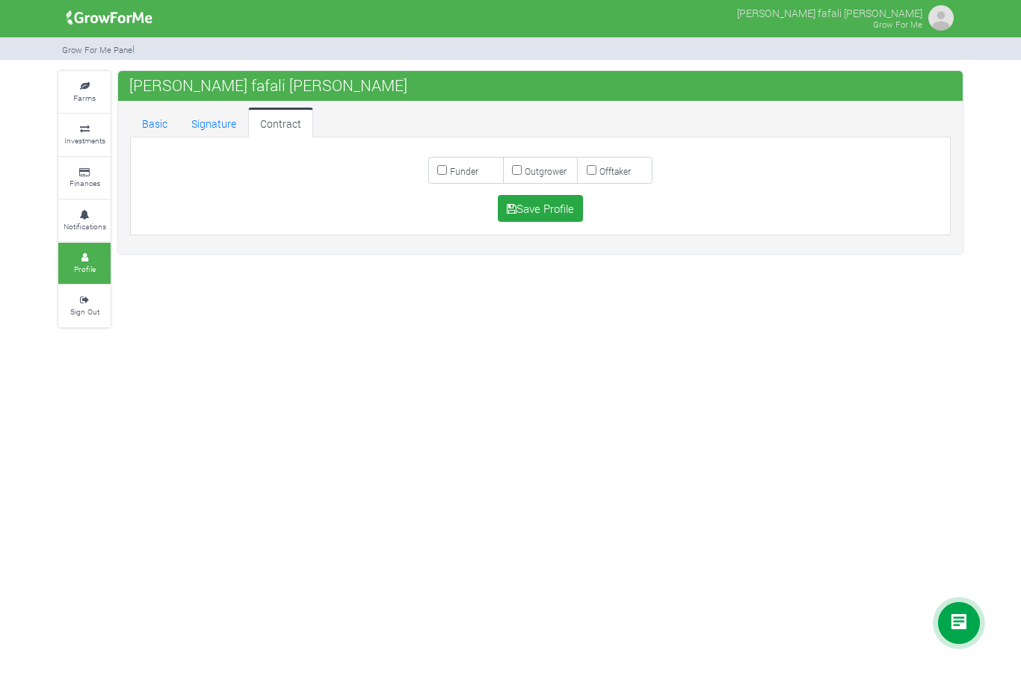
click at [84, 306] on small "Sign Out" at bounding box center [84, 311] width 29 height 10
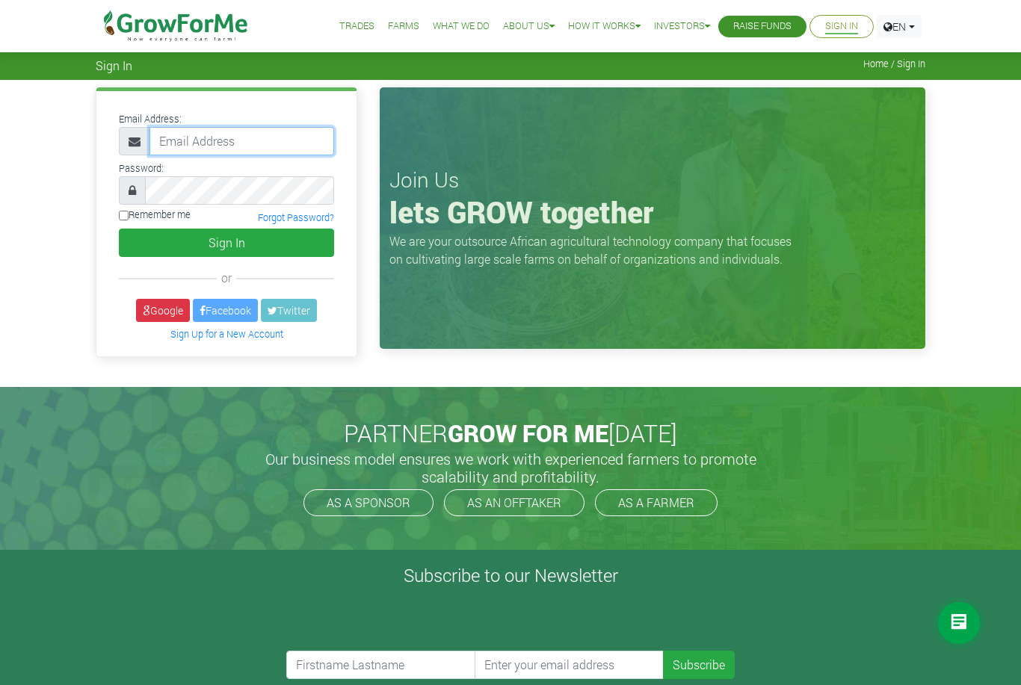
type input "ruthcofie56@gmail.com"
click at [226, 242] on button "Sign In" at bounding box center [226, 243] width 215 height 28
click at [250, 242] on button "Sign In" at bounding box center [226, 243] width 215 height 28
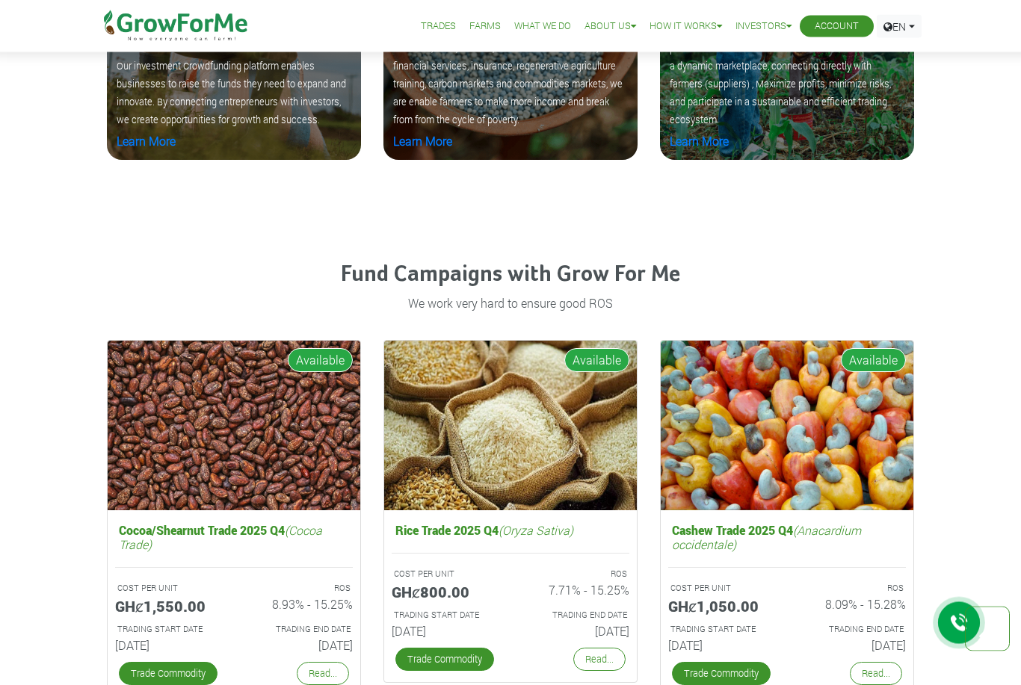
scroll to position [1931, 0]
click at [276, 454] on img at bounding box center [234, 426] width 253 height 170
click at [166, 670] on link "Trade Commodity" at bounding box center [168, 673] width 99 height 23
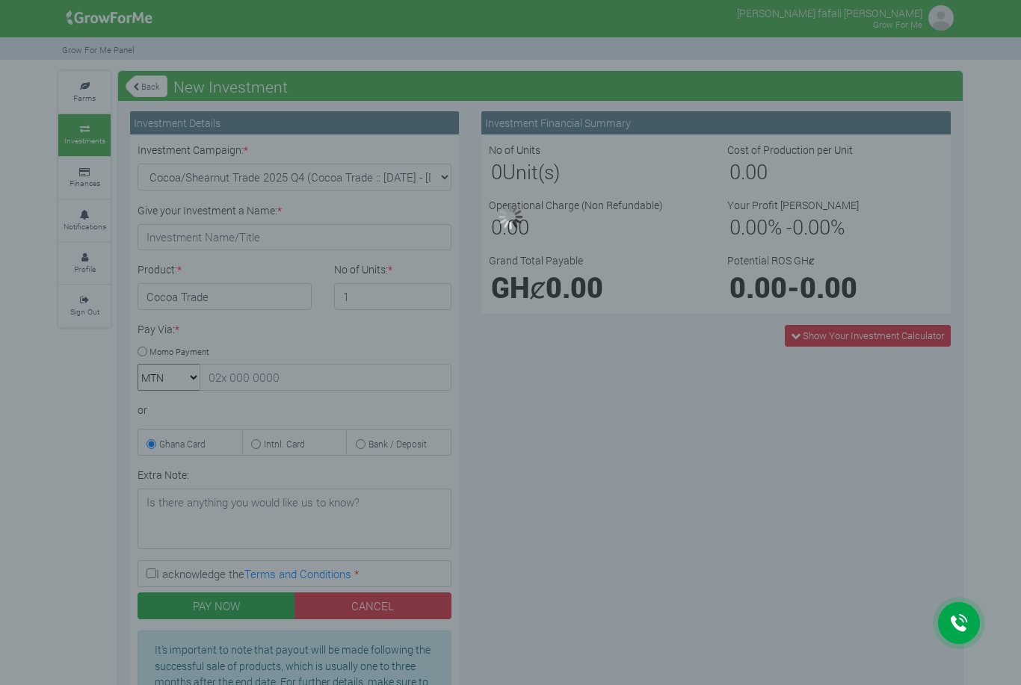
type input "1"
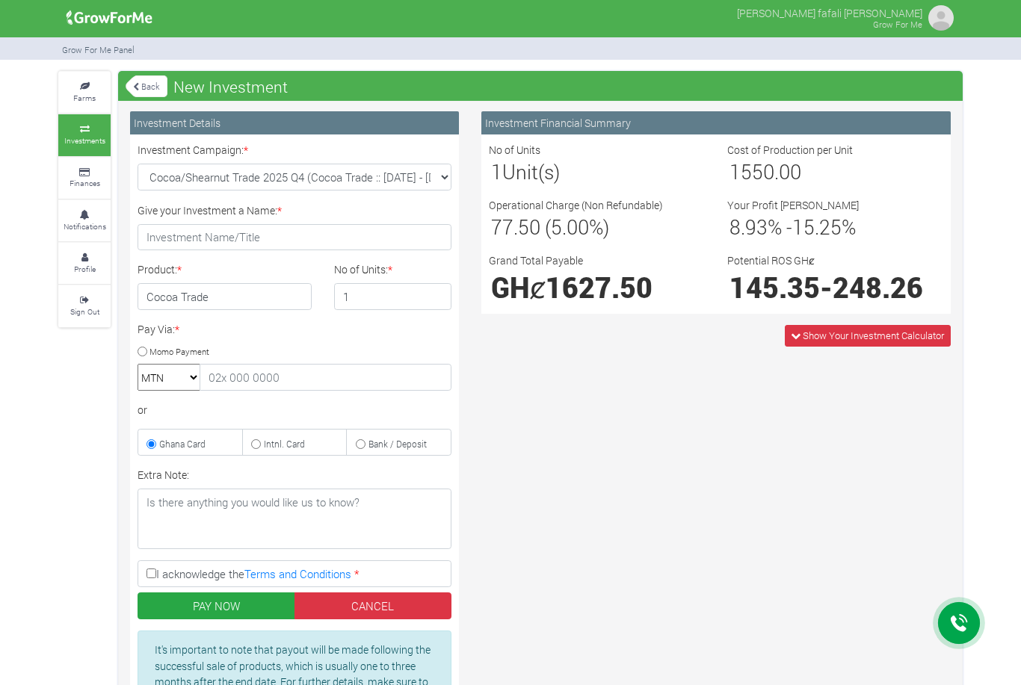
click at [96, 178] on small "Finances" at bounding box center [85, 183] width 31 height 10
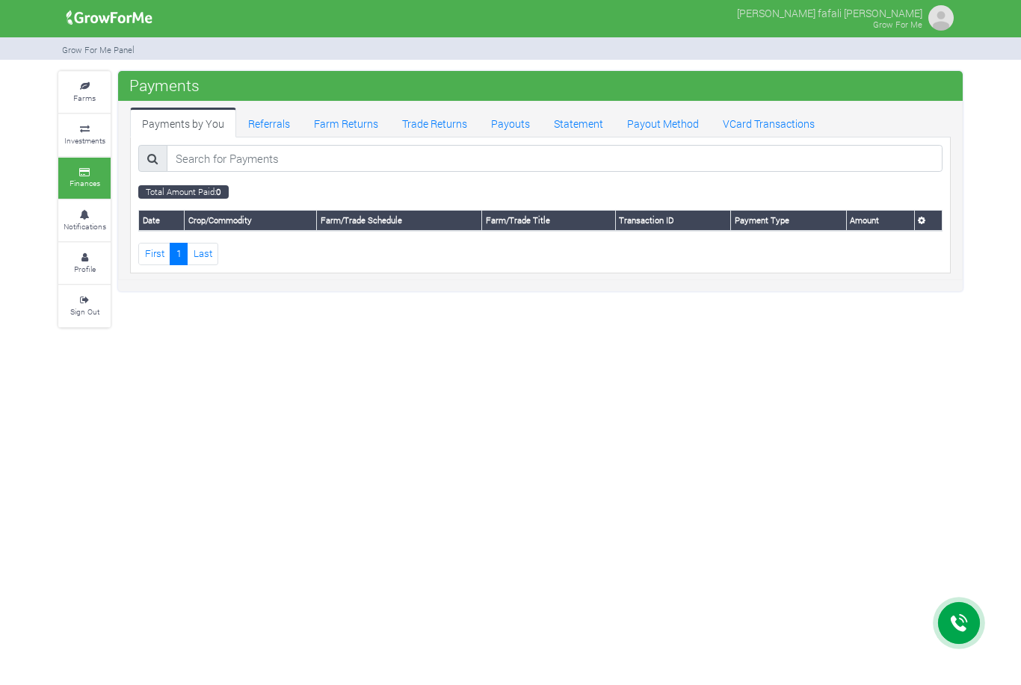
click at [76, 178] on small "Finances" at bounding box center [85, 183] width 31 height 10
click at [96, 126] on icon at bounding box center [84, 129] width 45 height 7
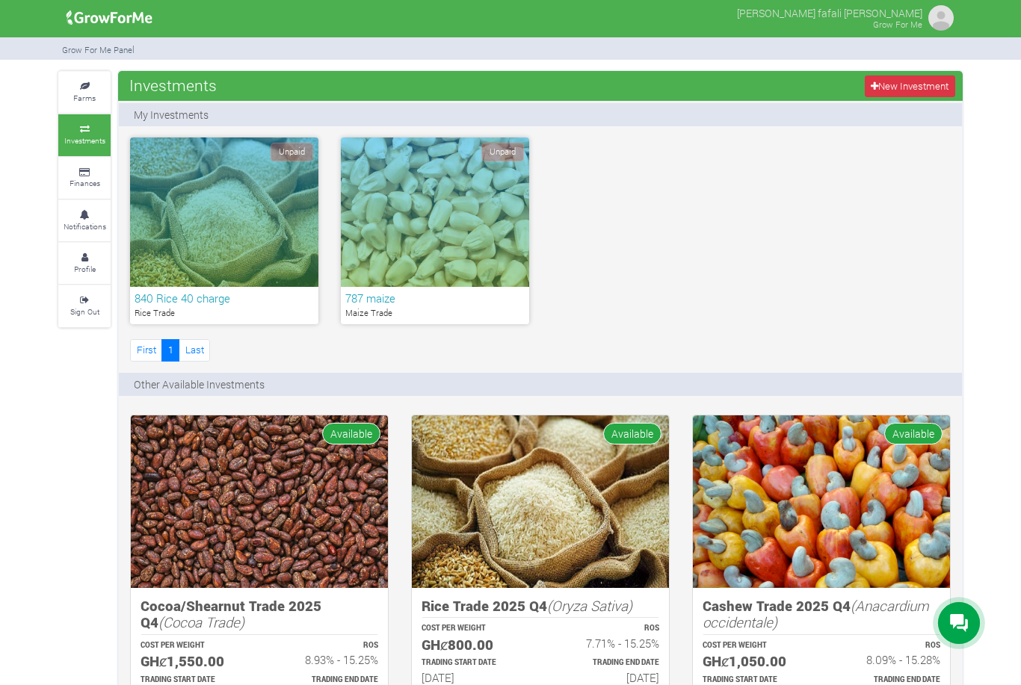
click at [210, 244] on div "Unpaid" at bounding box center [224, 212] width 188 height 149
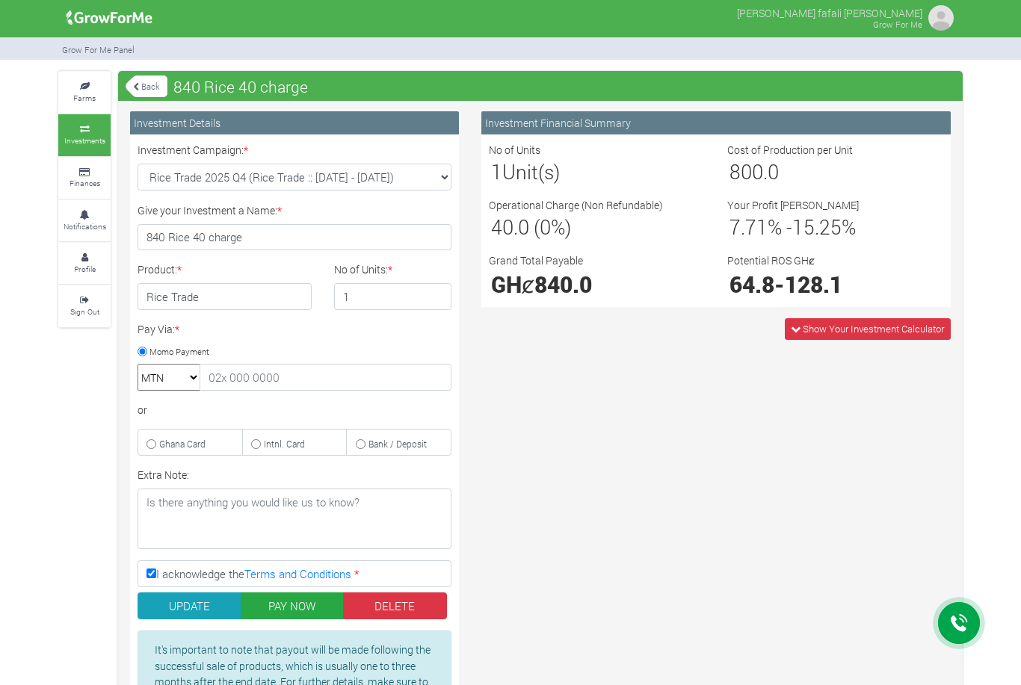
click at [98, 140] on small "Investments" at bounding box center [84, 140] width 41 height 10
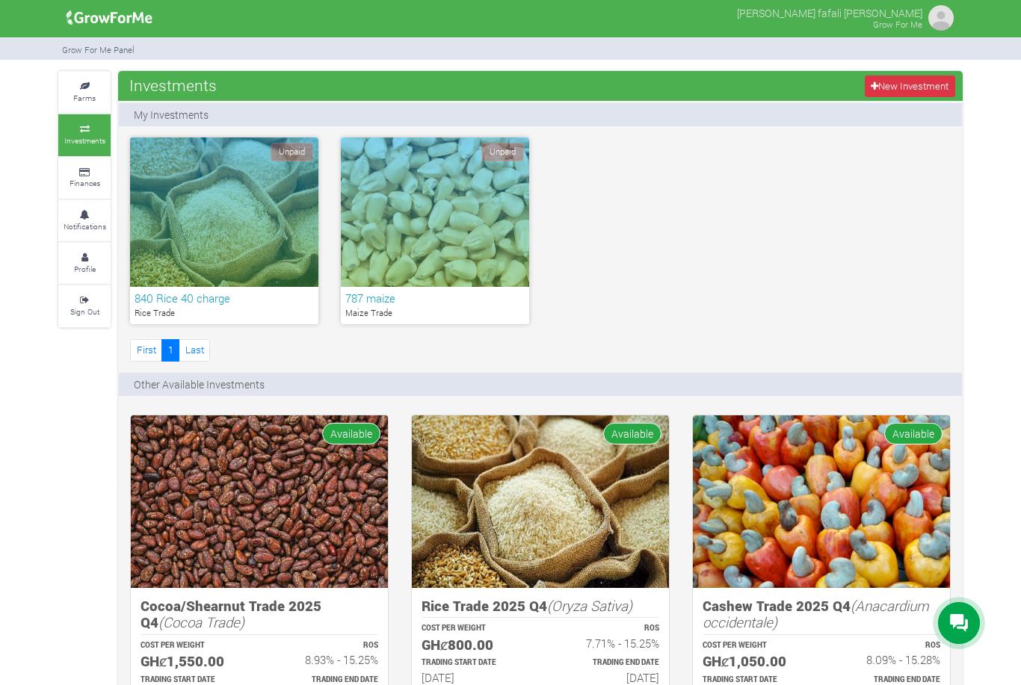
click at [292, 286] on div "Unpaid" at bounding box center [224, 212] width 188 height 149
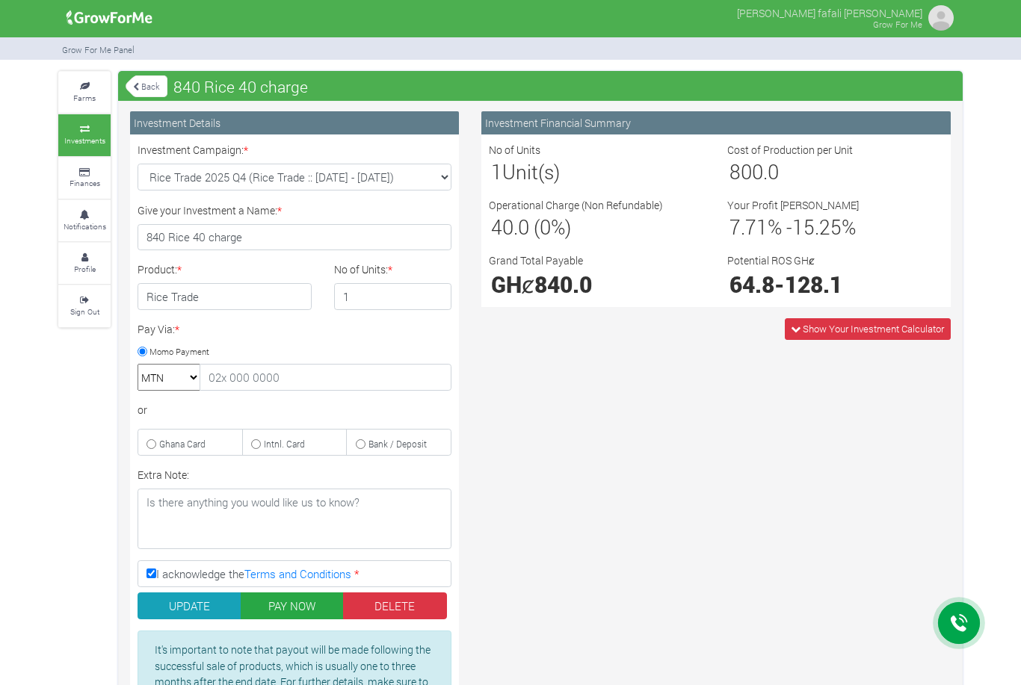
click at [91, 119] on link "Investments" at bounding box center [84, 134] width 52 height 41
click at [105, 117] on link "Investments" at bounding box center [84, 134] width 52 height 41
click at [91, 130] on link "Investments" at bounding box center [84, 134] width 52 height 41
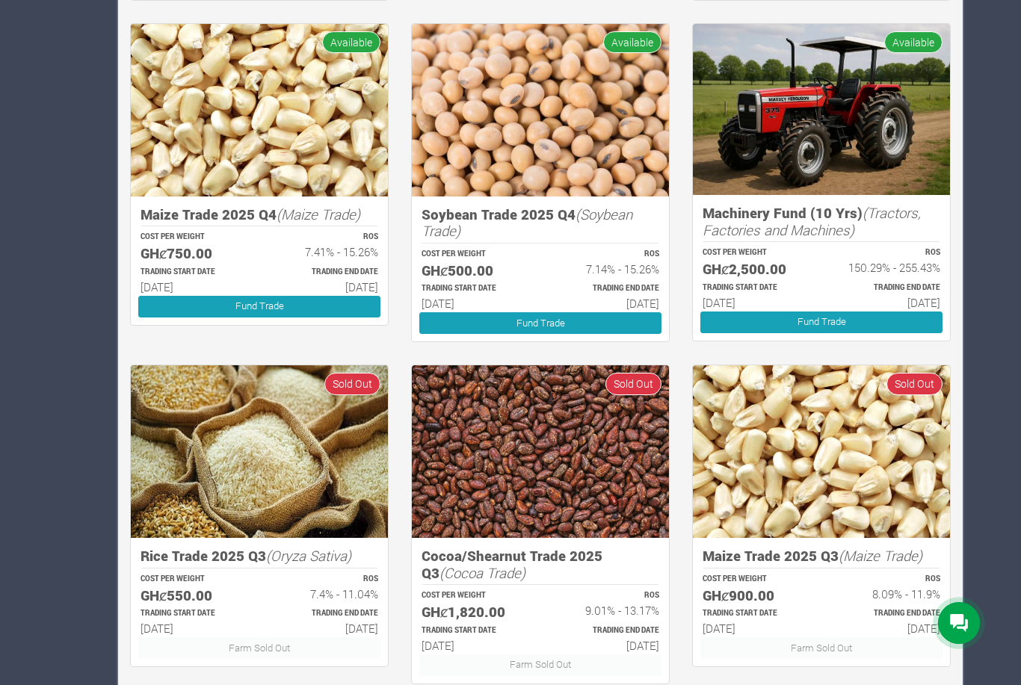
scroll to position [744, 0]
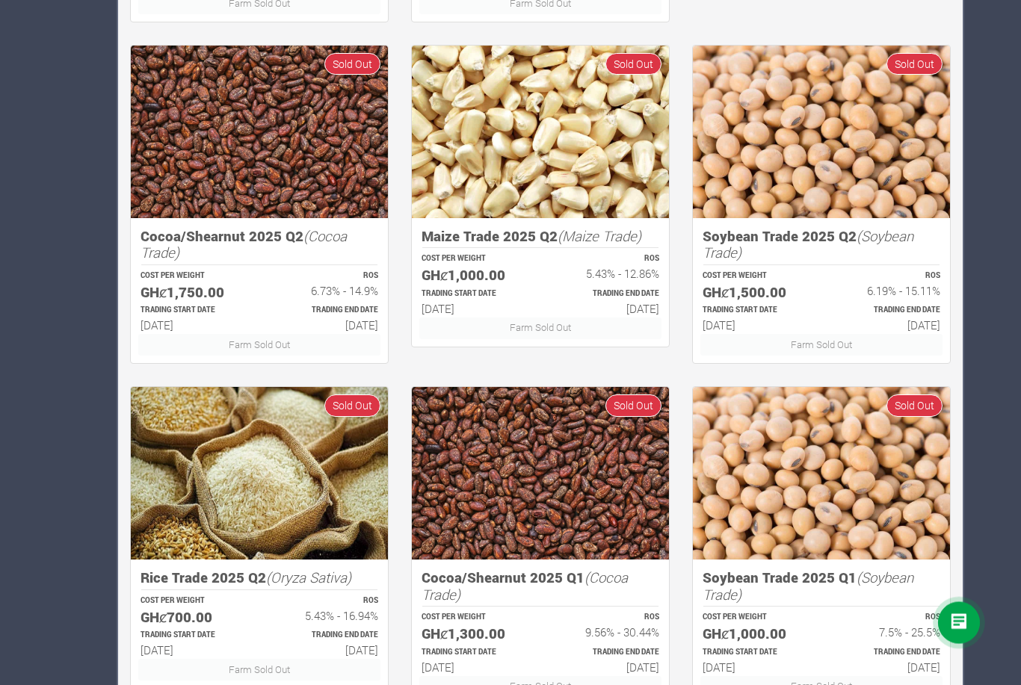
scroll to position [744, 0]
